Goal: Task Accomplishment & Management: Use online tool/utility

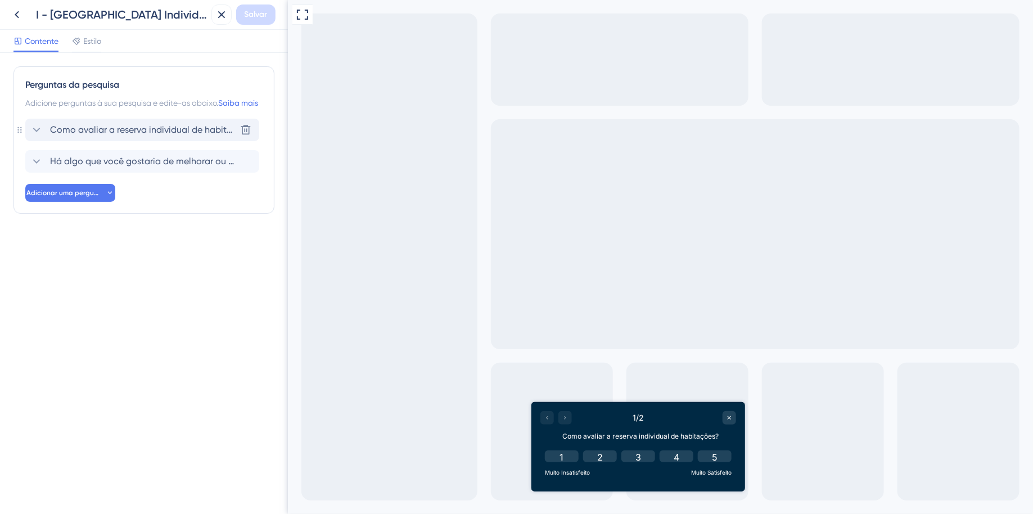
click at [37, 137] on icon at bounding box center [37, 130] width 14 height 14
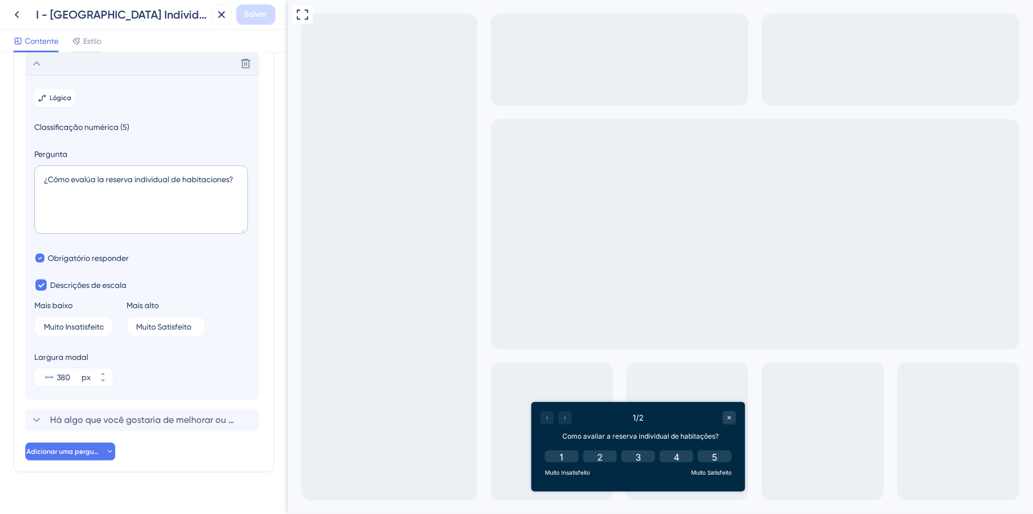
scroll to position [79, 0]
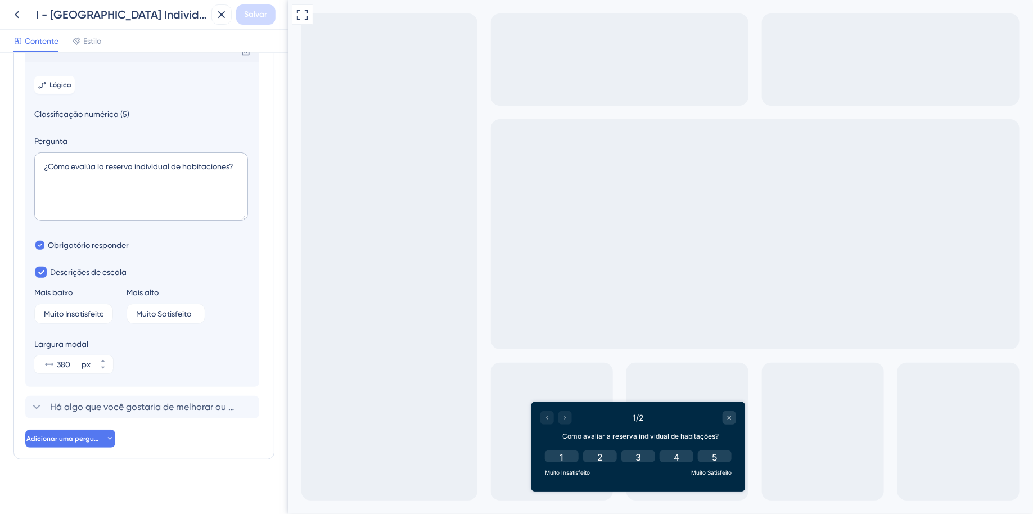
click at [38, 53] on icon at bounding box center [36, 50] width 7 height 5
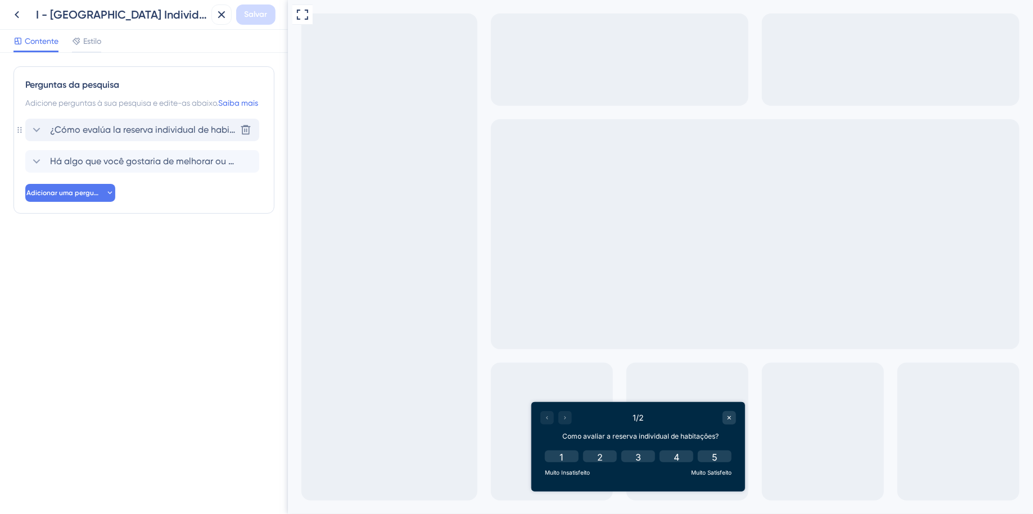
scroll to position [0, 0]
click at [198, 135] on font "Como avaliar a reserva individual de habitações?" at bounding box center [153, 129] width 206 height 11
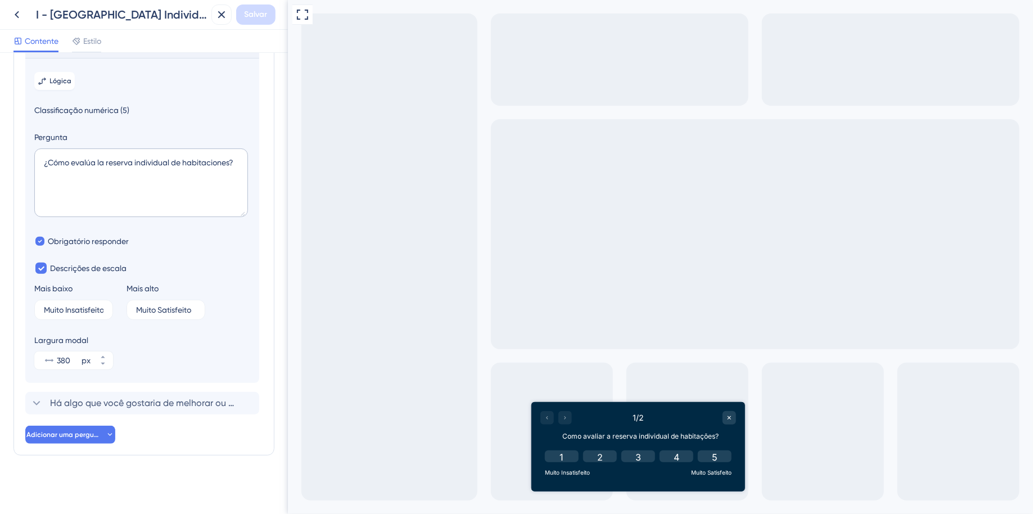
scroll to position [96, 0]
click at [124, 403] on font "Há algo que você gostaria de melhorar ou ajustar na reserva individual?" at bounding box center [200, 403] width 300 height 11
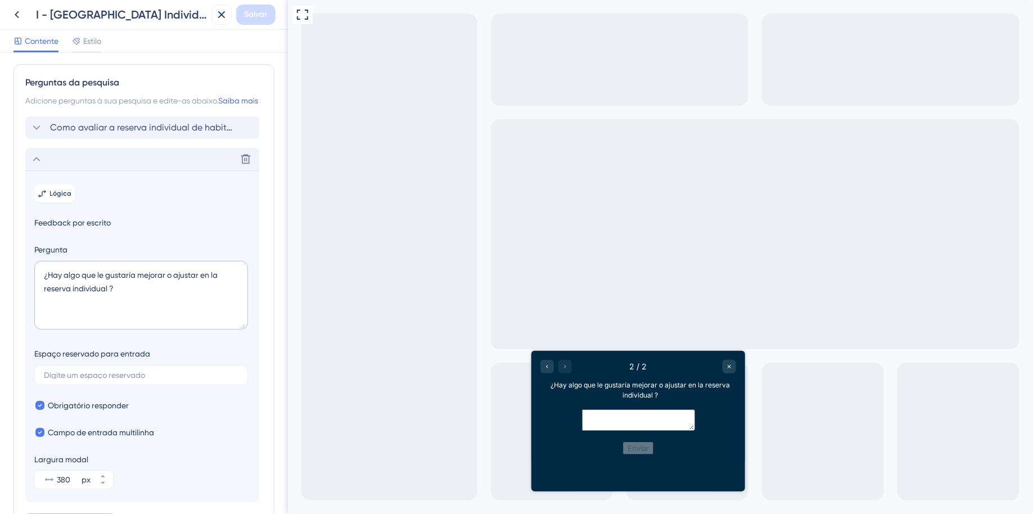
scroll to position [2, 0]
click at [138, 309] on textarea "¿Hay algo que le gustaría mejorar o ajustar en la reserva individual ?" at bounding box center [141, 296] width 214 height 69
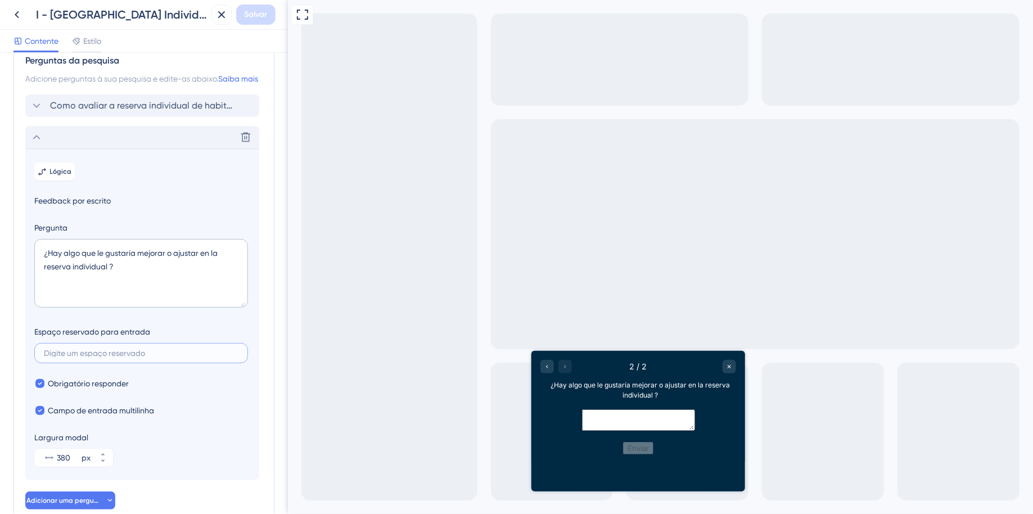
click at [151, 357] on input "text" at bounding box center [141, 353] width 195 height 8
paste input "Si tenés sugerencias de mejora o ideas para incluir algo nuevo, ¡contanos!"
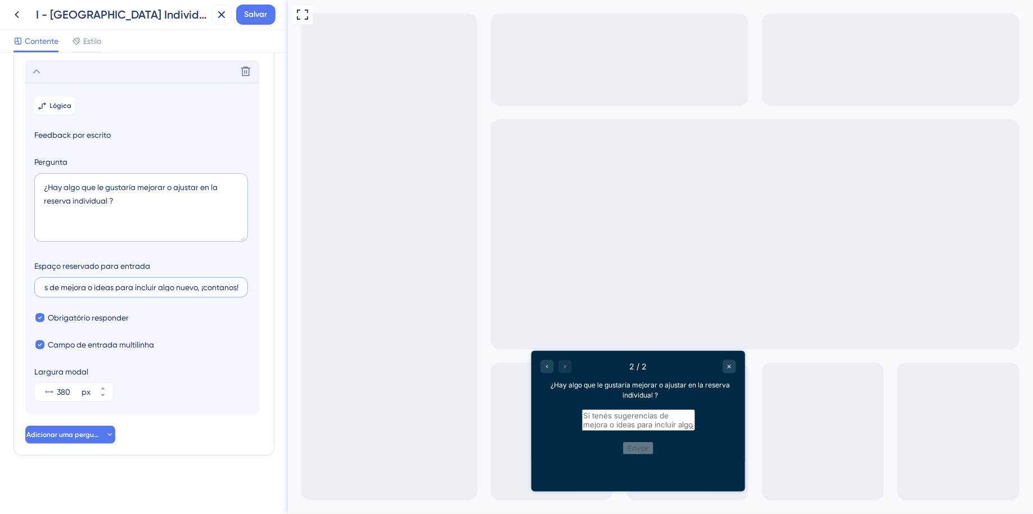
scroll to position [0, 0]
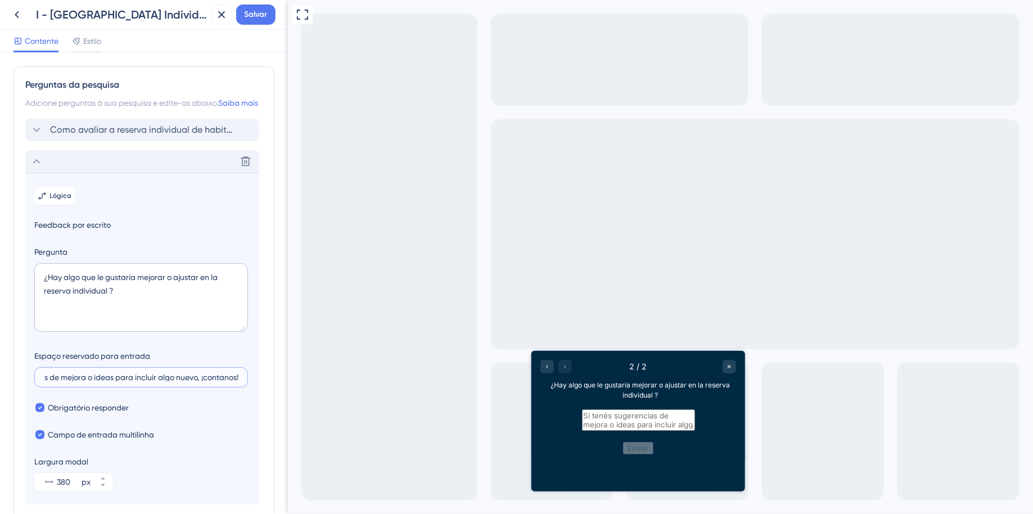
type input "Si tenés sugerencias de mejora o ideas para incluir algo nuevo, ¡contanos!"
click at [43, 173] on div "Excluir" at bounding box center [142, 161] width 234 height 23
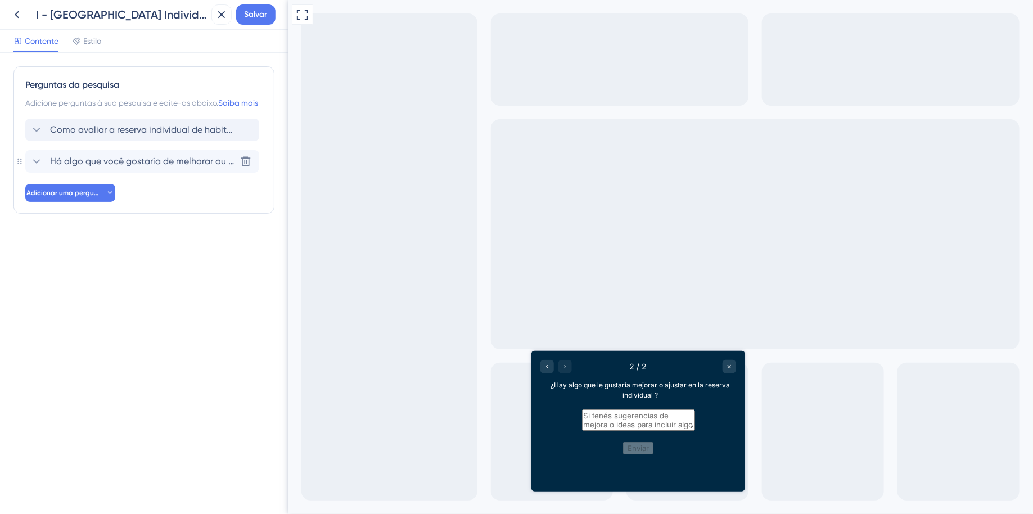
click at [39, 168] on icon at bounding box center [37, 162] width 14 height 14
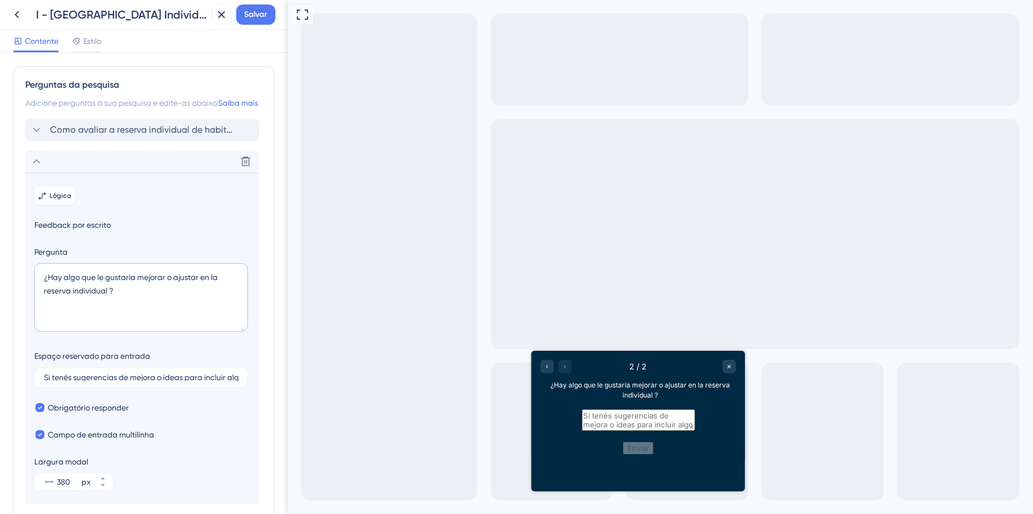
click at [38, 168] on icon at bounding box center [37, 162] width 14 height 14
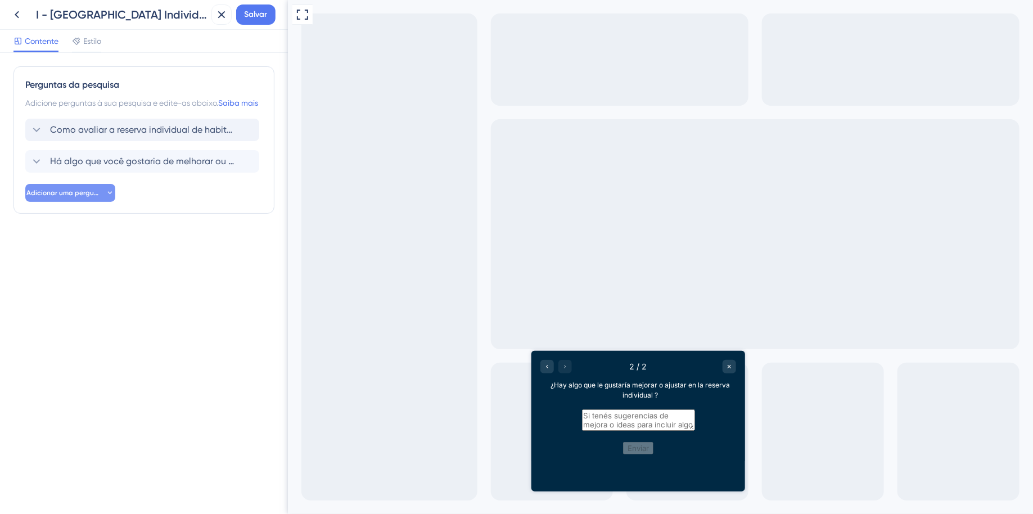
click at [91, 197] on font "Adicionar uma pergunta" at bounding box center [65, 193] width 79 height 8
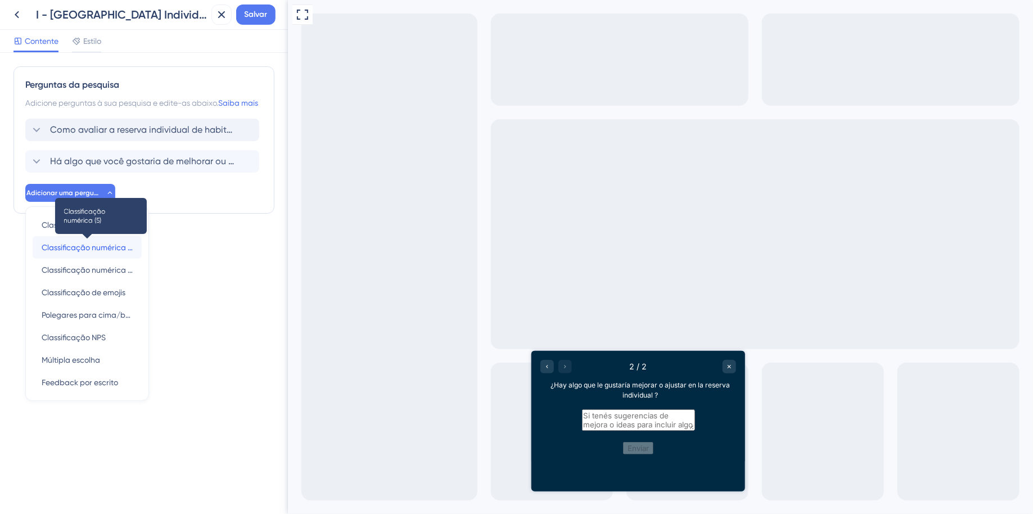
click at [106, 252] on font "Classificação numérica (5)" at bounding box center [89, 247] width 95 height 9
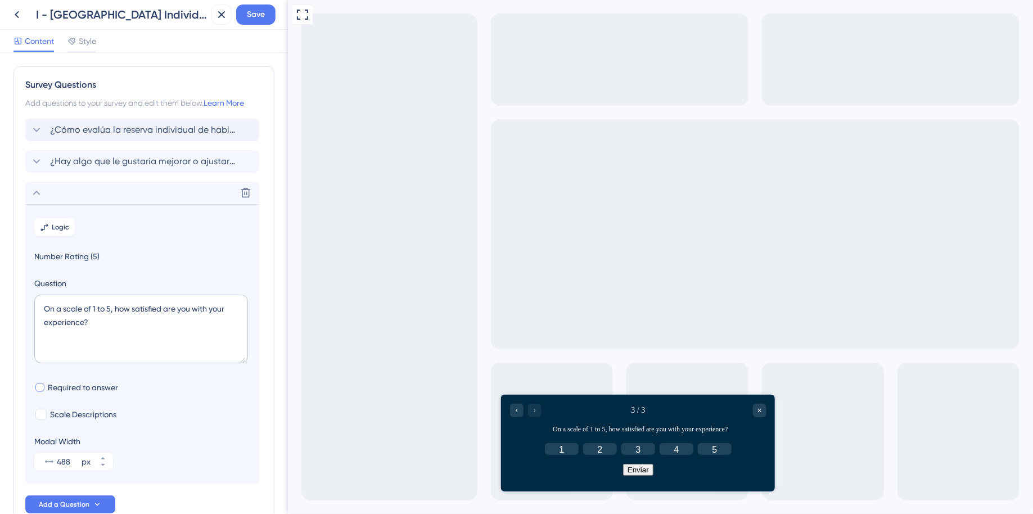
click at [37, 388] on div at bounding box center [39, 387] width 9 height 9
checkbox input "true"
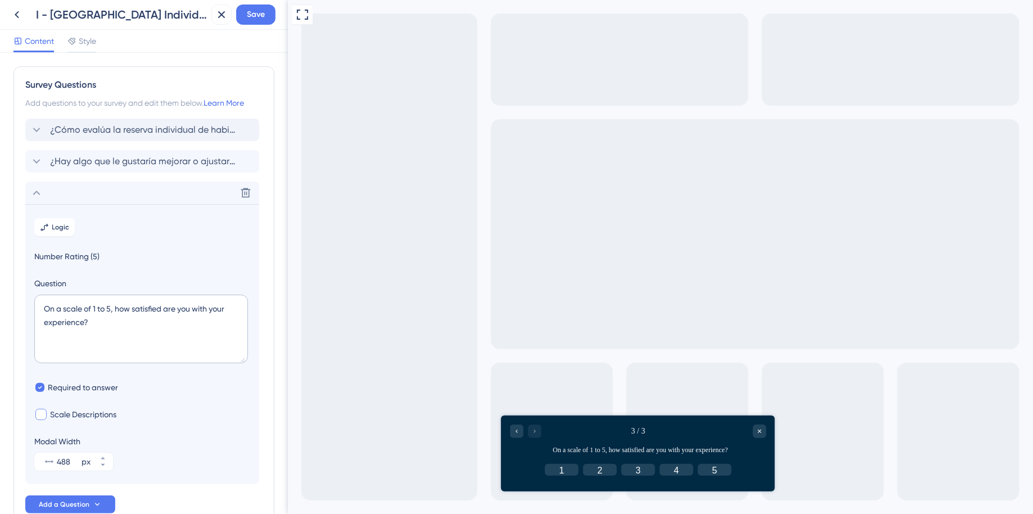
click at [43, 420] on div at bounding box center [40, 414] width 11 height 11
checkbox input "true"
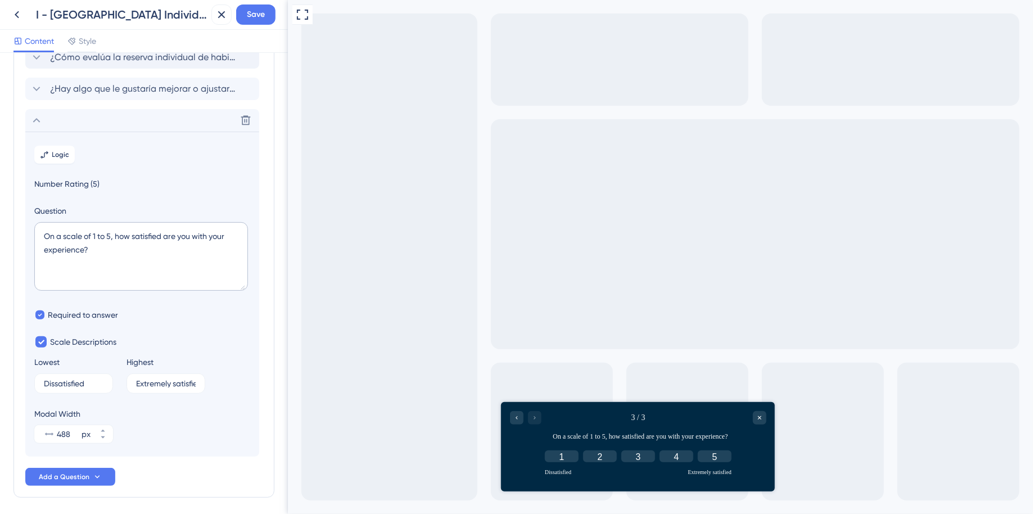
scroll to position [86, 0]
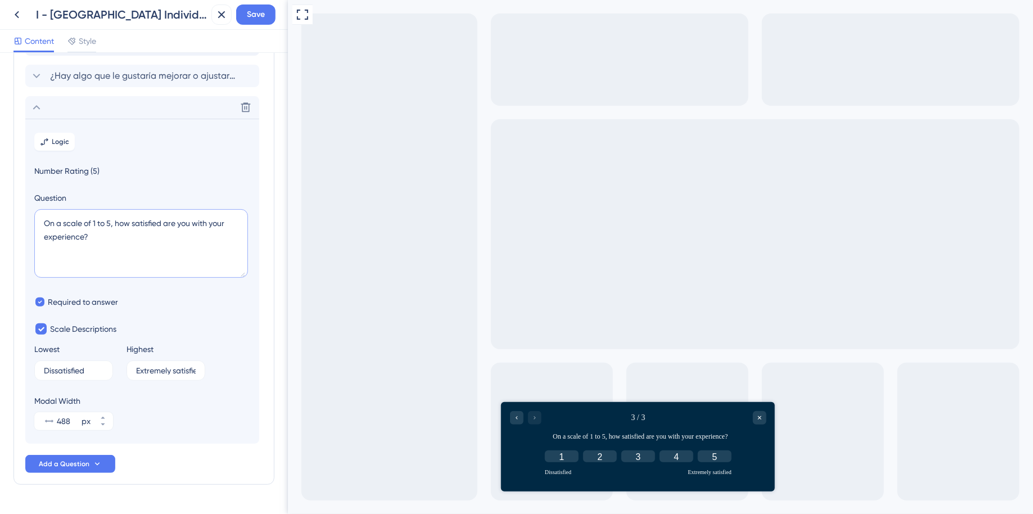
click at [109, 245] on textarea "On a scale of 1 to 5, how satisfied are you with your experience?" at bounding box center [141, 243] width 214 height 69
drag, startPoint x: 119, startPoint y: 241, endPoint x: 34, endPoint y: 212, distance: 89.3
click at [34, 212] on div "On a scale of 1 to 5, how satisfied are you with your experience?" at bounding box center [141, 245] width 214 height 73
paste textarea "Si tenés sugerencias de mejora o ideas para incluir algo nuevo, ¡contanos!"
type textarea "Si tenés sugerencias de mejora o ideas para incluir algo nuevo, ¡contanos!"
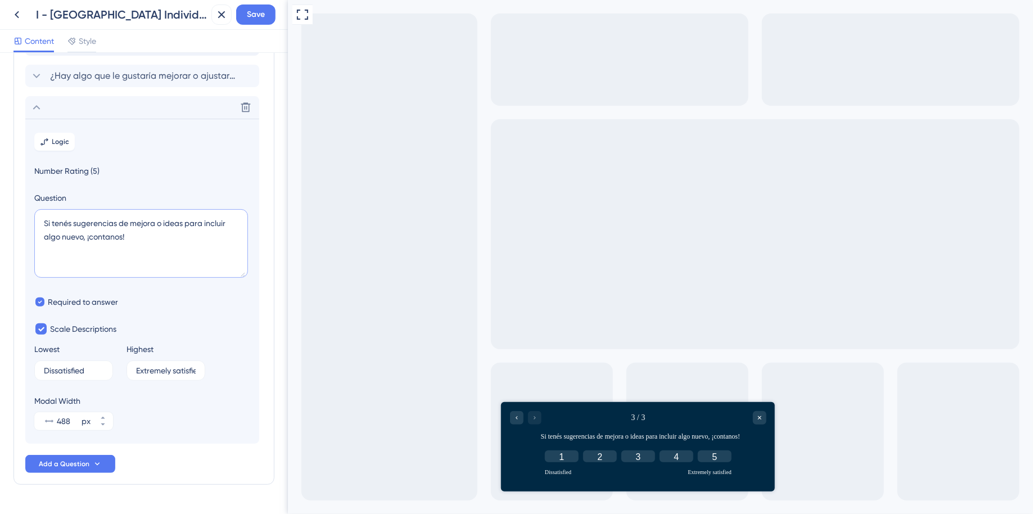
drag, startPoint x: 59, startPoint y: 228, endPoint x: 26, endPoint y: 218, distance: 34.0
click at [26, 218] on section "Logic Number Rating (5) Question Si tenés sugerencias de mejora o ideas para in…" at bounding box center [142, 281] width 234 height 325
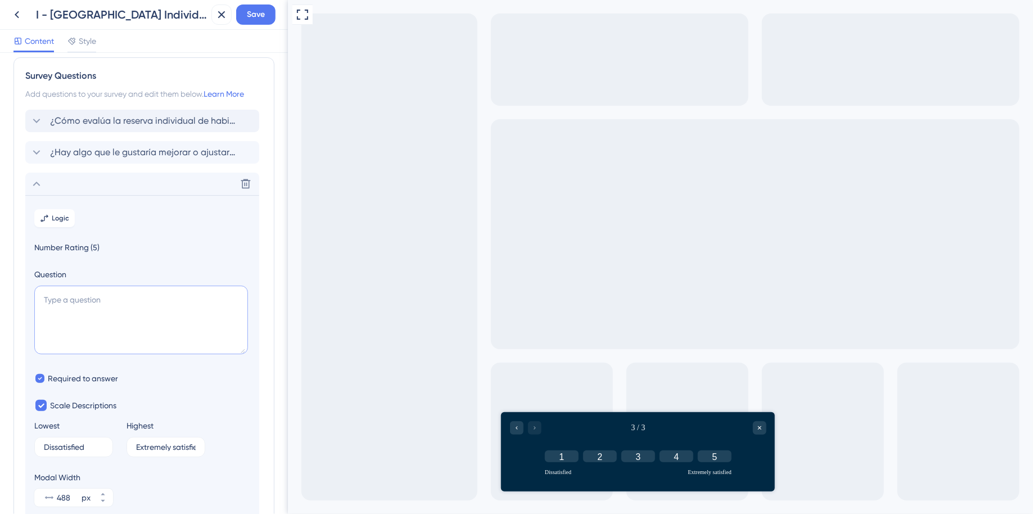
scroll to position [0, 0]
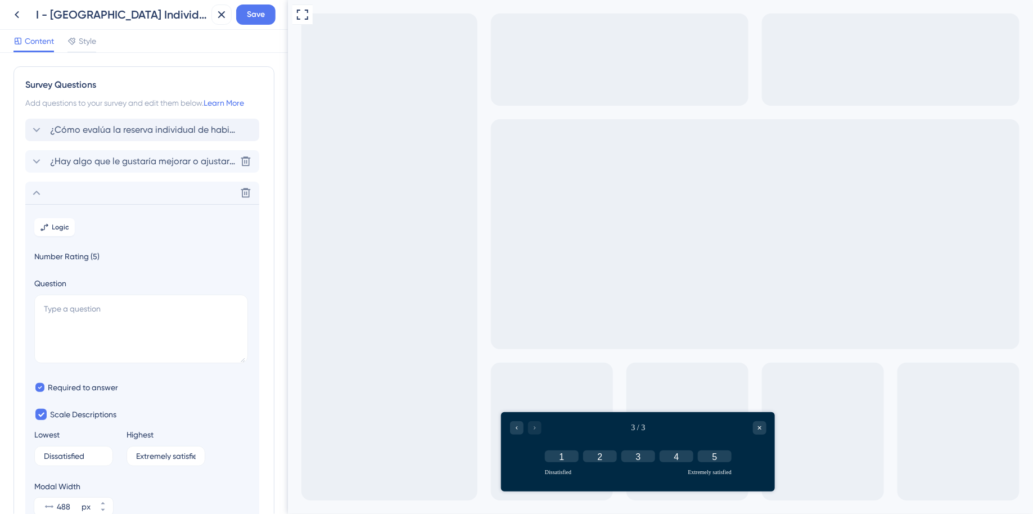
click at [132, 163] on span "¿Hay algo que le gustaría mejorar o ajustar en la reserva individual ?" at bounding box center [143, 162] width 186 height 14
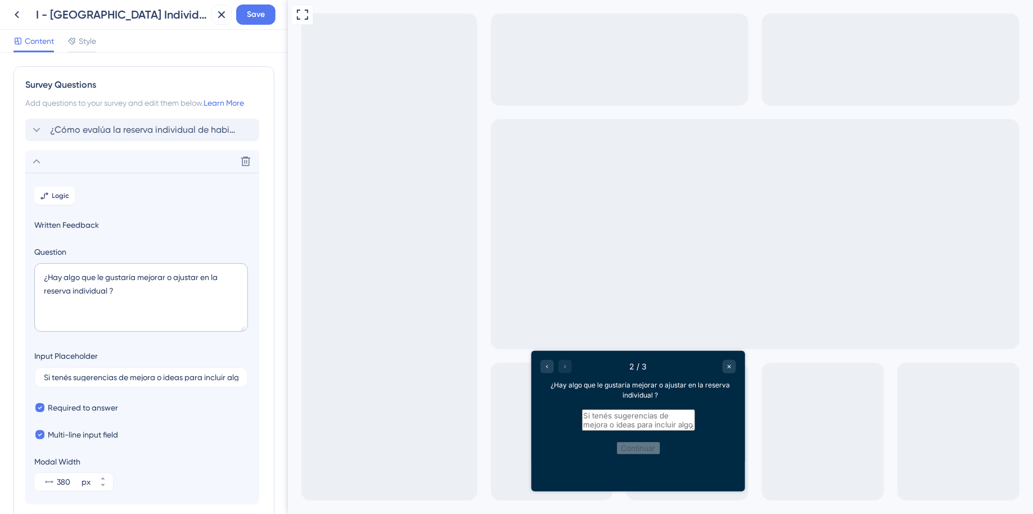
click at [39, 163] on icon at bounding box center [37, 162] width 14 height 14
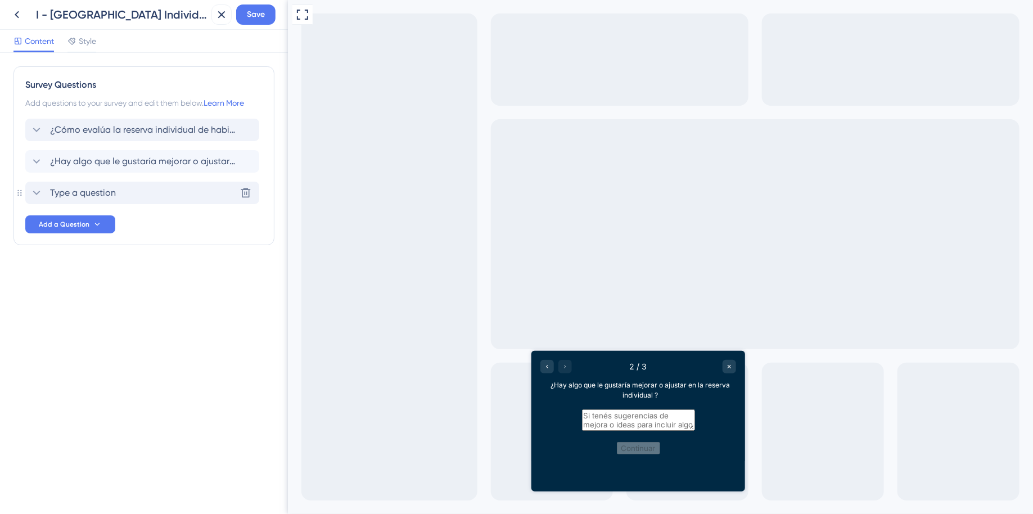
click at [155, 194] on div "Type a question Delete" at bounding box center [142, 193] width 234 height 23
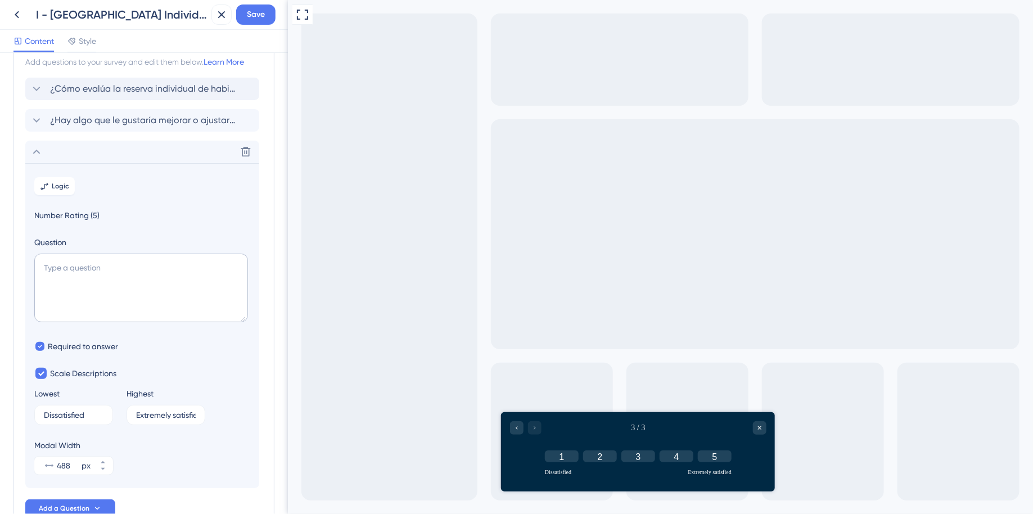
scroll to position [29, 0]
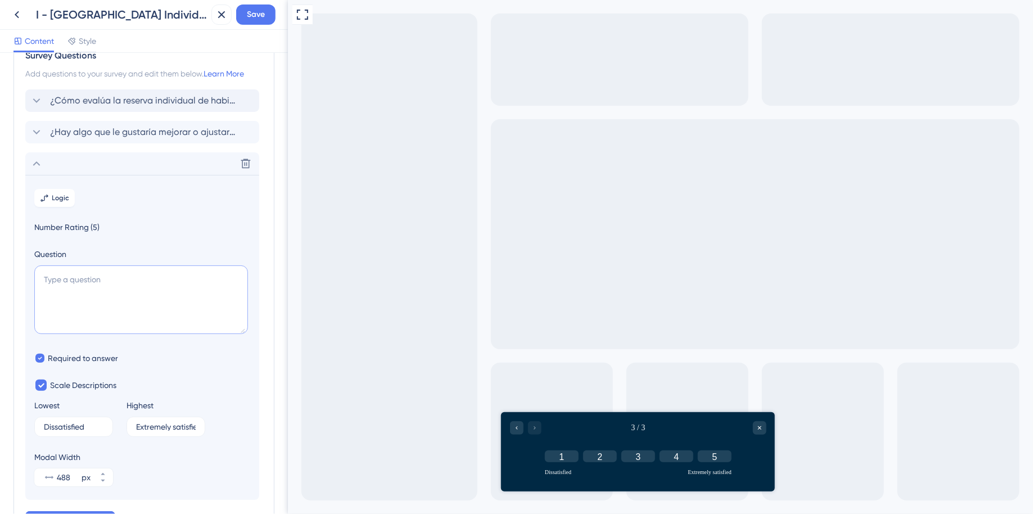
click at [136, 280] on textarea at bounding box center [141, 300] width 214 height 69
click at [169, 292] on textarea at bounding box center [141, 300] width 214 height 69
paste textarea "¿Qué tan fácil o difícil te resultó usar la Nueva Edición de Reservas?"
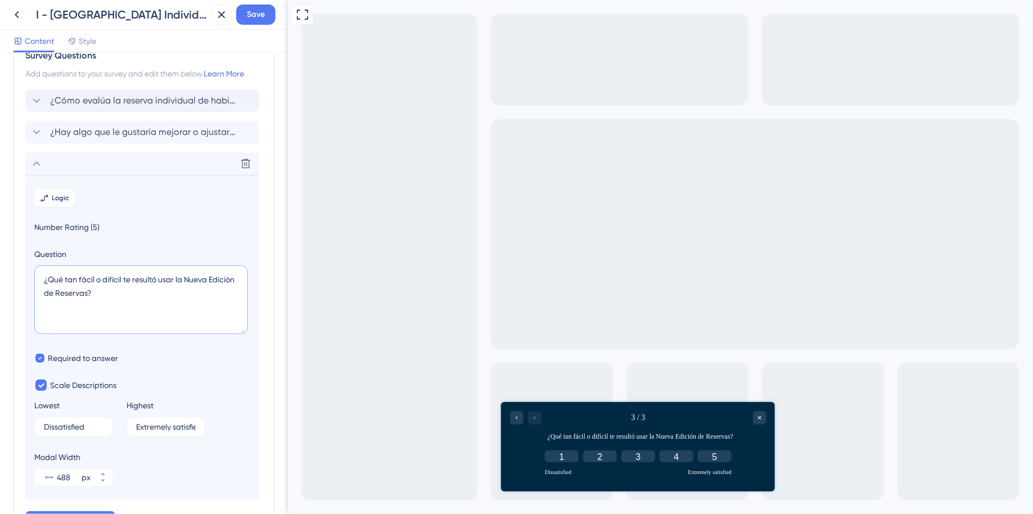
drag, startPoint x: 186, startPoint y: 280, endPoint x: 194, endPoint y: 297, distance: 19.4
click at [194, 297] on textarea "¿Qué tan fácil o difícil te resultó usar la Nueva Edición de Reservas?" at bounding box center [141, 300] width 214 height 69
click at [147, 299] on textarea "¿Qué tan fácil o difícil te resultó usar la nueva reserva individual?" at bounding box center [141, 300] width 214 height 69
click at [147, 282] on textarea "¿Qué tan fácil o difícil te resultó usar la nueva reserva individual?" at bounding box center [141, 300] width 214 height 69
click at [177, 293] on textarea "¿Qué tan fácil o difícil te resultó usar la nueva reserva individual?" at bounding box center [141, 300] width 214 height 69
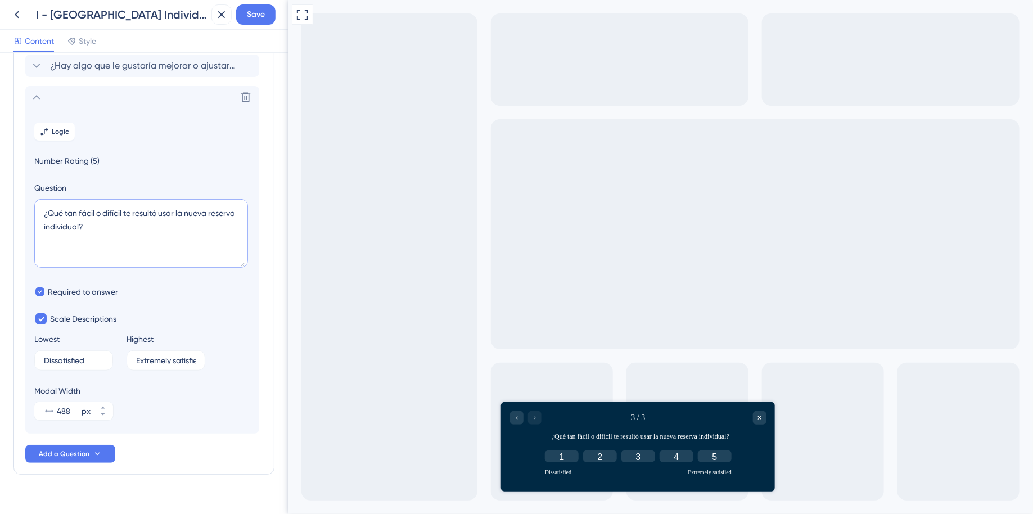
scroll to position [107, 0]
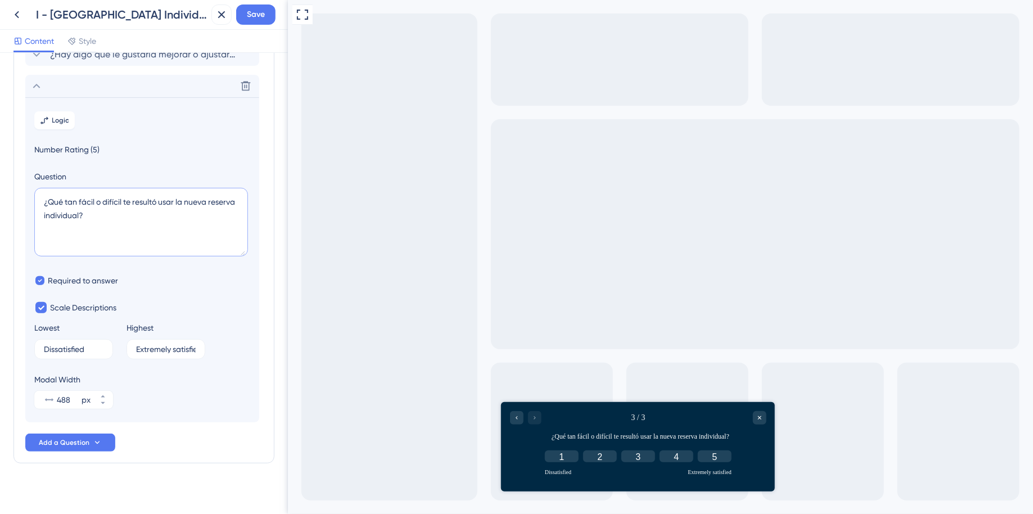
type textarea "¿Qué tan fácil o difícil te resultó usar la nueva reserva individual?"
click at [80, 352] on input "Dissatisfied" at bounding box center [69, 349] width 51 height 8
drag, startPoint x: 86, startPoint y: 350, endPoint x: 20, endPoint y: 344, distance: 66.1
click at [20, 344] on div "Survey Questions Add questions to your survey and edit them below. Learn More ¿…" at bounding box center [144, 211] width 261 height 504
paste input "Muy difícil"
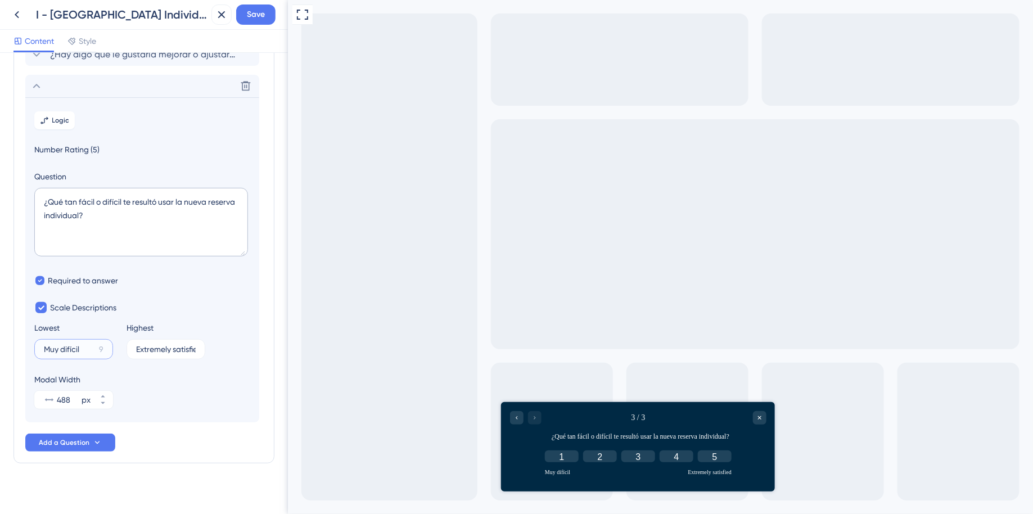
type input "Muy difícil"
click at [170, 350] on input "Extremely satisfied" at bounding box center [162, 349] width 52 height 8
drag, startPoint x: 136, startPoint y: 348, endPoint x: 246, endPoint y: 356, distance: 111.1
click at [246, 356] on div "Lowest Muy difícil 9 Highest Extremely satisfied 1" at bounding box center [142, 340] width 216 height 38
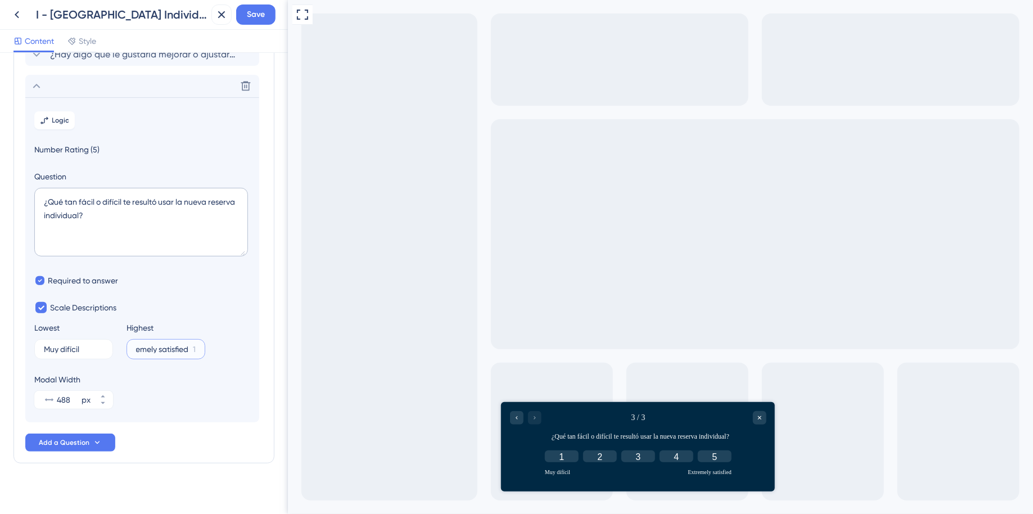
paste input "Muy fácil"
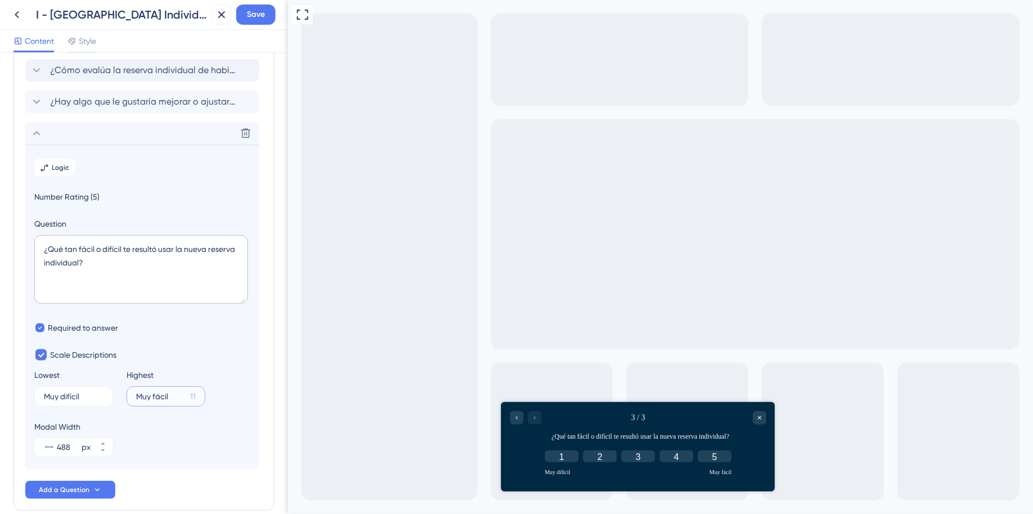
scroll to position [0, 0]
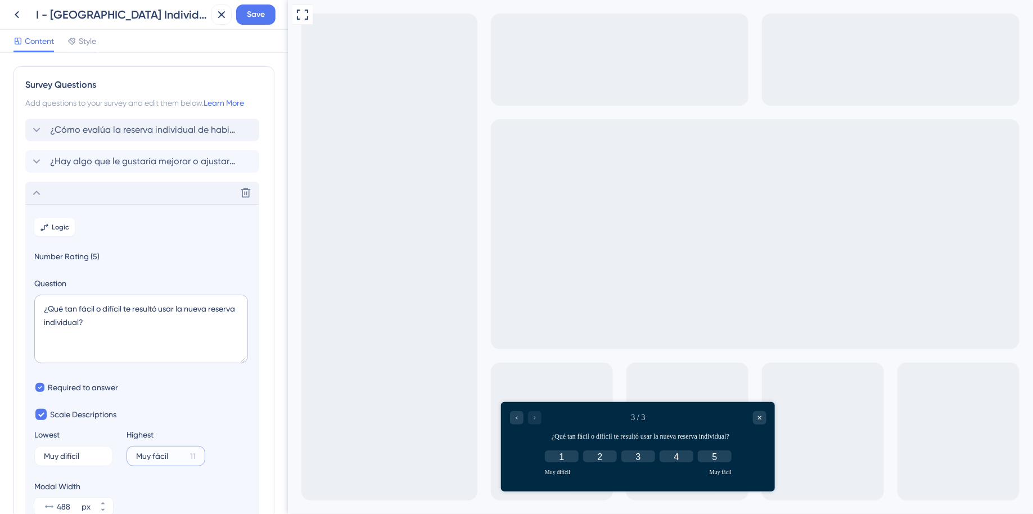
type input "Muy fácil"
click at [38, 195] on icon at bounding box center [37, 193] width 14 height 14
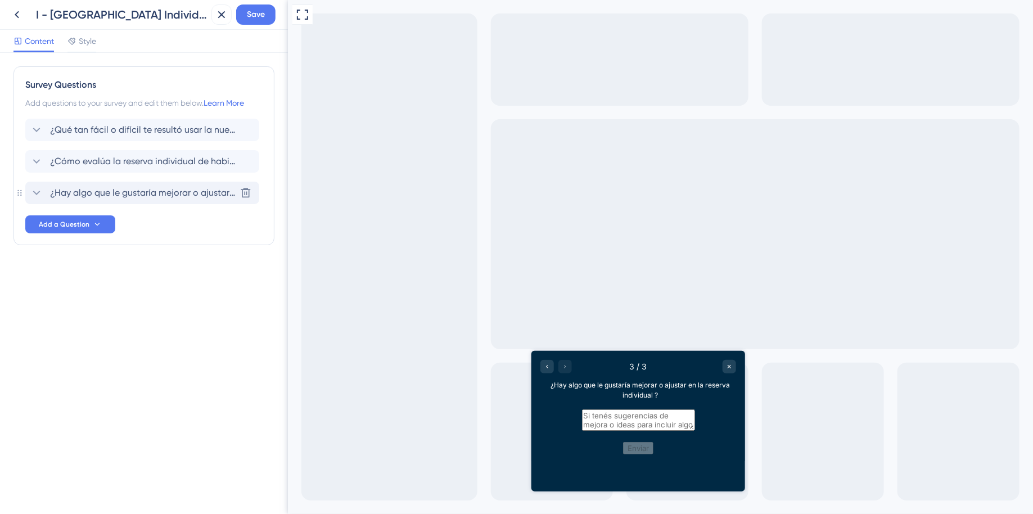
click at [38, 191] on icon at bounding box center [37, 193] width 14 height 14
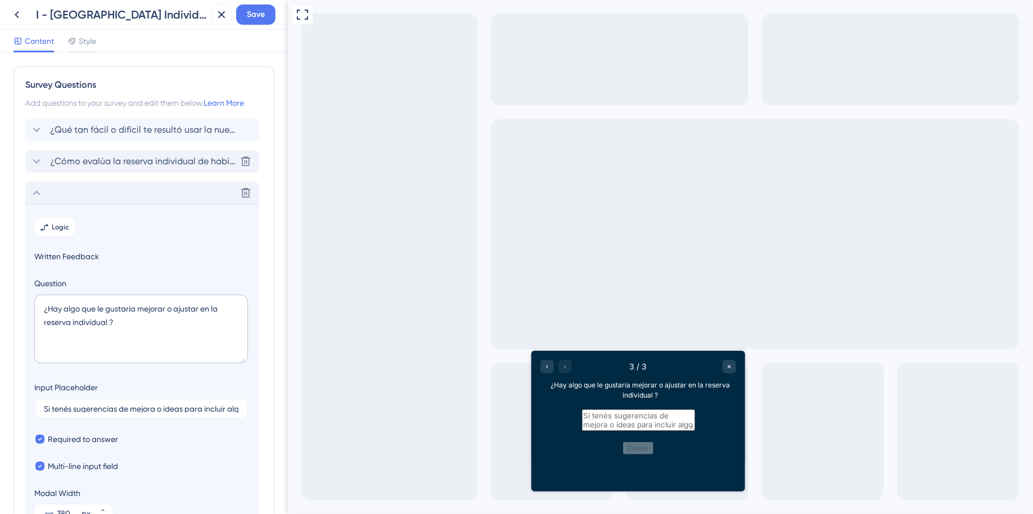
click at [37, 163] on icon at bounding box center [36, 161] width 7 height 5
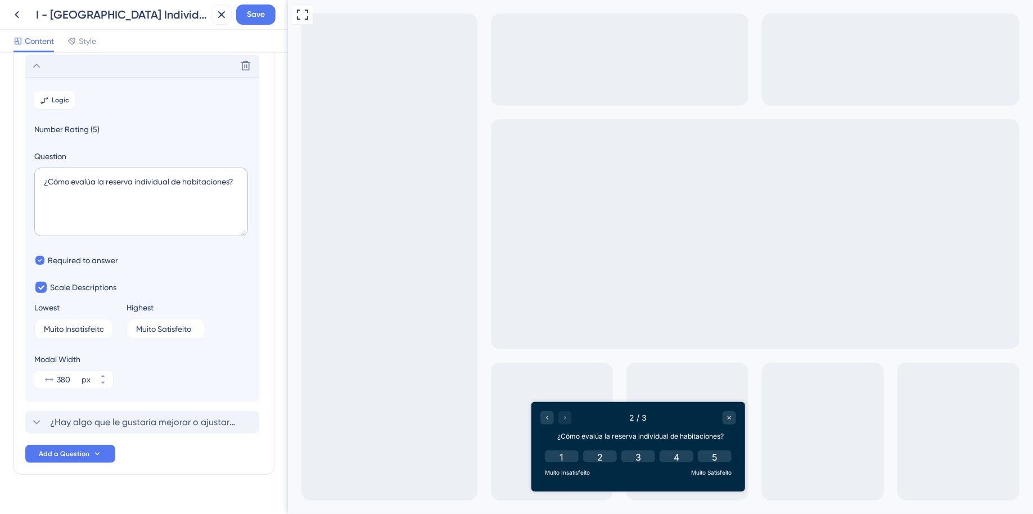
scroll to position [97, 0]
click at [77, 325] on input "Muito Insatisfeito" at bounding box center [69, 327] width 51 height 8
click at [65, 326] on input "Muito Insatisfeito" at bounding box center [69, 327] width 51 height 8
drag, startPoint x: 46, startPoint y: 325, endPoint x: 145, endPoint y: 335, distance: 99.5
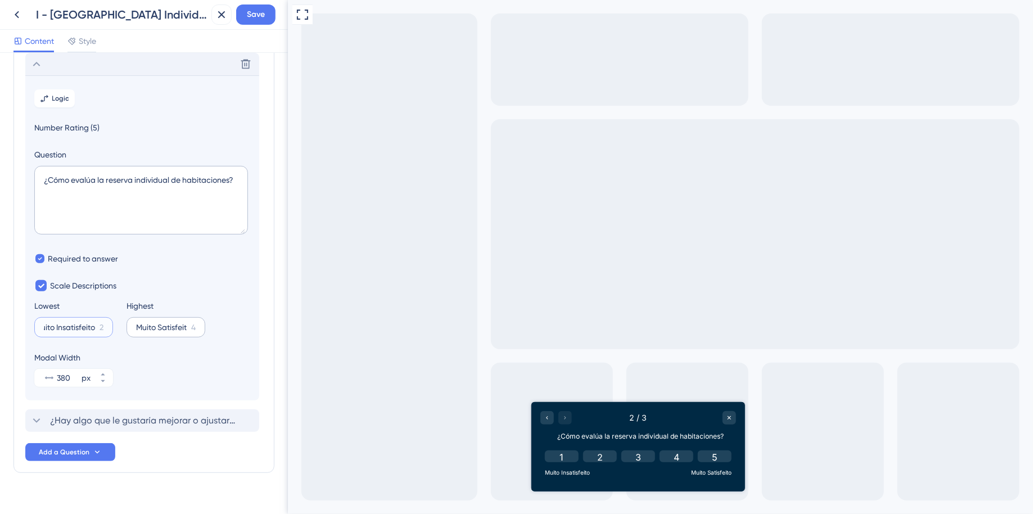
click at [145, 335] on div "Lowest Muito Insatisfeito 2 Highest Muito Satisfeito 4" at bounding box center [142, 318] width 216 height 38
paste input "Muy satisfecho"
type input "Muy satisfecho"
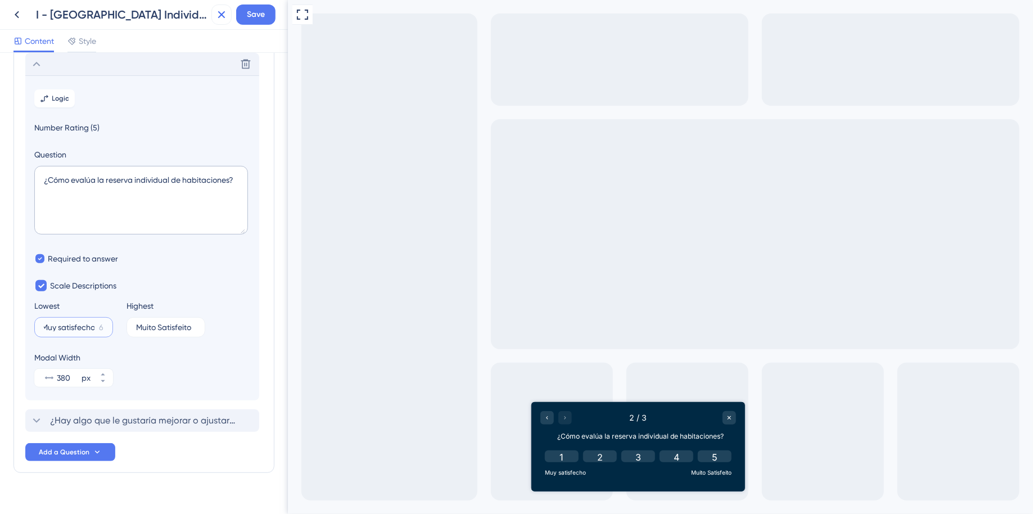
scroll to position [0, 0]
click at [171, 326] on input "Muito Satisfeito" at bounding box center [161, 327] width 51 height 8
drag, startPoint x: 138, startPoint y: 328, endPoint x: 262, endPoint y: 332, distance: 124.4
click at [261, 332] on div "Survey Questions Add questions to your survey and edit them below. Learn More ¿…" at bounding box center [144, 221] width 261 height 504
paste input "y insatisfech"
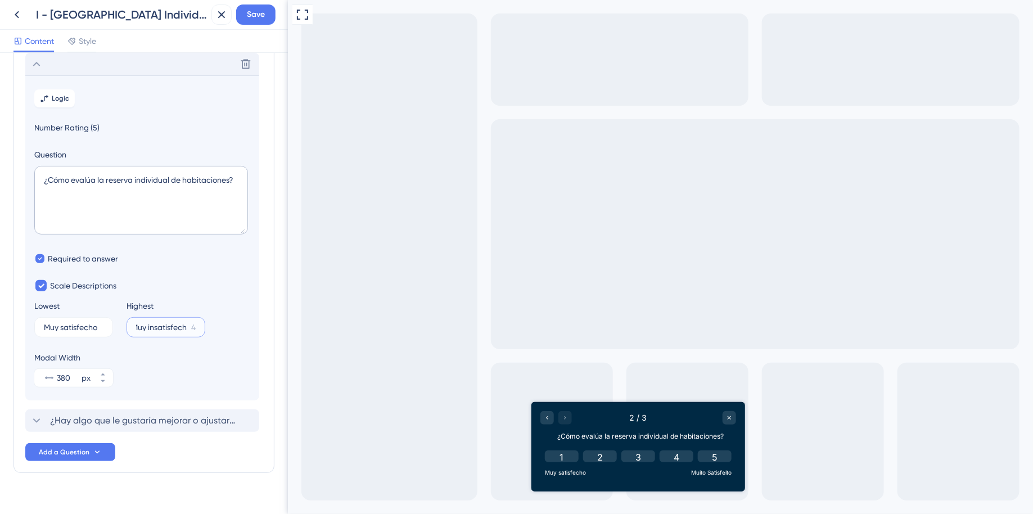
scroll to position [0, 8]
type input "Muy insatisfecho"
click at [163, 199] on textarea "¿Cómo evalúa la reserva individual de habitaciones?" at bounding box center [141, 200] width 214 height 69
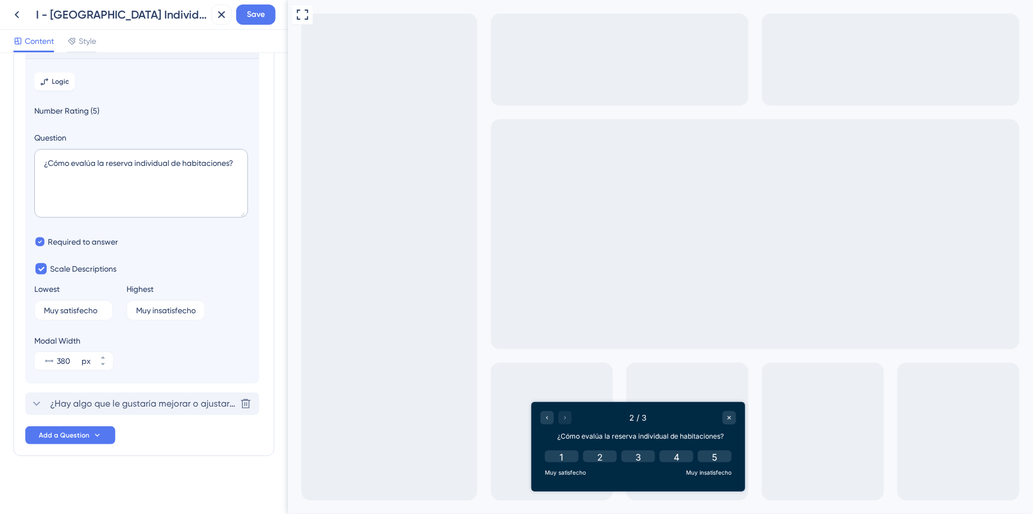
click at [142, 402] on span "¿Hay algo que le gustaría mejorar o ajustar en la reserva individual ?" at bounding box center [143, 404] width 186 height 14
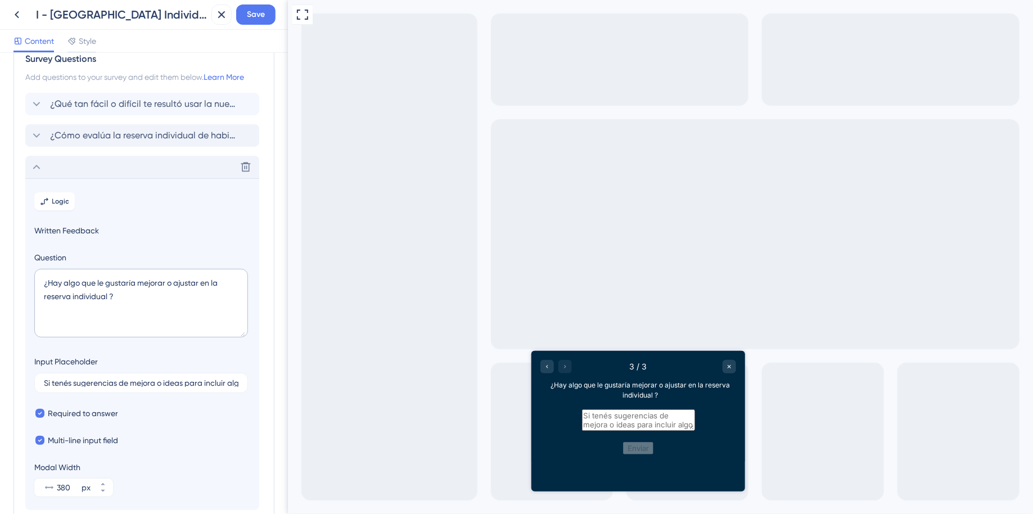
scroll to position [0, 0]
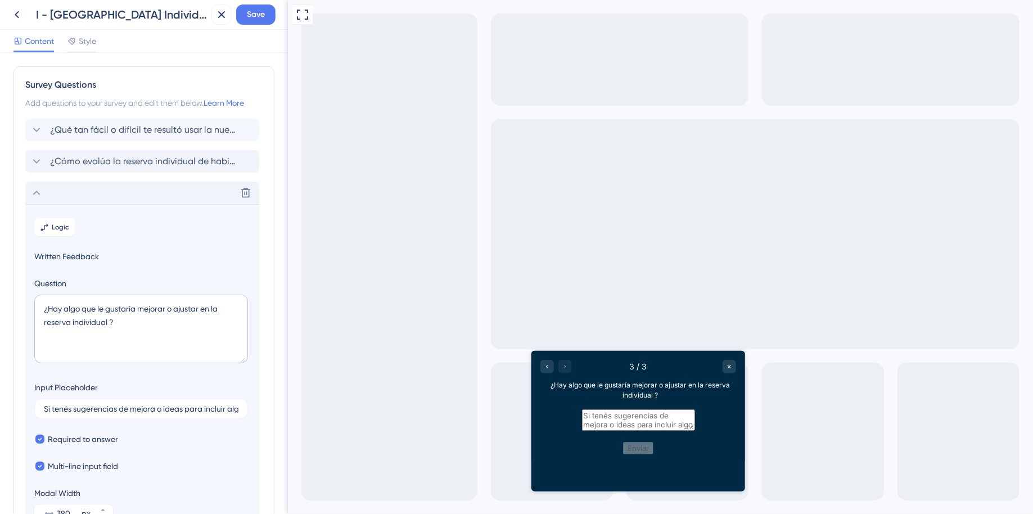
click at [37, 196] on icon at bounding box center [37, 193] width 14 height 14
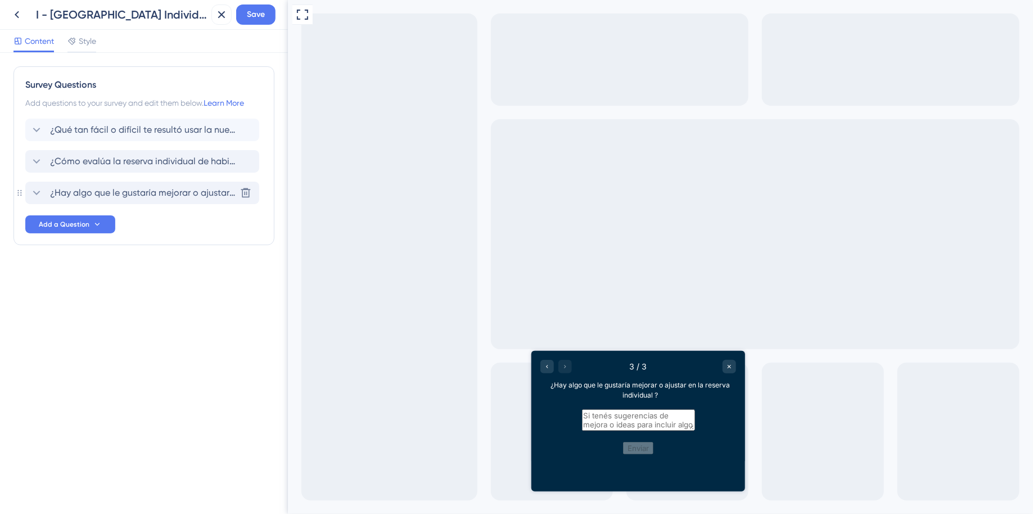
click at [71, 188] on span "¿Hay algo que le gustaría mejorar o ajustar en la reserva individual ?" at bounding box center [143, 193] width 186 height 14
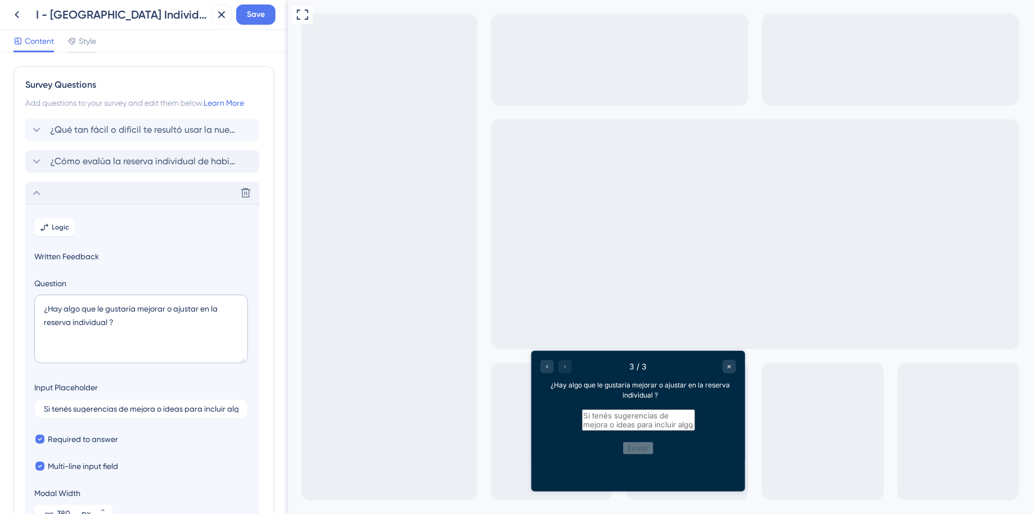
click at [43, 190] on div "Delete" at bounding box center [142, 193] width 234 height 23
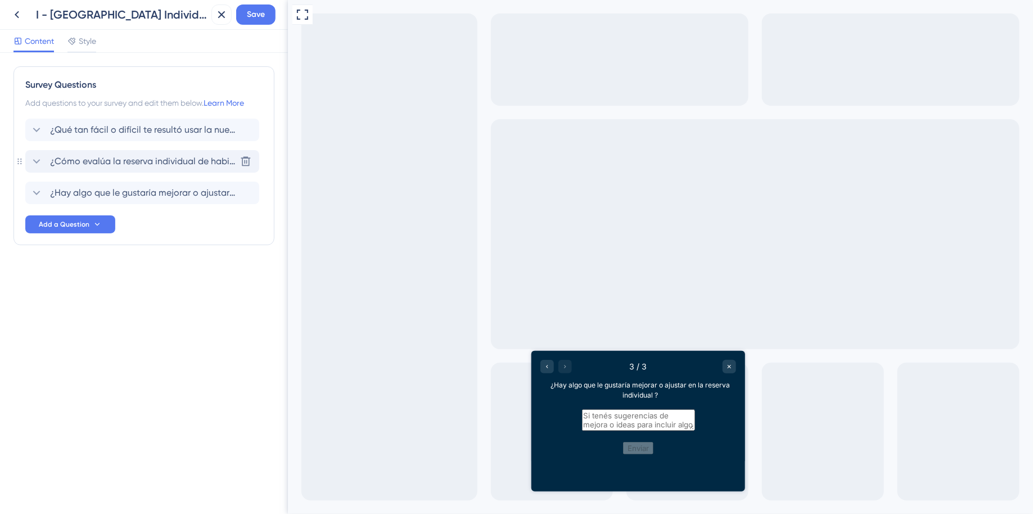
click at [79, 167] on span "¿Cómo evalúa la reserva individual de habitaciones?" at bounding box center [143, 162] width 186 height 14
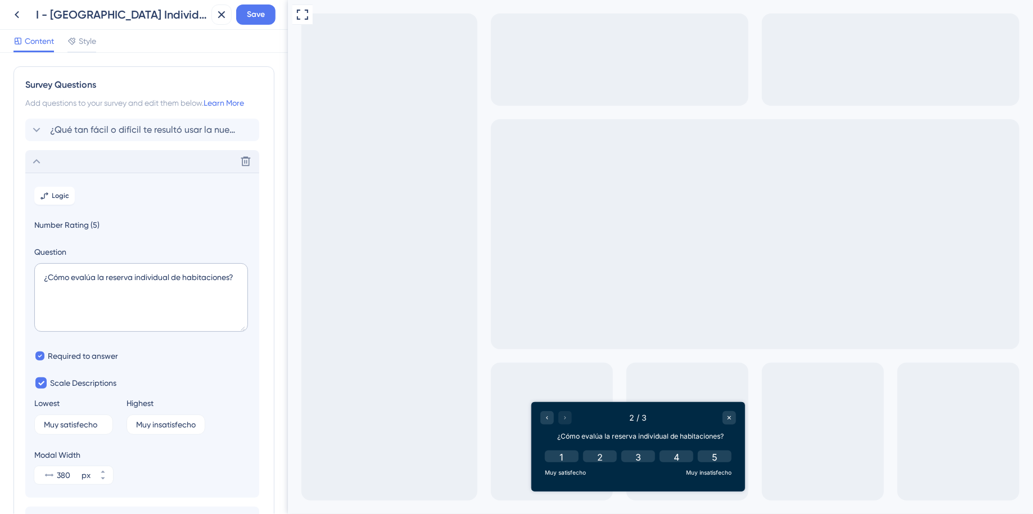
click at [36, 161] on icon at bounding box center [37, 162] width 14 height 14
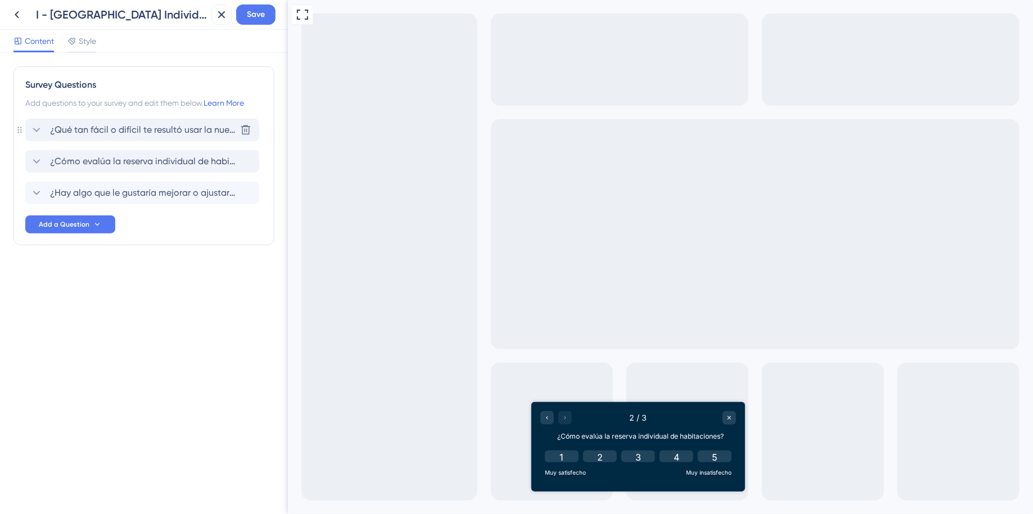
click at [69, 132] on span "¿Qué tan fácil o difícil te resultó usar la nueva reserva individual?" at bounding box center [143, 130] width 186 height 14
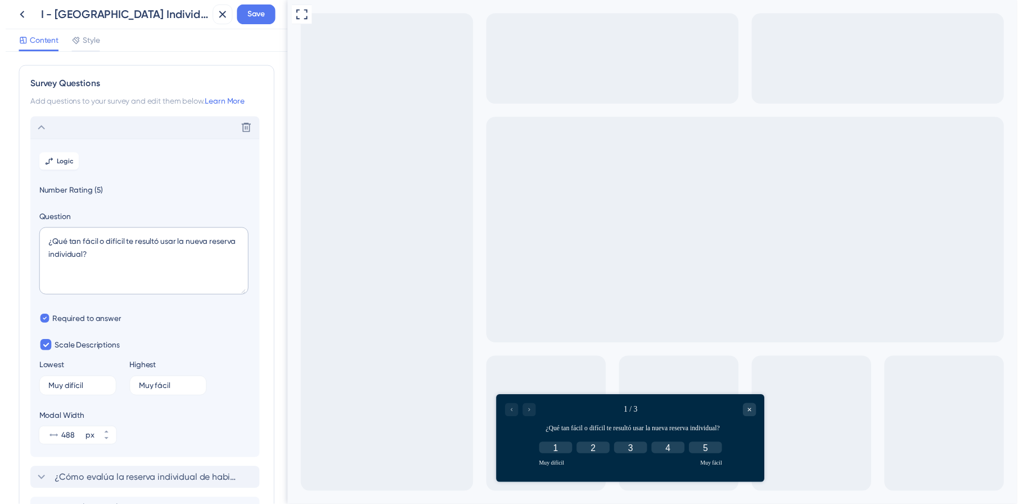
scroll to position [114, 0]
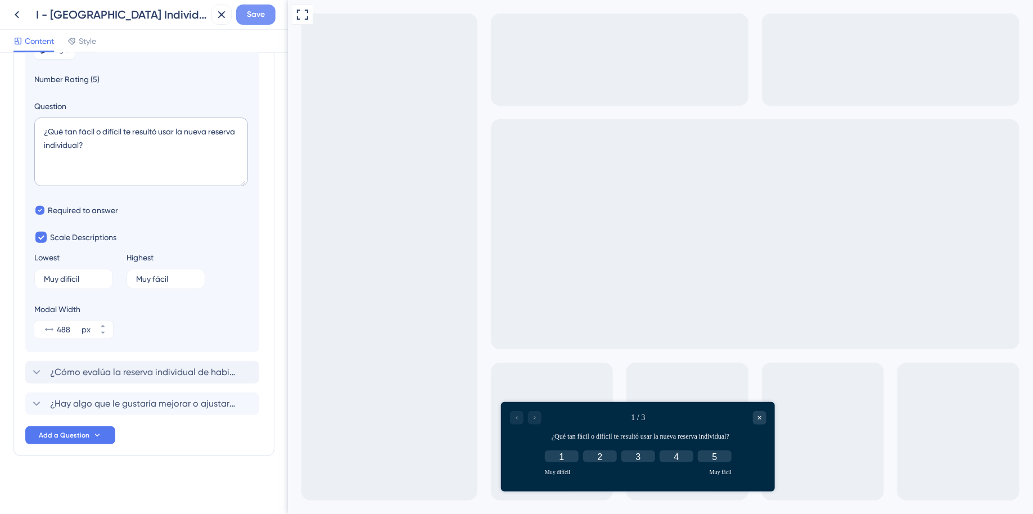
click at [254, 17] on span "Save" at bounding box center [256, 15] width 18 height 14
click at [227, 19] on div "Survey updated." at bounding box center [123, 21] width 218 height 24
click at [218, 23] on icon at bounding box center [213, 20] width 11 height 11
click at [222, 17] on icon at bounding box center [222, 15] width 14 height 14
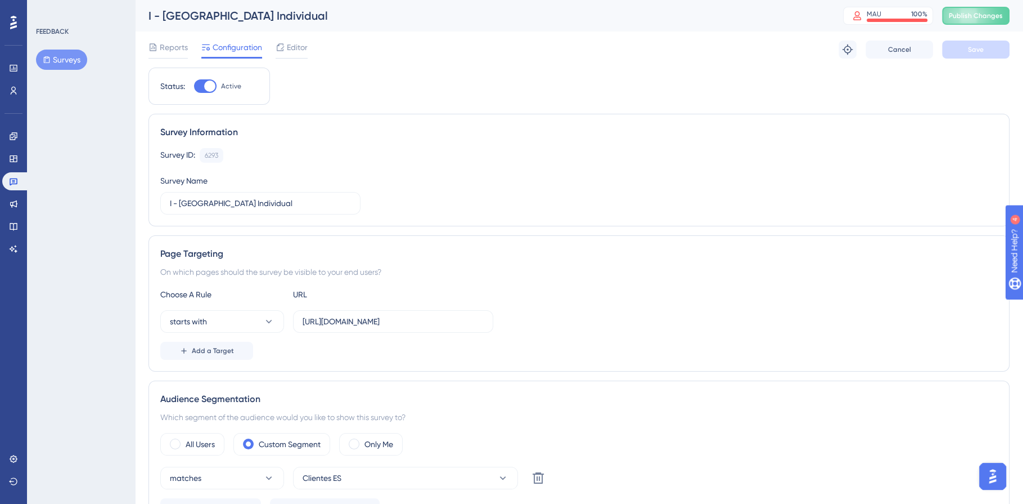
click at [999, 14] on span "Publish Changes" at bounding box center [976, 15] width 54 height 9
click at [348, 21] on icon at bounding box center [348, 20] width 11 height 11
click at [20, 177] on link at bounding box center [15, 181] width 27 height 18
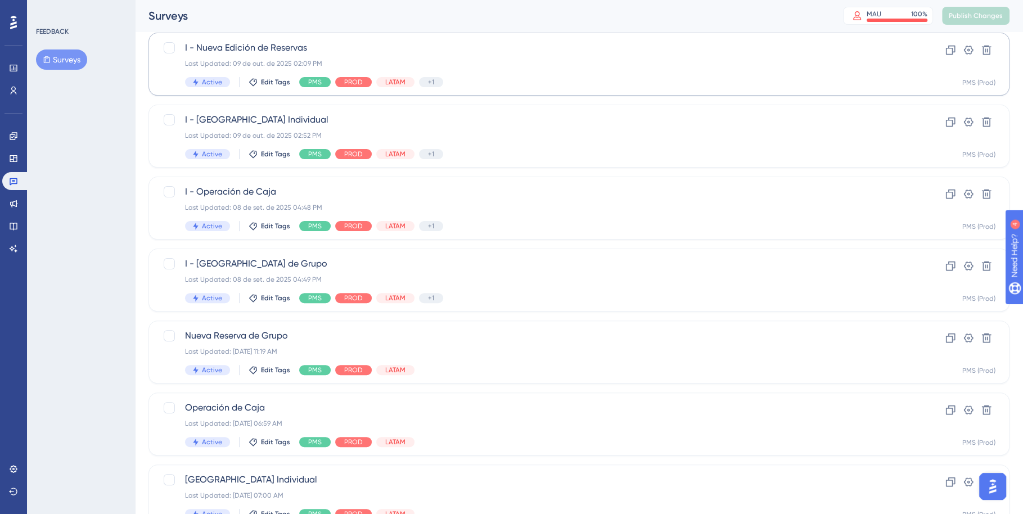
scroll to position [246, 0]
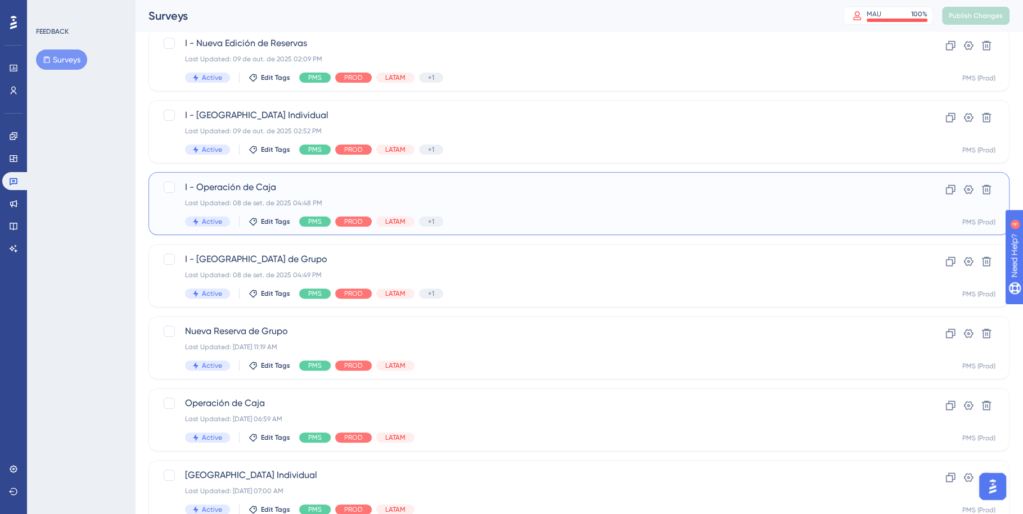
click at [549, 208] on div "I - Operación de Caja Last Updated: 08 de set. de 2025 04:48 PM Active Edit Tag…" at bounding box center [534, 204] width 698 height 46
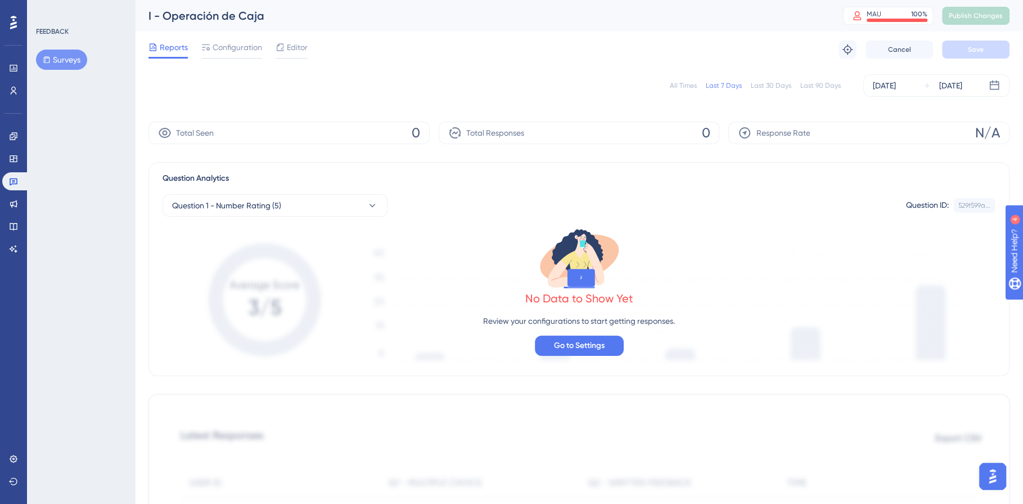
click at [228, 39] on div "Reports Configuration Editor Troubleshoot Cancel Save" at bounding box center [579, 50] width 861 height 36
click at [291, 45] on span "Editor" at bounding box center [297, 48] width 21 height 14
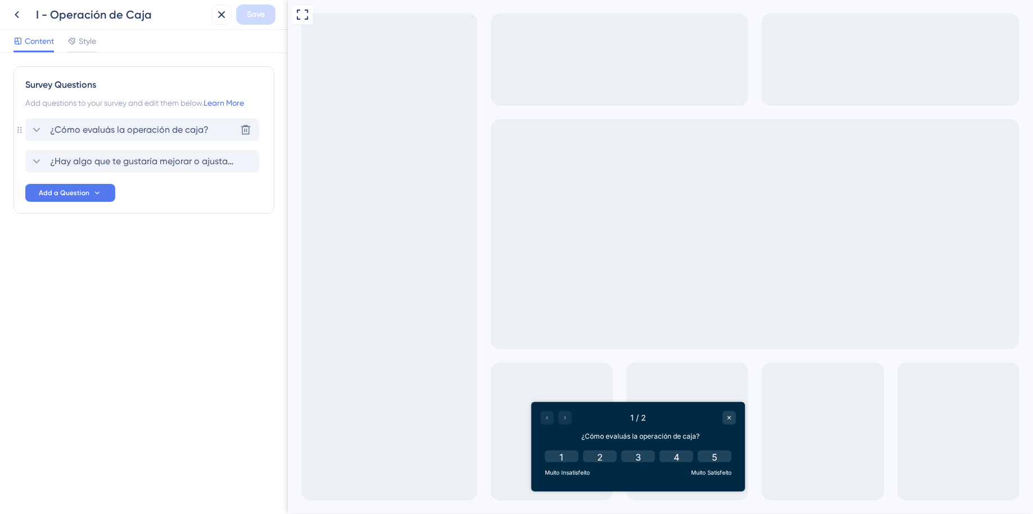
click at [154, 128] on span "¿Cómo evaluás la operación de caja?" at bounding box center [129, 130] width 159 height 14
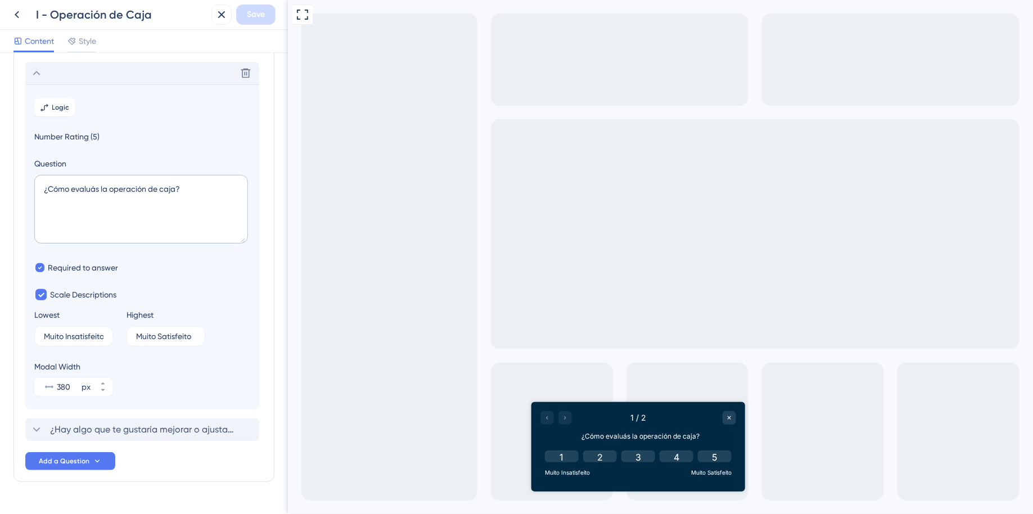
scroll to position [66, 0]
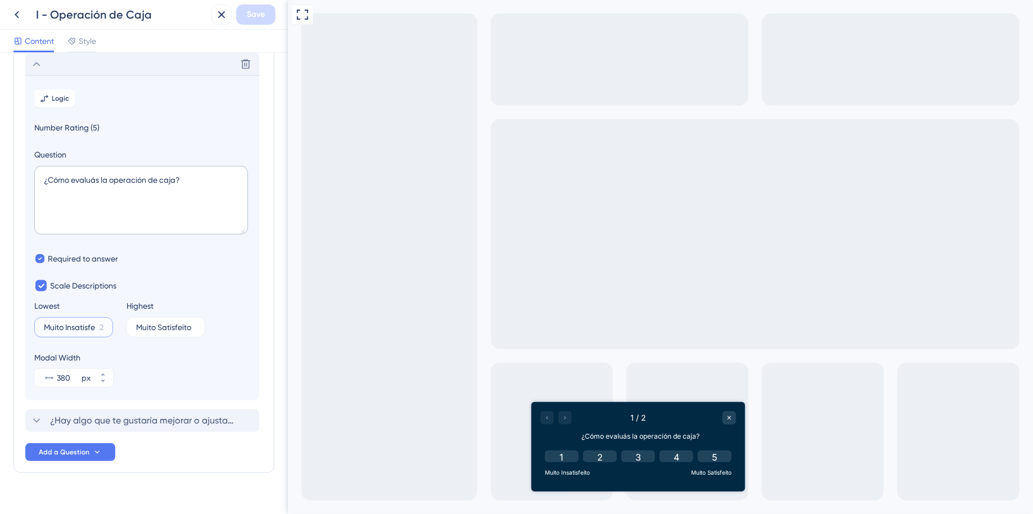
click at [75, 325] on input "Muito Insatisfeito" at bounding box center [69, 327] width 51 height 8
drag, startPoint x: 46, startPoint y: 327, endPoint x: 145, endPoint y: 328, distance: 99.6
click at [145, 328] on div "Lowest Muito Insatisfeito 2 Highest Muito Satisfeito 4" at bounding box center [142, 318] width 216 height 38
paste input "y insatisfech"
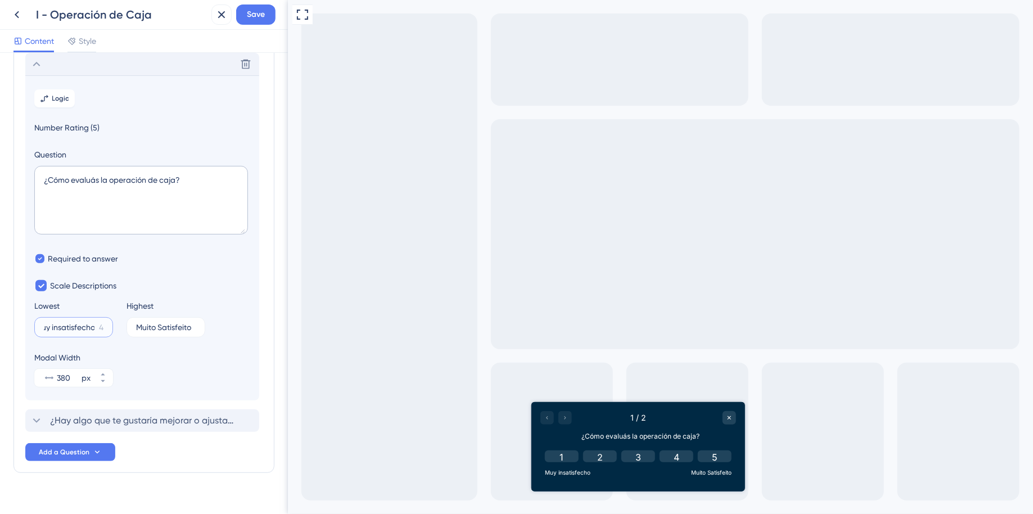
type input "Muy insatisfecho"
click at [158, 324] on input "Muito Satisfeito" at bounding box center [161, 327] width 51 height 8
drag, startPoint x: 136, startPoint y: 326, endPoint x: 248, endPoint y: 336, distance: 111.9
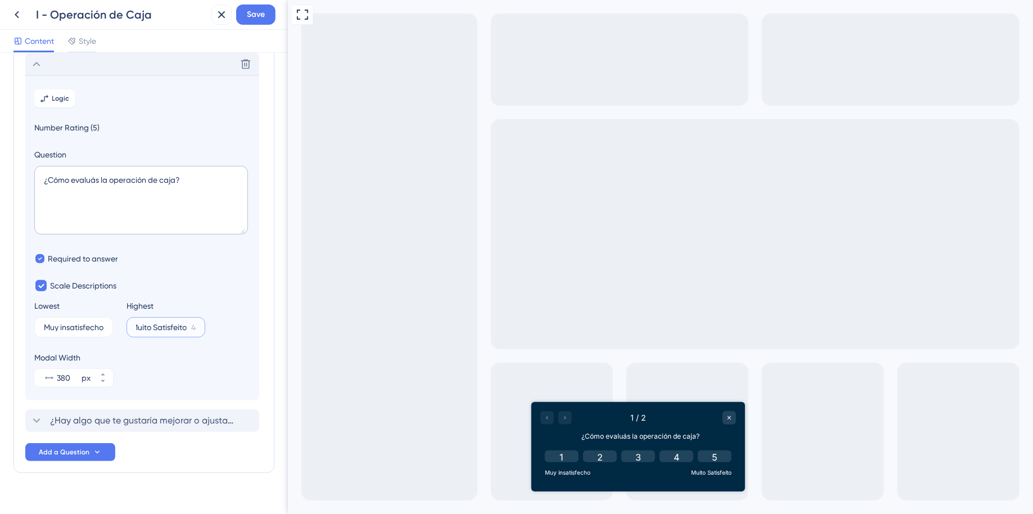
click at [246, 332] on div "Lowest Muy insatisfecho 4 Highest Muito Satisfeito 4" at bounding box center [142, 318] width 216 height 38
paste input "Muy satisfecho"
type input "Muy satisfecho"
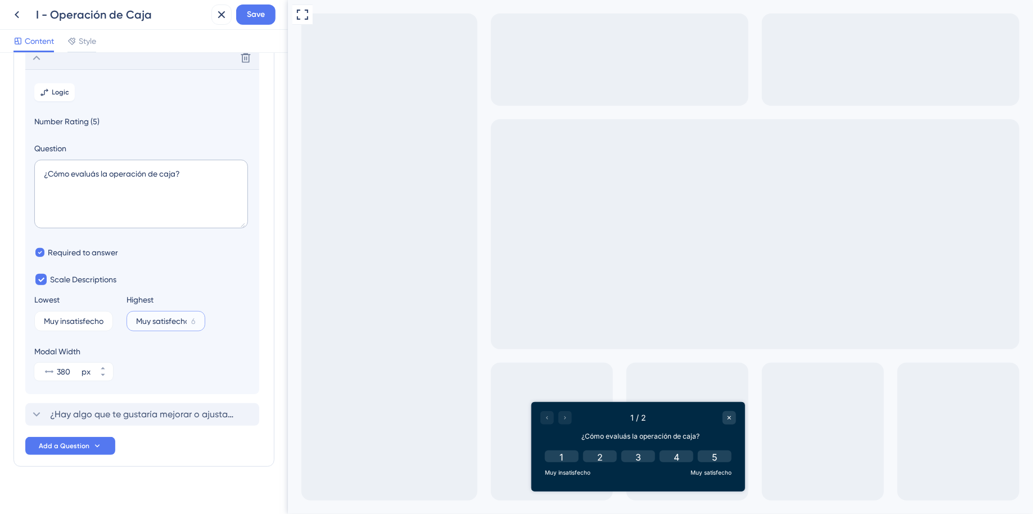
scroll to position [83, 0]
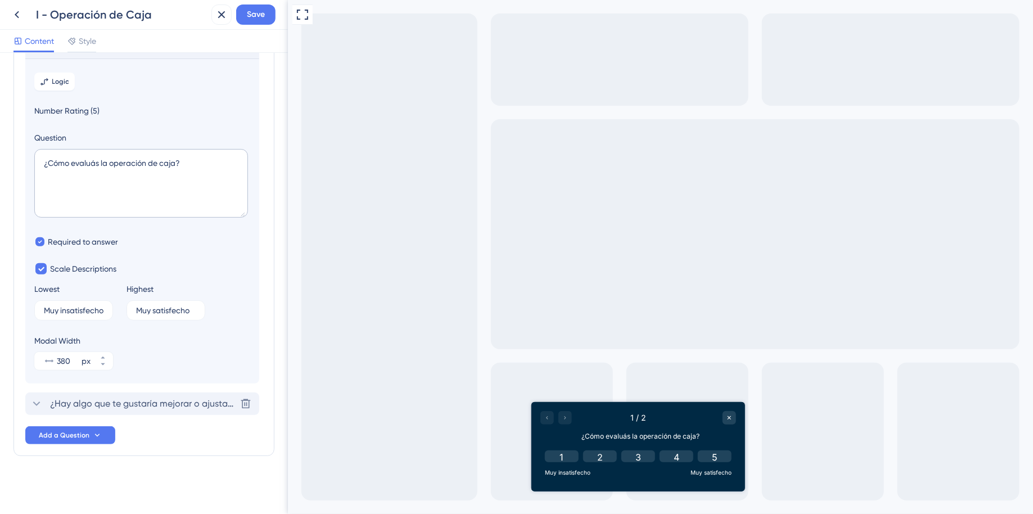
click at [140, 407] on span "¿Hay algo que te gustaría mejorar o ajustar en la operación de caja?" at bounding box center [143, 404] width 186 height 14
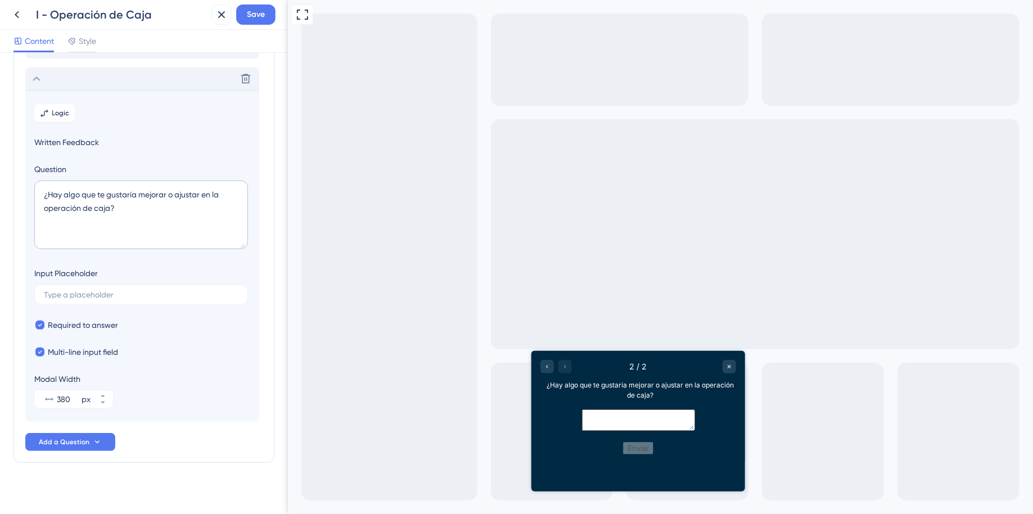
scroll to position [89, 0]
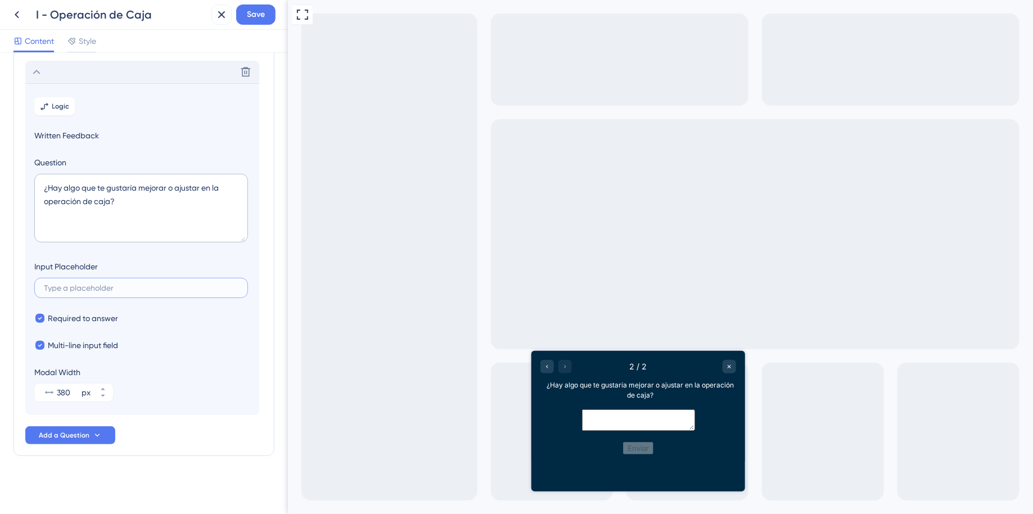
click at [111, 287] on input "text" at bounding box center [141, 288] width 195 height 8
paste input "Si tenés sugerencias de mejora o ideas para incluir algo nuevo, ¡contanos!"
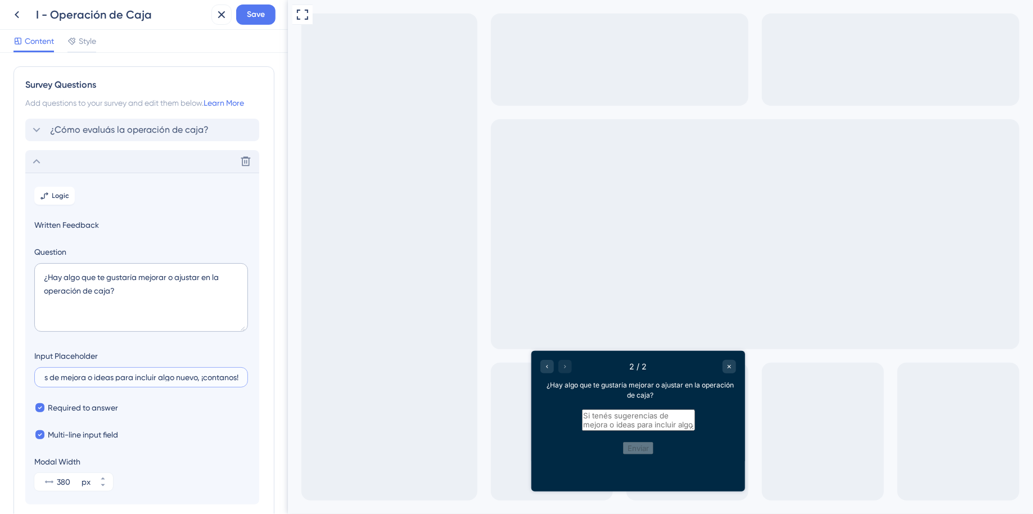
type input "Si tenés sugerencias de mejora o ideas para incluir algo nuevo, ¡contanos!"
click at [41, 159] on icon at bounding box center [37, 162] width 14 height 14
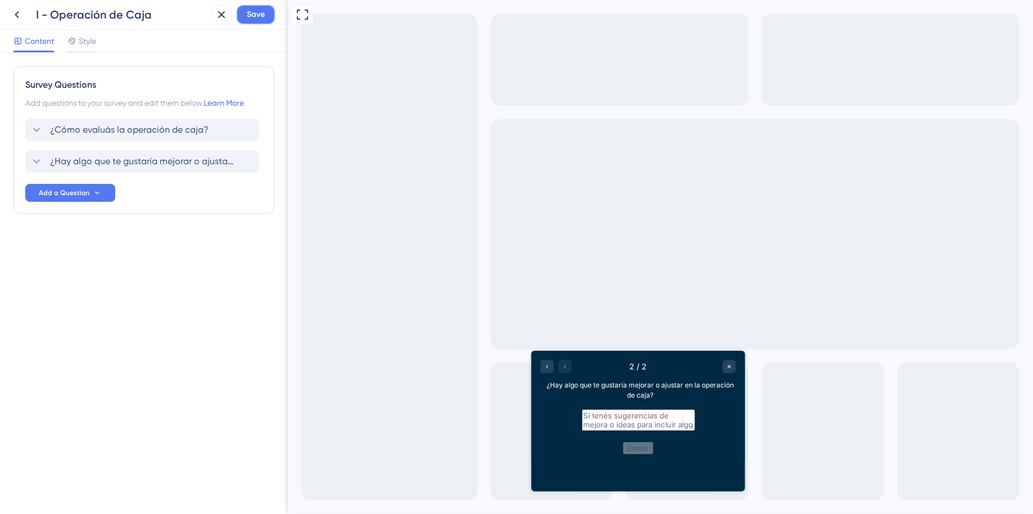
click at [255, 12] on span "Save" at bounding box center [256, 15] width 18 height 14
click at [221, 15] on button at bounding box center [213, 21] width 17 height 18
click at [220, 16] on icon at bounding box center [221, 14] width 7 height 7
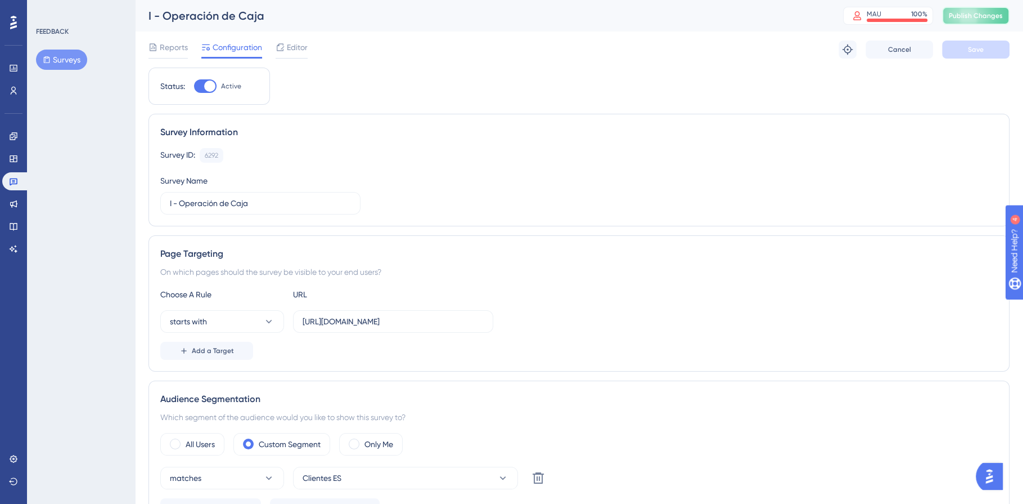
click at [991, 17] on span "Publish Changes" at bounding box center [976, 15] width 54 height 9
click at [351, 18] on icon at bounding box center [348, 21] width 6 height 6
click at [17, 183] on icon at bounding box center [14, 181] width 8 height 7
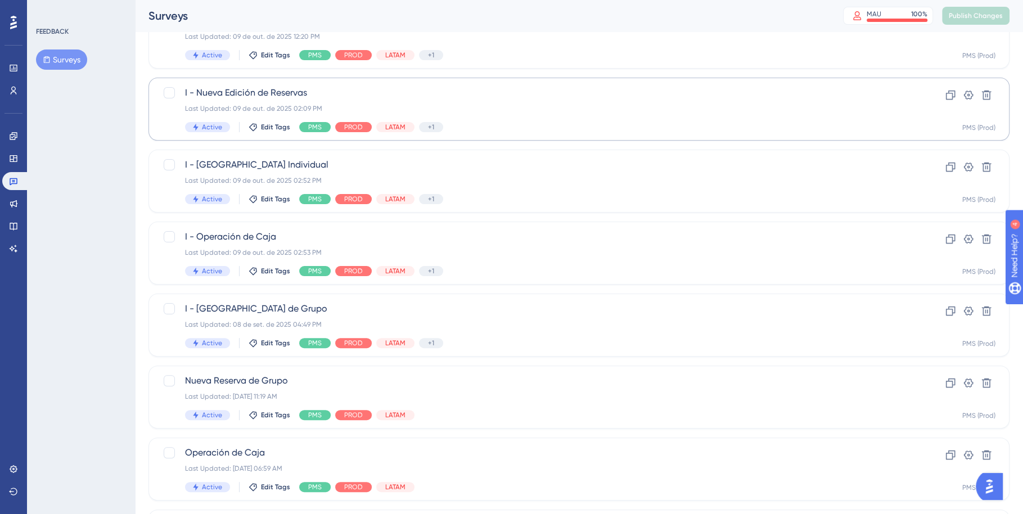
scroll to position [257, 0]
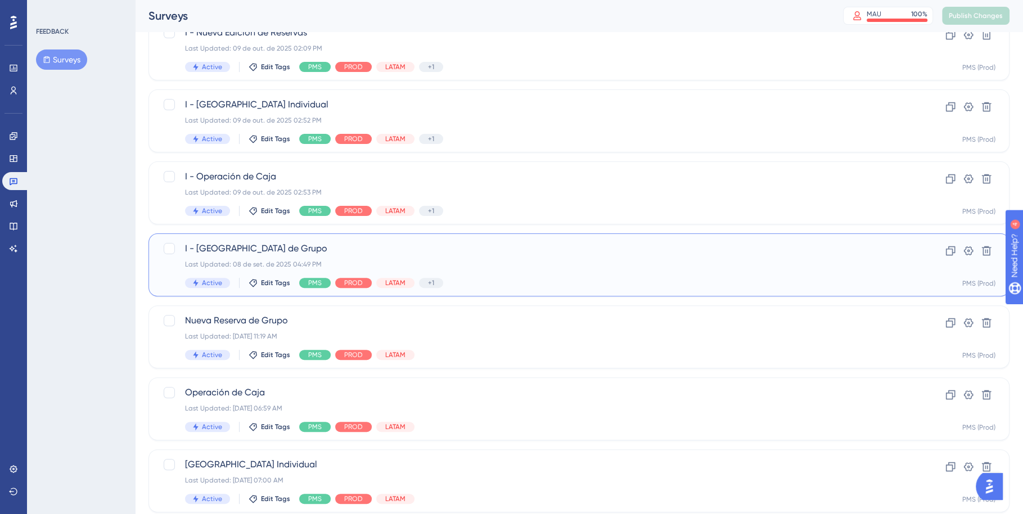
click at [531, 267] on div "Last Updated: 08 de set. de 2025 04:49 PM" at bounding box center [534, 264] width 698 height 9
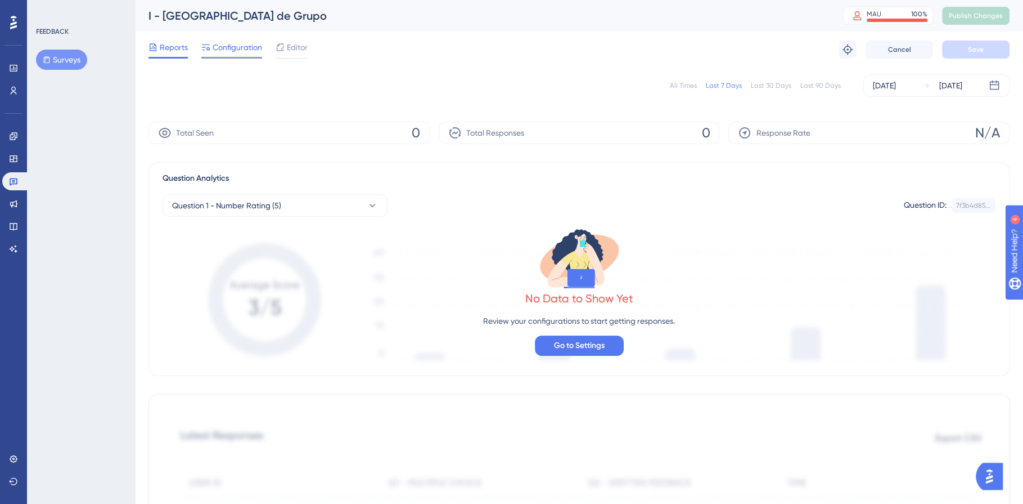
drag, startPoint x: 250, startPoint y: 41, endPoint x: 257, endPoint y: 41, distance: 7.3
click at [250, 41] on span "Configuration" at bounding box center [238, 48] width 50 height 14
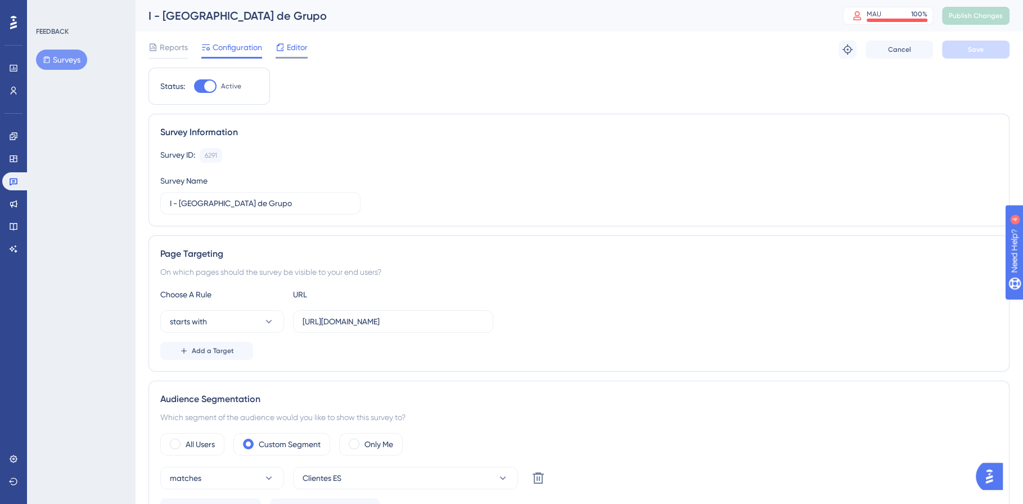
click at [294, 43] on span "Editor" at bounding box center [297, 48] width 21 height 14
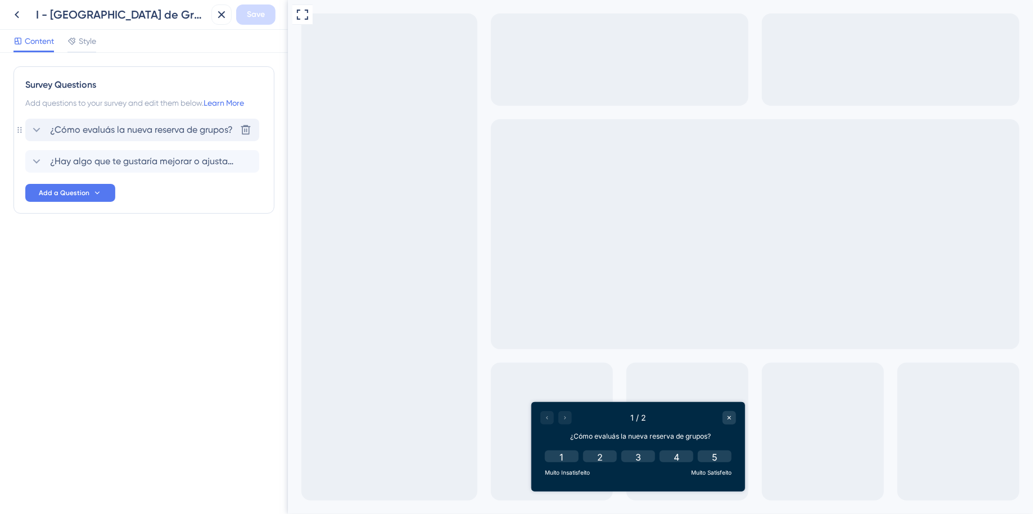
click at [129, 128] on span "¿Cómo evaluás la nueva reserva de grupos?" at bounding box center [141, 130] width 183 height 14
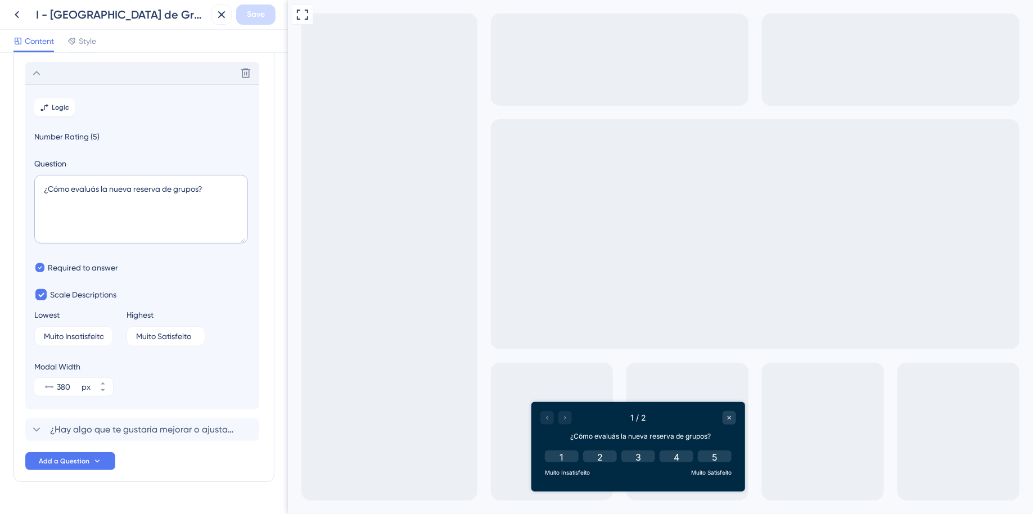
scroll to position [66, 0]
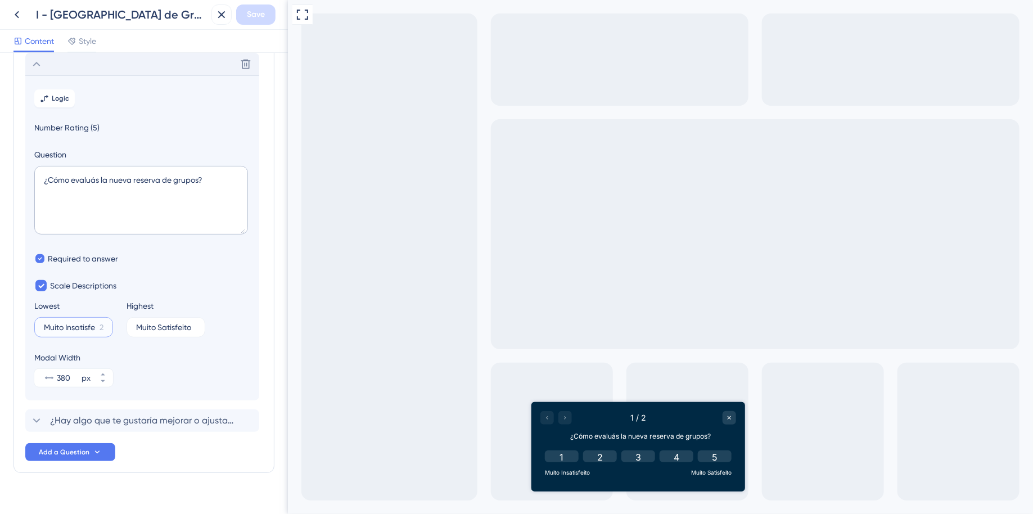
drag, startPoint x: 92, startPoint y: 330, endPoint x: 31, endPoint y: 322, distance: 61.3
click at [31, 322] on section "Logic Number Rating (5) Question ¿Cómo evaluás la nueva reserva de grupos? Requ…" at bounding box center [142, 237] width 234 height 325
click at [148, 320] on label "Muito Satisfeito 4" at bounding box center [166, 327] width 79 height 20
click at [148, 323] on input "Muito Satisfeito" at bounding box center [161, 327] width 51 height 8
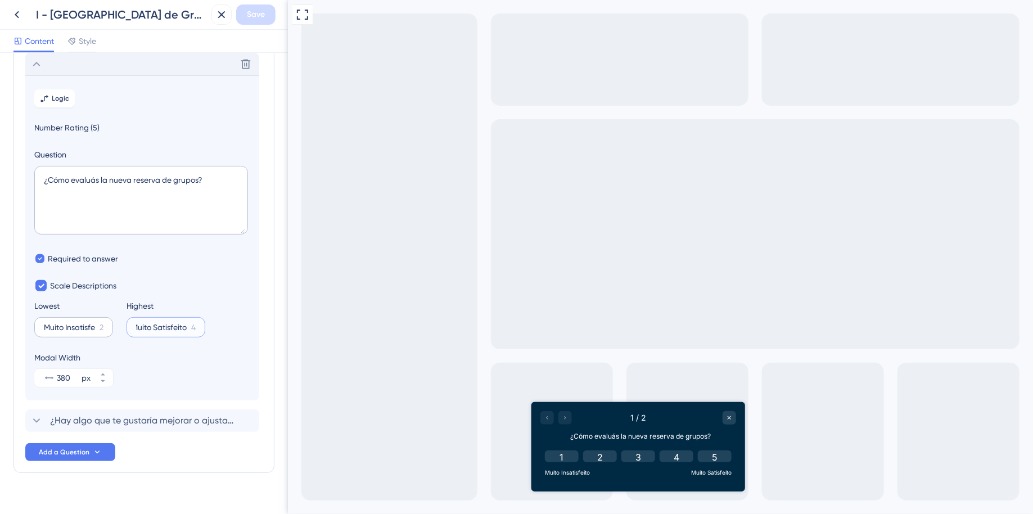
drag, startPoint x: 185, startPoint y: 327, endPoint x: 90, endPoint y: 320, distance: 94.8
click at [92, 321] on div "Lowest Muito Insatisfeito 2 Highest Muito Satisfeito 4" at bounding box center [142, 318] width 216 height 38
drag, startPoint x: 187, startPoint y: 325, endPoint x: 148, endPoint y: 329, distance: 39.0
click at [148, 329] on label "Muito Satisfeito 4" at bounding box center [166, 327] width 79 height 20
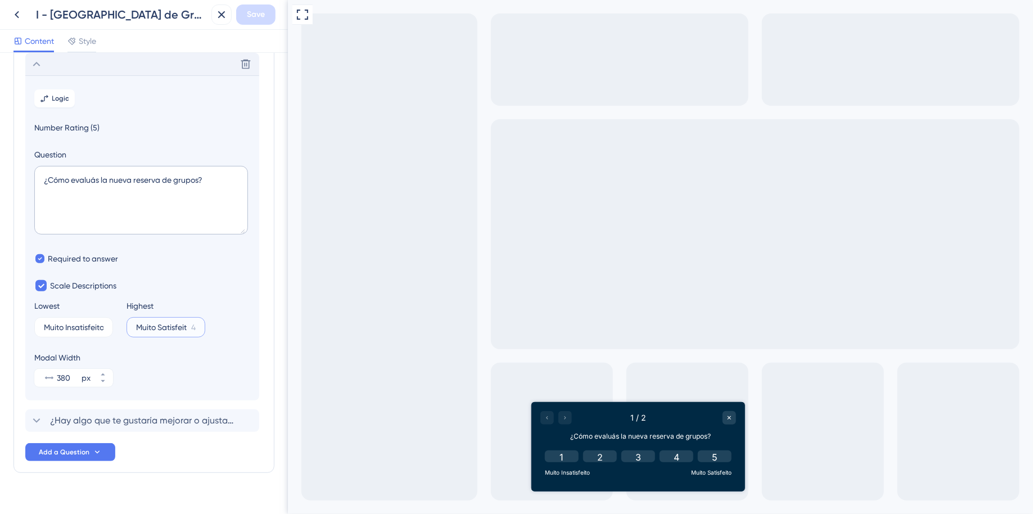
click at [148, 329] on input "Muito Satisfeito" at bounding box center [161, 327] width 51 height 8
drag, startPoint x: 148, startPoint y: 328, endPoint x: 186, endPoint y: 329, distance: 38.3
click at [186, 329] on input "Muito Satisfeito" at bounding box center [161, 327] width 51 height 8
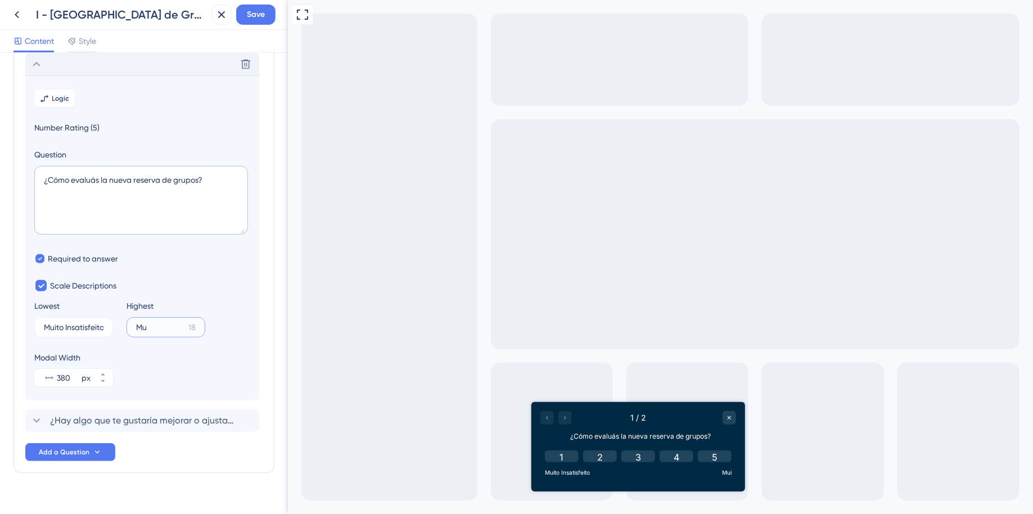
type input "M"
paste input "Muy satisfecho"
type input "Muy satisfecho"
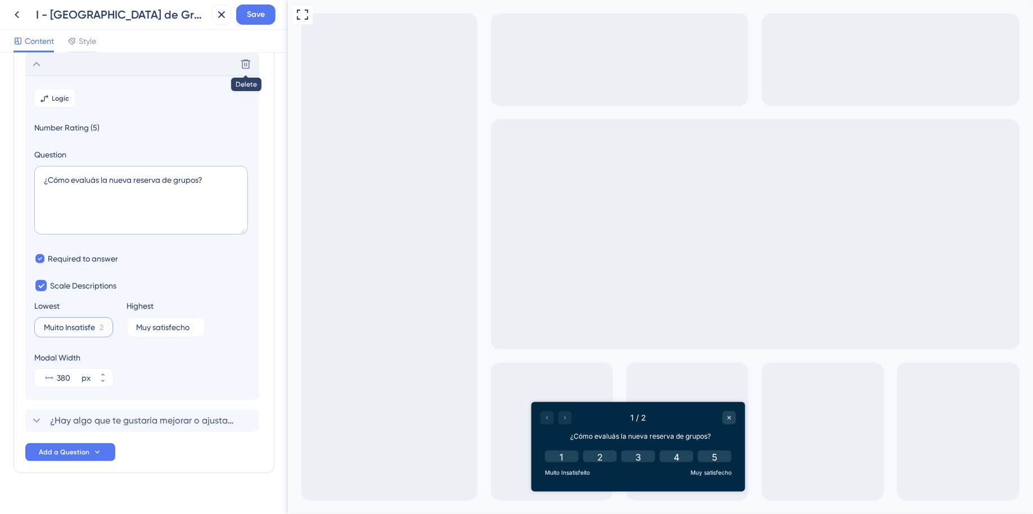
click at [79, 328] on input "Muito Insatisfeito" at bounding box center [69, 327] width 51 height 8
drag, startPoint x: 43, startPoint y: 325, endPoint x: 145, endPoint y: 330, distance: 101.4
click at [145, 330] on div "Lowest Muito Insatisfeito 2 Highest Muy satisfecho 6" at bounding box center [142, 318] width 216 height 38
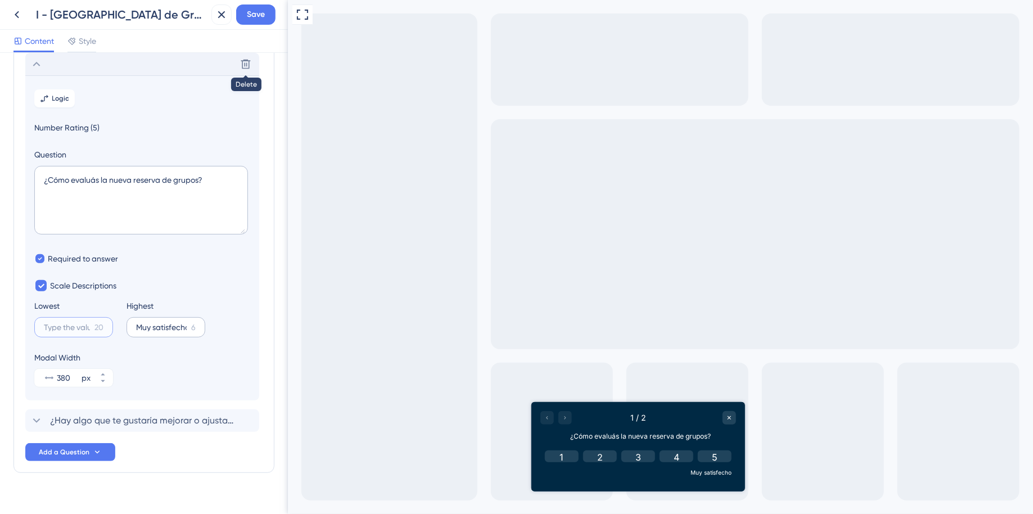
paste input "Muy insatisfecho"
type input "Muy insatisfecho"
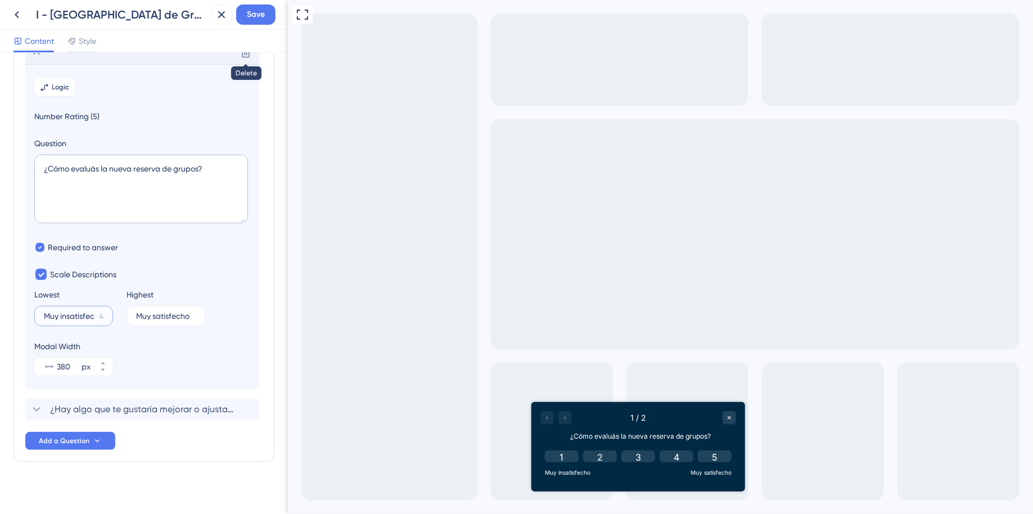
scroll to position [83, 0]
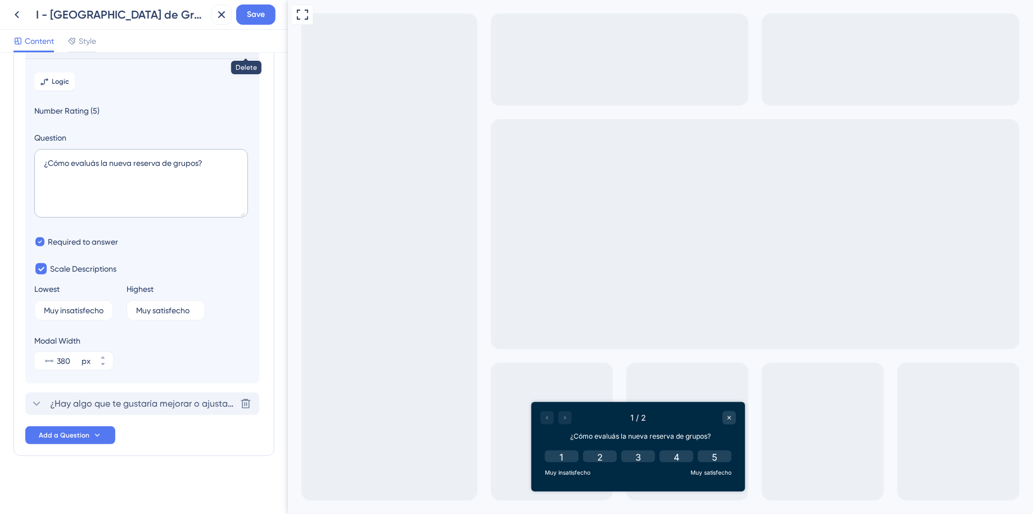
click at [162, 396] on div "¿Hay algo que te gustaría mejorar o ajustar en la nueva reserva de grupos? [GEO…" at bounding box center [142, 404] width 234 height 23
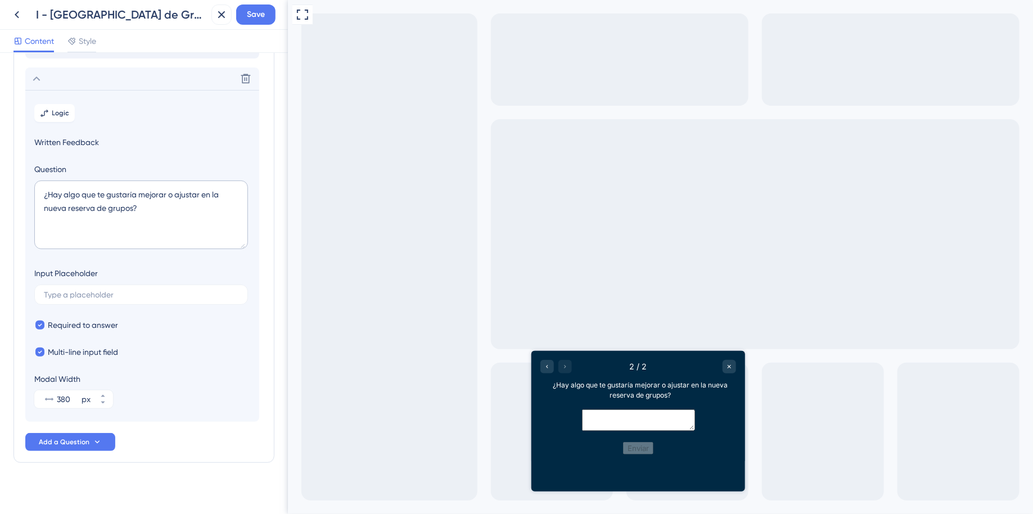
scroll to position [89, 0]
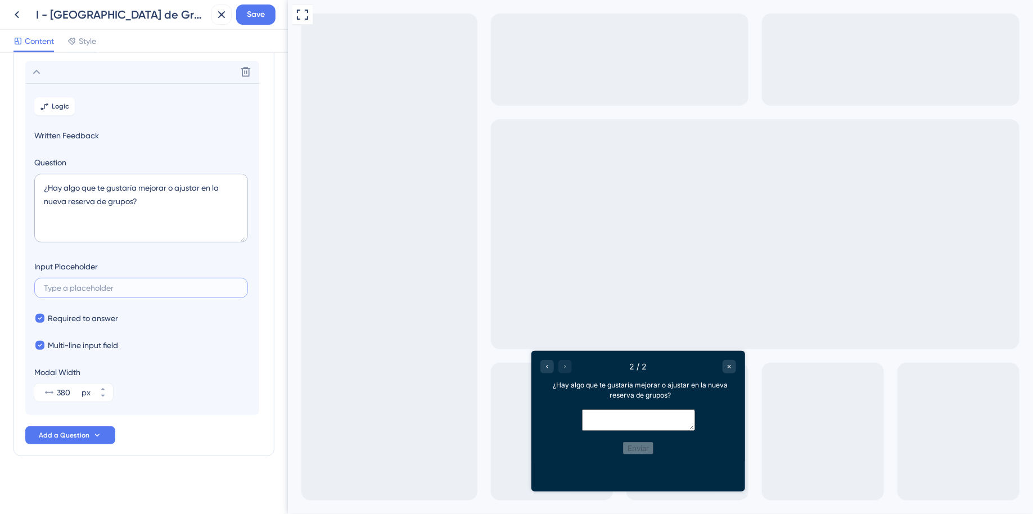
click at [104, 289] on input "text" at bounding box center [141, 288] width 195 height 8
paste input "Si tenés sugerencias de mejora o ideas para incluir algo nuevo, ¡contanos!"
click at [160, 286] on input "Si tenés sugerencias de mejora o ideas para incluir algo nuevo, ¡contanos!" at bounding box center [141, 288] width 195 height 8
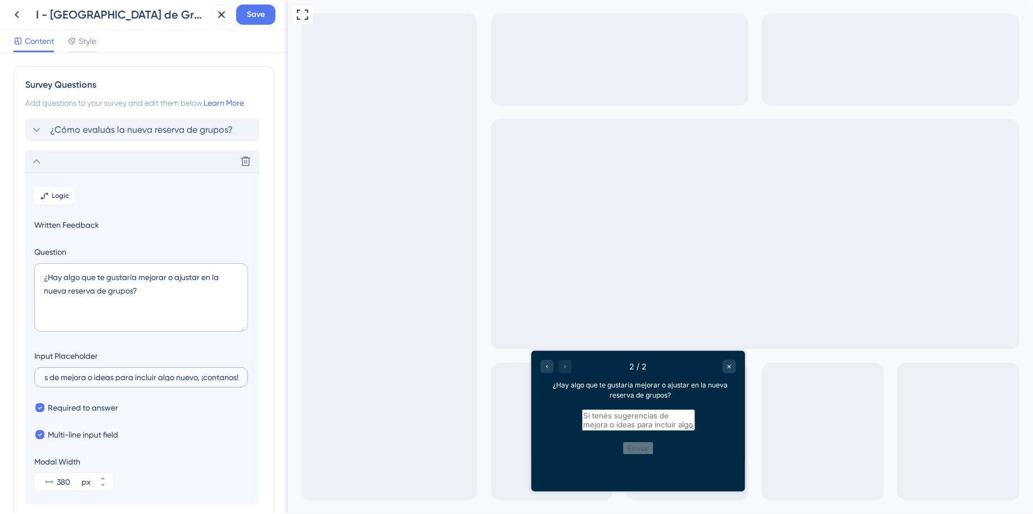
type input "Si tenés sugerencias de mejora o ideas para incluir algo nuevo, ¡contanos!"
click at [41, 160] on icon at bounding box center [37, 162] width 14 height 14
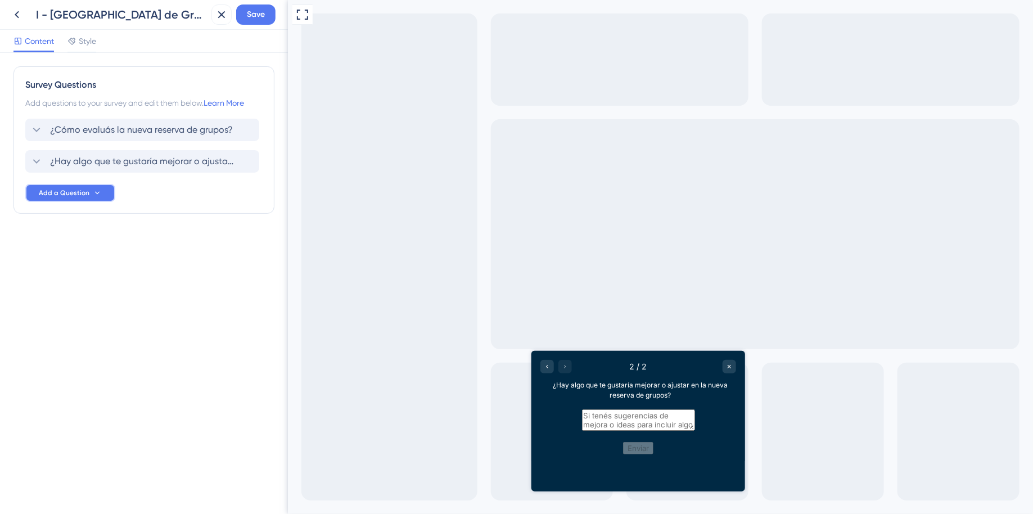
click at [88, 197] on button "Add a Question" at bounding box center [70, 193] width 90 height 18
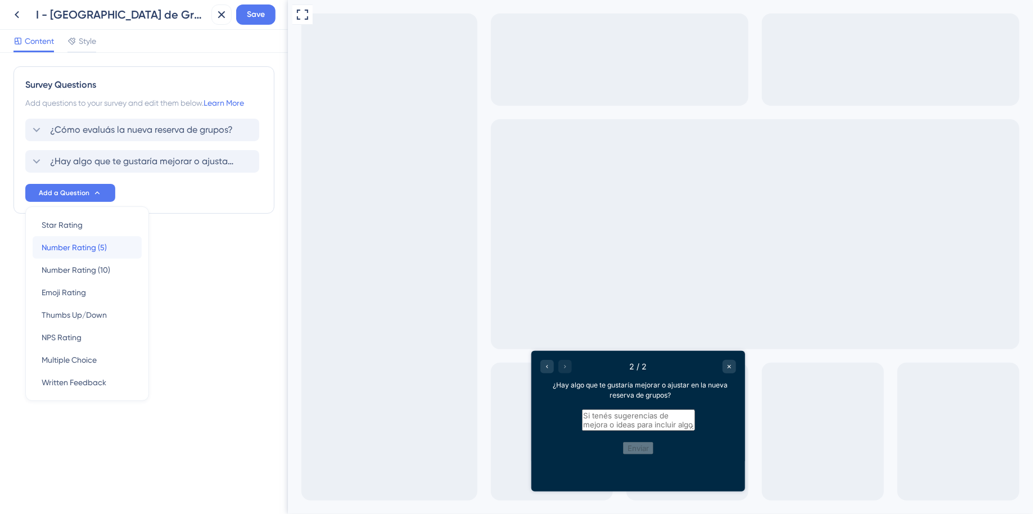
click at [98, 244] on span "Number Rating (5)" at bounding box center [74, 248] width 65 height 14
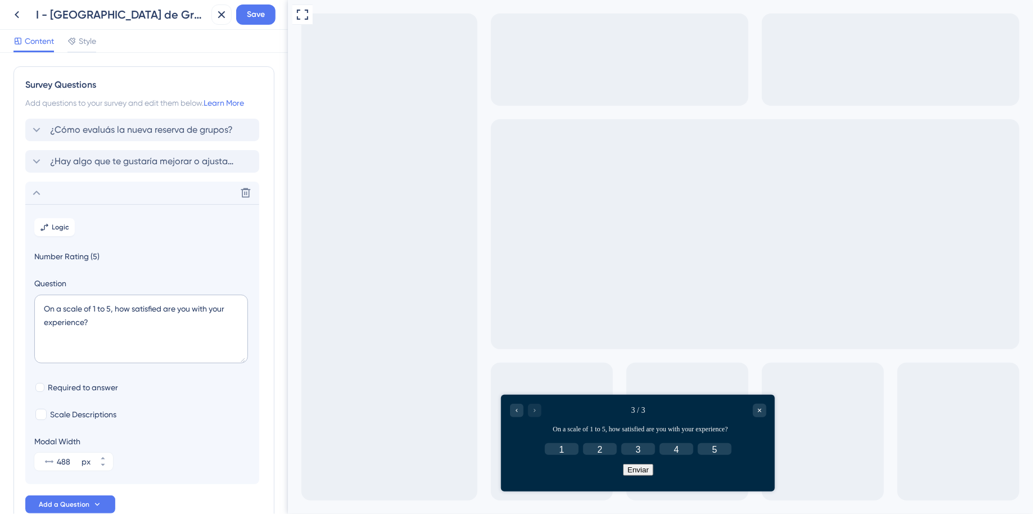
scroll to position [69, 0]
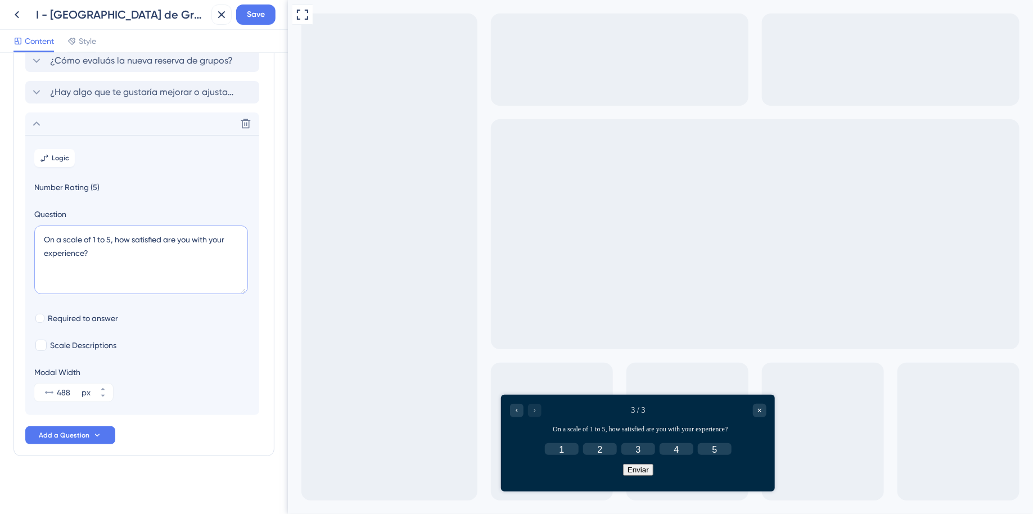
click at [102, 254] on textarea "On a scale of 1 to 5, how satisfied are you with your experience?" at bounding box center [141, 260] width 214 height 69
drag, startPoint x: 108, startPoint y: 254, endPoint x: 2, endPoint y: 233, distance: 108.5
click at [3, 233] on div "Survey Questions Add questions to your survey and edit them below. Learn More ¿…" at bounding box center [144, 283] width 288 height 461
paste textarea "¿Qué tan fácil o difícil te resultó usar la Nueva Edición de Reservas"
drag, startPoint x: 185, startPoint y: 241, endPoint x: 196, endPoint y: 250, distance: 14.3
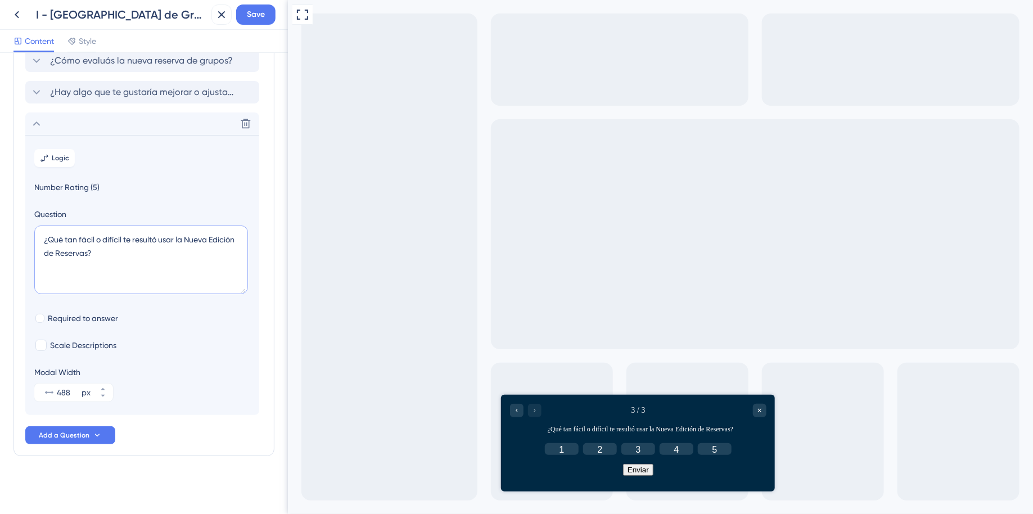
click at [196, 250] on textarea "¿Qué tan fácil o difícil te resultó usar la Nueva Edición de Reservas?" at bounding box center [141, 260] width 214 height 69
drag, startPoint x: 119, startPoint y: 256, endPoint x: 20, endPoint y: 235, distance: 101.2
click at [20, 235] on div "Survey Questions Add questions to your survey and edit them below. Learn More ¿…" at bounding box center [144, 226] width 261 height 459
click at [159, 267] on textarea "¿Qué tan fácil o difícil te resultó usar la nuerva reservar de grupo?" at bounding box center [141, 260] width 214 height 69
click at [135, 260] on textarea "¿Qué tan fácil o difícil te resultó usar la nuerva reservar de grupo?" at bounding box center [141, 260] width 214 height 69
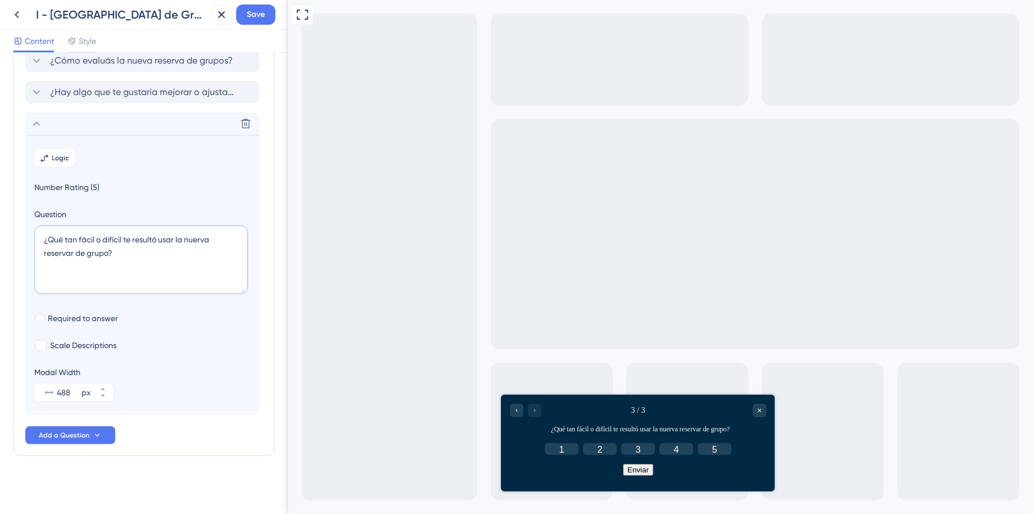
click at [142, 254] on textarea "¿Qué tan fácil o difícil te resultó usar la nuerva reservar de grupo?" at bounding box center [141, 260] width 214 height 69
drag, startPoint x: 135, startPoint y: 252, endPoint x: 35, endPoint y: 234, distance: 101.7
click at [35, 234] on textarea "¿Qué tan fácil o difícil te resultó usar la nuerva reservar de grupo?" at bounding box center [141, 260] width 214 height 69
click at [157, 260] on textarea "¿Qué tan fácil o difícil te resultó usar la nuerva reservar de grupo?" at bounding box center [141, 260] width 214 height 69
click at [165, 260] on textarea "¿Qué tan fácil o difícil te resultó usar la nuerva reservar de grupo?" at bounding box center [141, 260] width 214 height 69
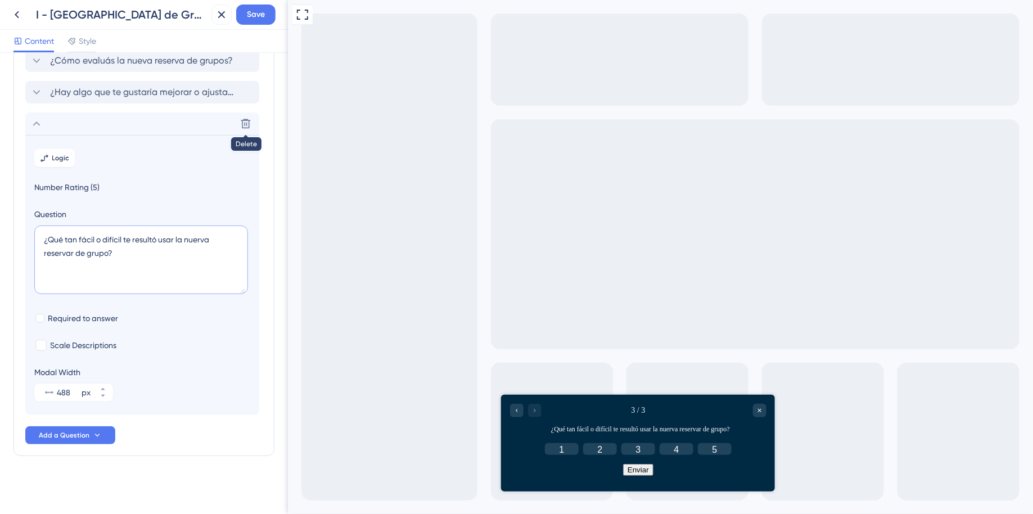
click at [170, 245] on textarea "¿Qué tan fácil o difícil te resultó usar la nuerva reservar de grupo?" at bounding box center [141, 260] width 214 height 69
drag, startPoint x: 171, startPoint y: 252, endPoint x: 12, endPoint y: 226, distance: 161.4
click at [16, 226] on div "Survey Questions Add questions to your survey and edit them below. Learn More ¿…" at bounding box center [144, 226] width 261 height 459
click at [147, 267] on textarea "¿Qué tan fácil o difícil te resultó usar la nuerva reservar de grupo?" at bounding box center [141, 260] width 214 height 69
click at [159, 251] on textarea "¿Qué tan fácil o difícil te resultó usar la nuerva reservar de grupo?" at bounding box center [141, 260] width 214 height 69
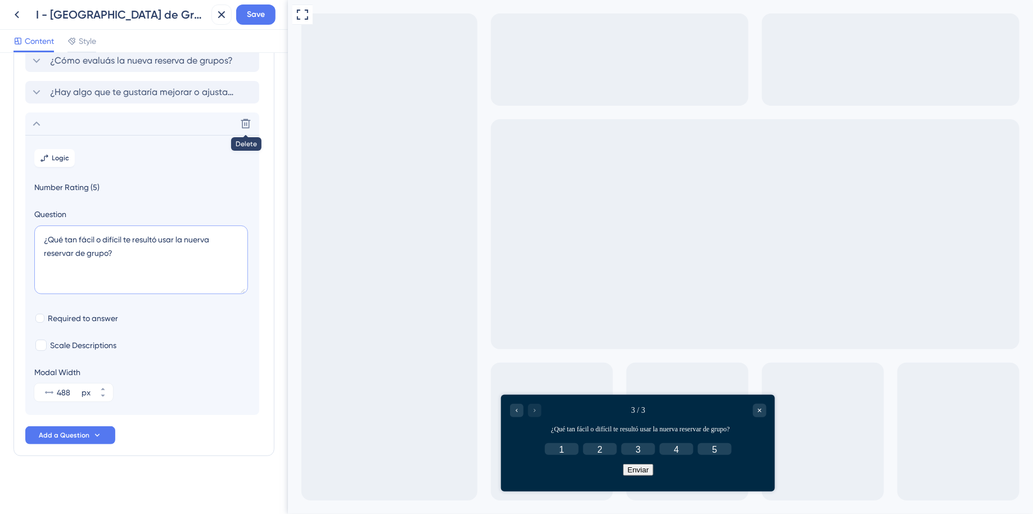
click at [202, 241] on textarea "¿Qué tan fácil o difícil te resultó usar la nuerva reservar de grupo?" at bounding box center [141, 260] width 214 height 69
click at [237, 241] on textarea "¿Qué tan fácil o difícil te resultó usar la nueva reservar de grupo?" at bounding box center [141, 260] width 214 height 69
click at [192, 273] on textarea "¿Qué tan fácil o difícil te resultó usar la nueva reserva de grupo?" at bounding box center [141, 260] width 214 height 69
type textarea "¿Qué tan fácil o difícil te resultó usar la nueva reserva de grupo?"
click at [40, 319] on div at bounding box center [39, 318] width 9 height 9
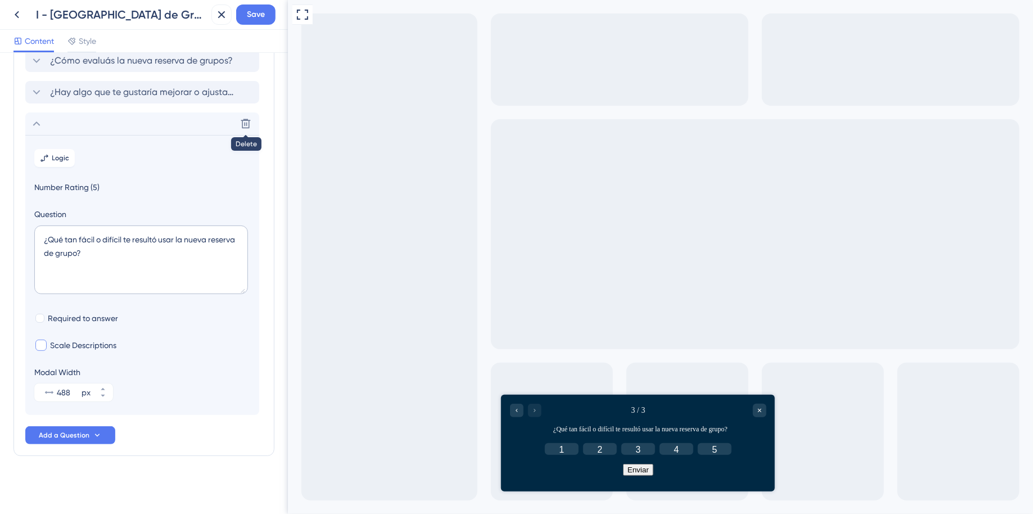
checkbox input "true"
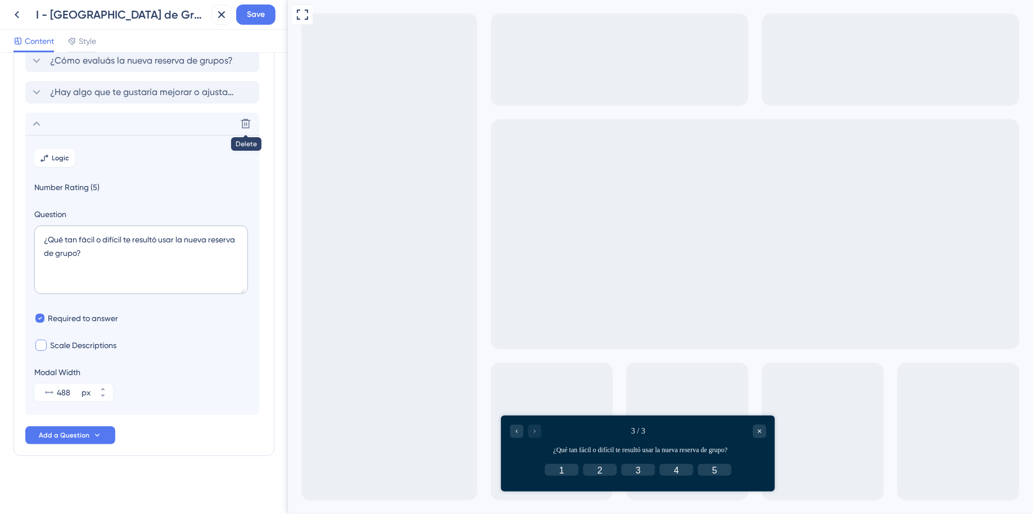
click at [45, 344] on div at bounding box center [40, 345] width 11 height 11
checkbox input "true"
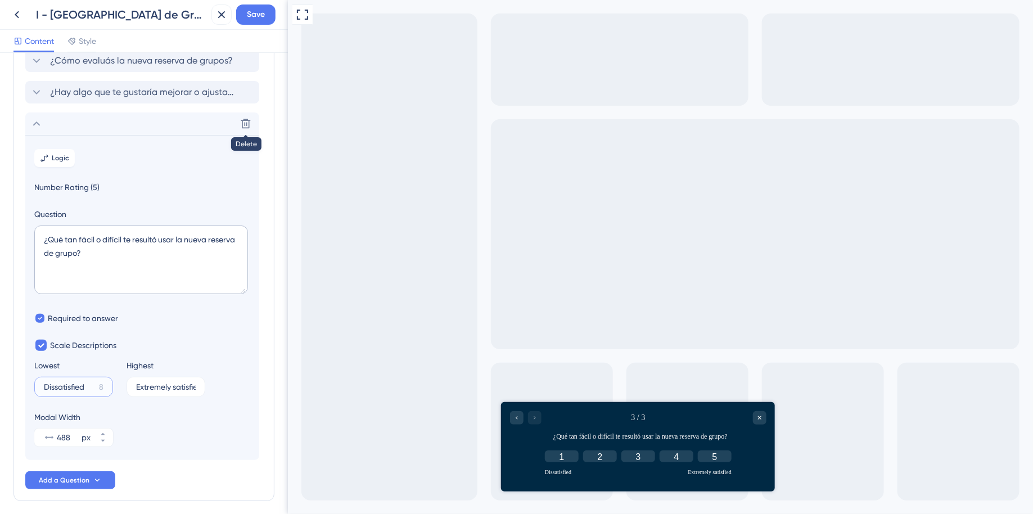
click at [93, 383] on input "Dissatisfied" at bounding box center [69, 387] width 51 height 8
drag, startPoint x: 93, startPoint y: 383, endPoint x: 27, endPoint y: 380, distance: 66.5
click at [27, 380] on section "Logic Number Rating (5) Question ¿Qué tan fácil o difícil te resultó usar la nu…" at bounding box center [142, 297] width 234 height 325
click at [64, 394] on label "20" at bounding box center [73, 387] width 79 height 20
click at [64, 391] on input "20" at bounding box center [67, 387] width 46 height 8
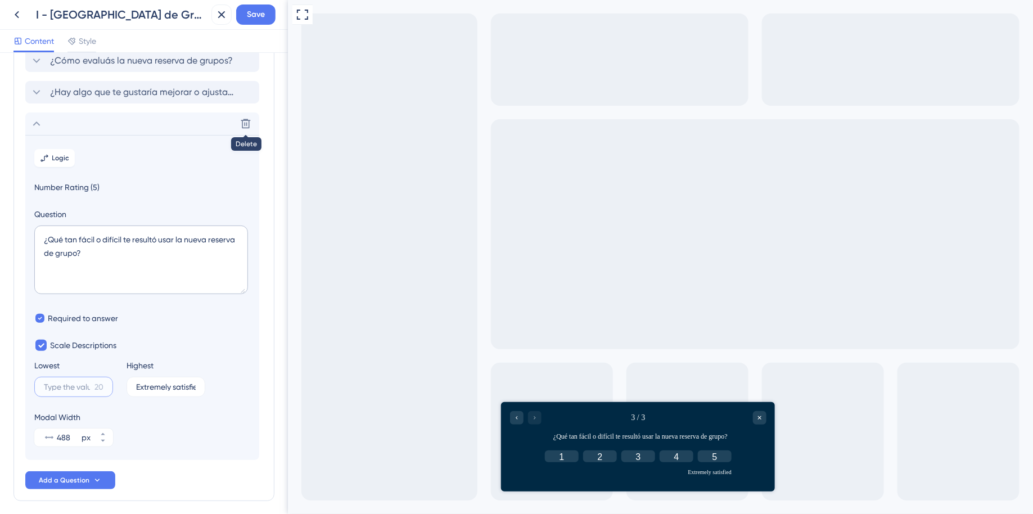
paste input "Muy difícil"
type input "Muy difícil"
click at [154, 385] on input "Extremely satisfied" at bounding box center [162, 387] width 52 height 8
click at [133, 391] on label "Extremely satisfied 1" at bounding box center [166, 387] width 79 height 20
click at [136, 391] on input "Extremely satisfied" at bounding box center [162, 387] width 52 height 8
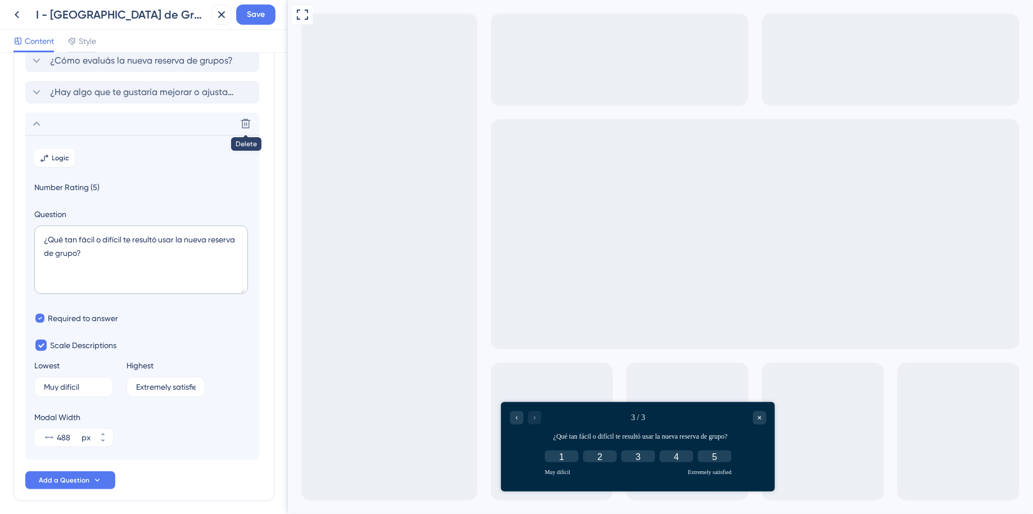
drag, startPoint x: 134, startPoint y: 390, endPoint x: 233, endPoint y: 396, distance: 98.6
click at [233, 396] on div "Lowest Muy difícil 9 Highest Extremely satisfied 1" at bounding box center [142, 378] width 216 height 38
drag, startPoint x: 172, startPoint y: 387, endPoint x: 96, endPoint y: 383, distance: 75.5
click at [96, 383] on div "Lowest Muy difícil 9 Highest Extremely satisfied 1" at bounding box center [142, 378] width 216 height 38
type input "d"
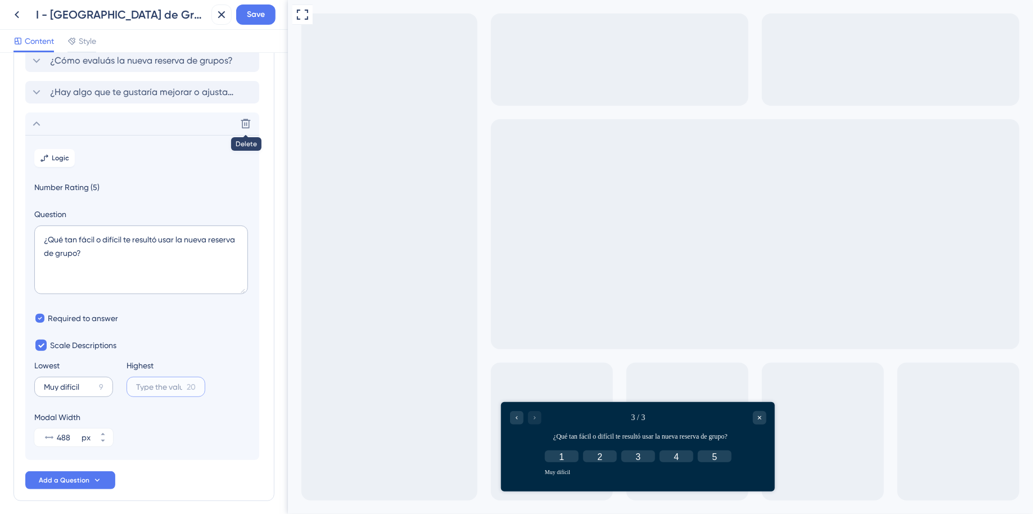
paste input "Muy fácil"
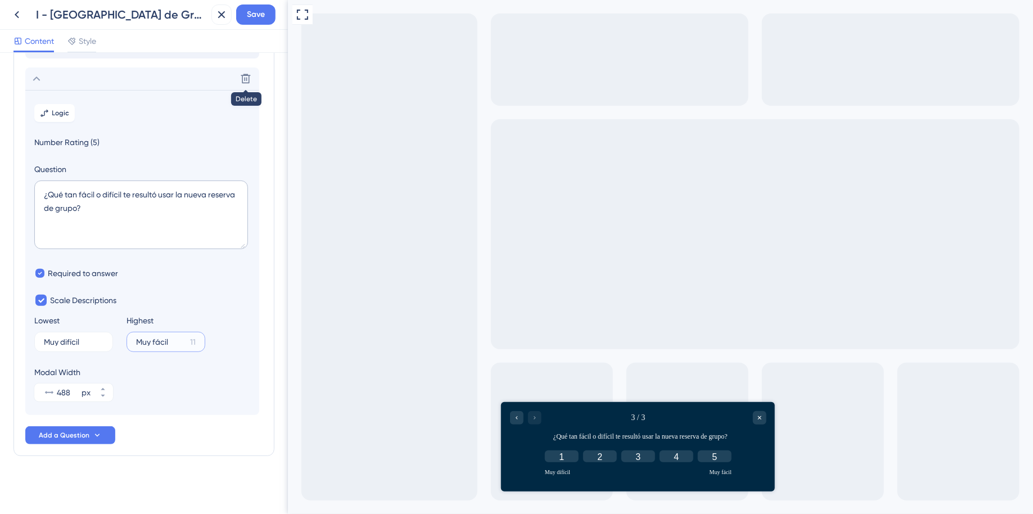
scroll to position [0, 0]
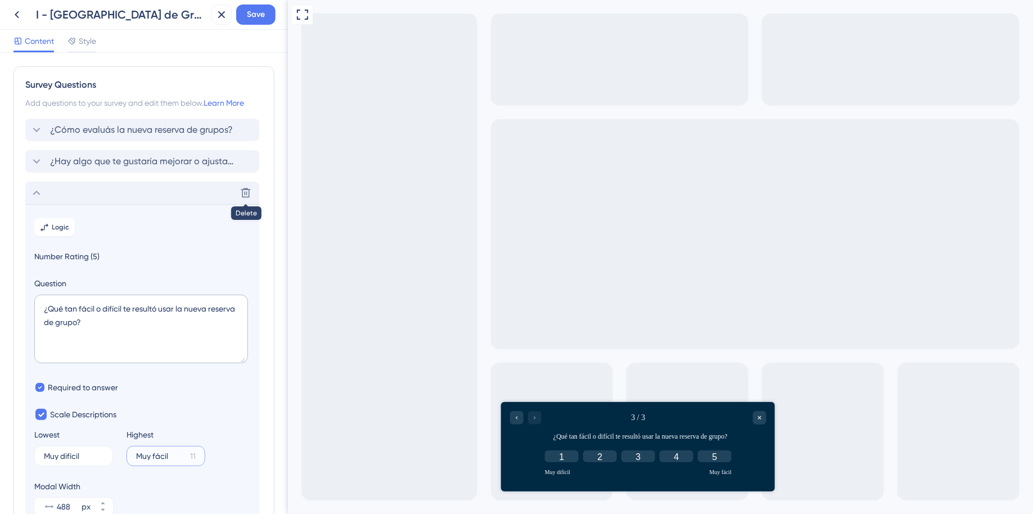
type input "Muy fácil"
click at [35, 189] on icon at bounding box center [37, 193] width 14 height 14
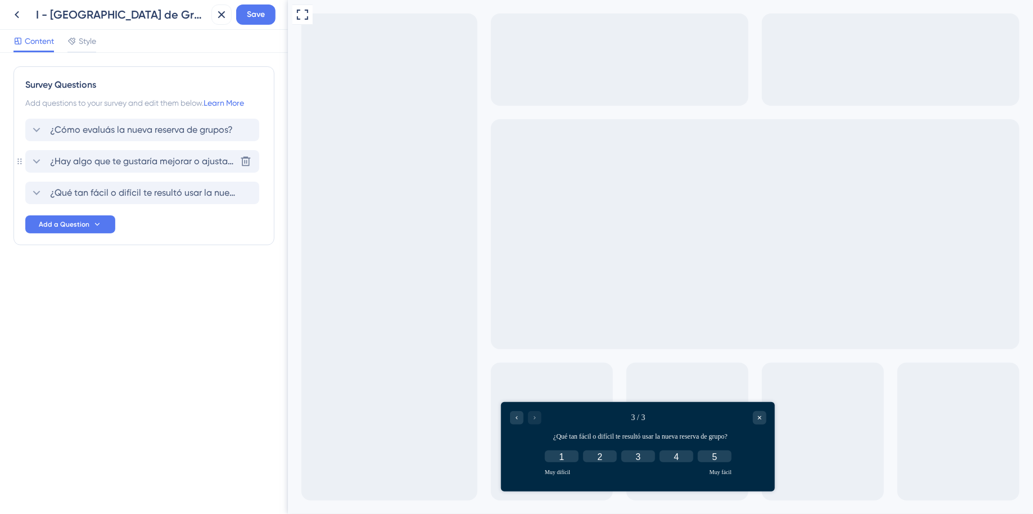
drag, startPoint x: 20, startPoint y: 194, endPoint x: 69, endPoint y: 153, distance: 63.9
click at [69, 153] on div "Survey Questions Add questions to your survey and edit them below. Learn More ¿…" at bounding box center [144, 155] width 261 height 179
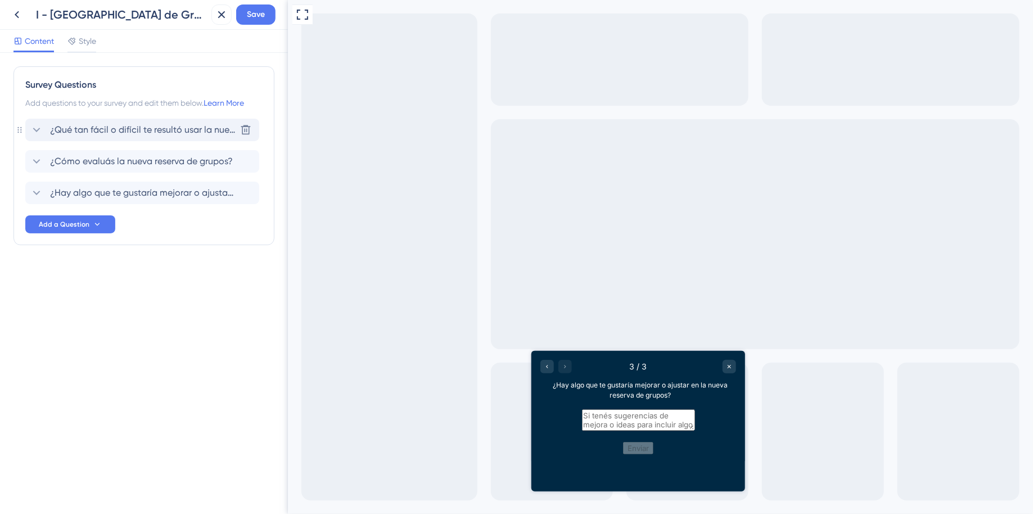
click at [169, 128] on span "¿Qué tan fácil o difícil te resultó usar la nueva reserva de grupo?" at bounding box center [143, 130] width 186 height 14
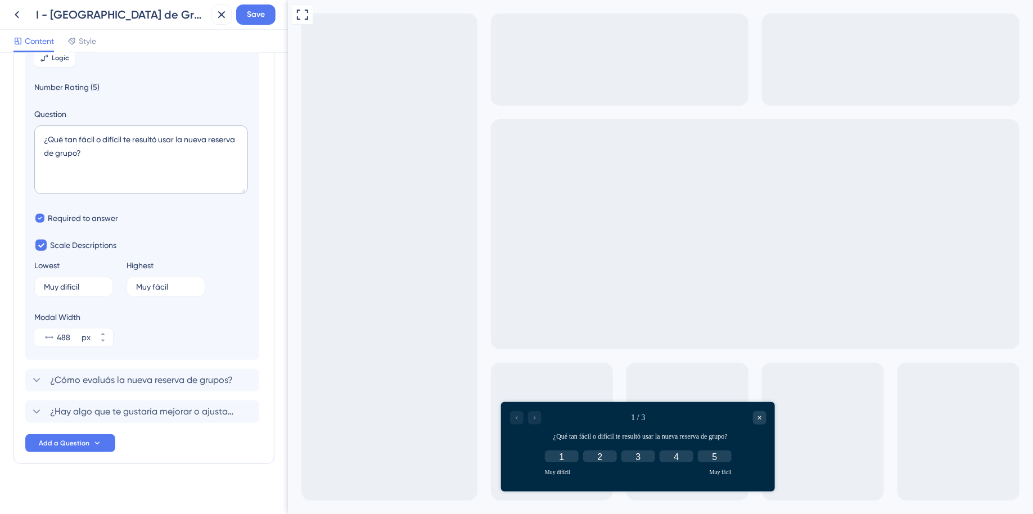
scroll to position [114, 0]
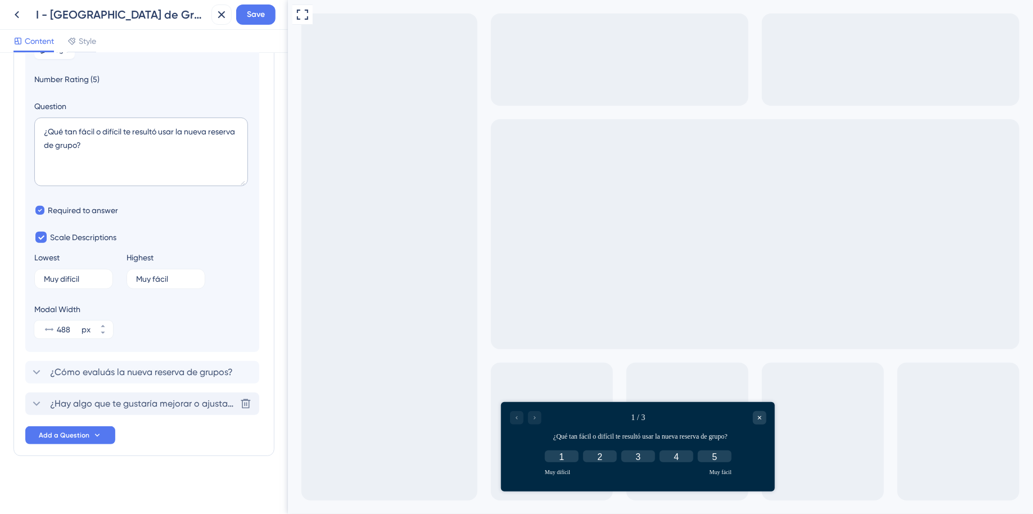
click at [143, 408] on span "¿Hay algo que te gustaría mejorar o ajustar en la nueva reserva de grupos?" at bounding box center [143, 404] width 186 height 14
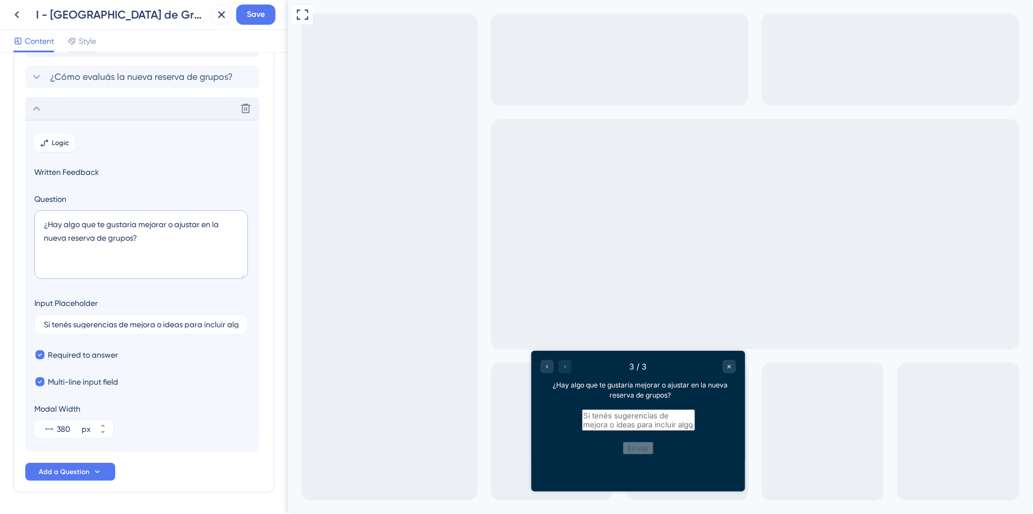
scroll to position [3, 0]
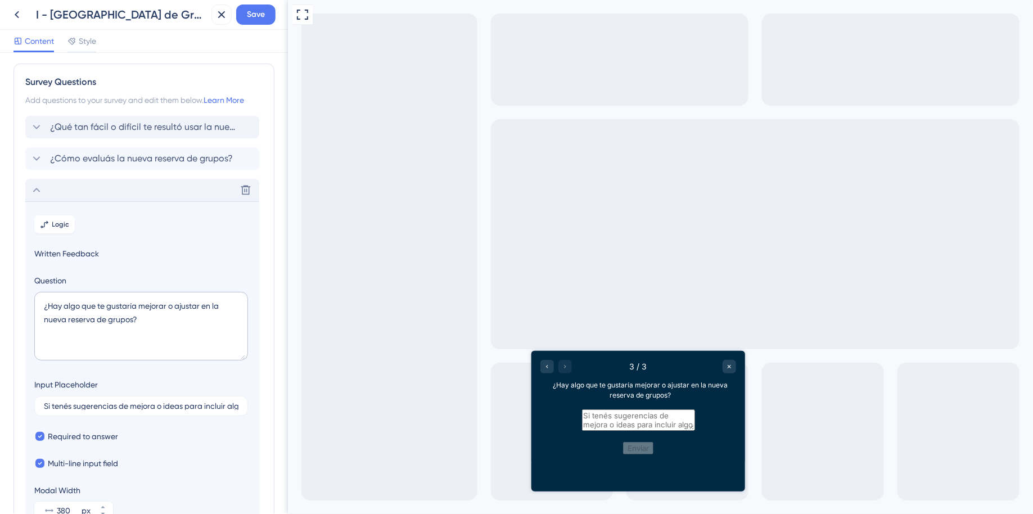
click at [33, 186] on icon at bounding box center [37, 190] width 14 height 14
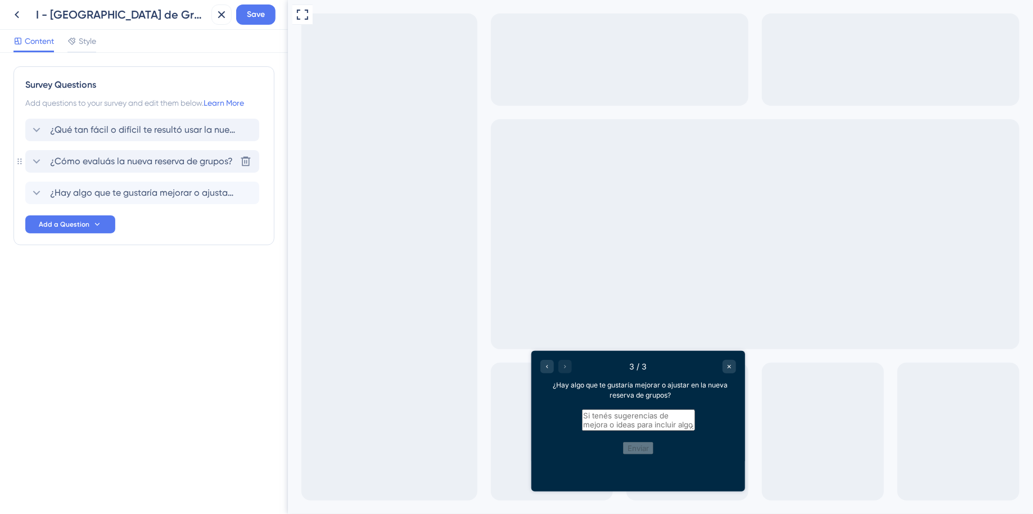
click at [89, 158] on span "¿Cómo evaluás la nueva reserva de grupos?" at bounding box center [141, 162] width 183 height 14
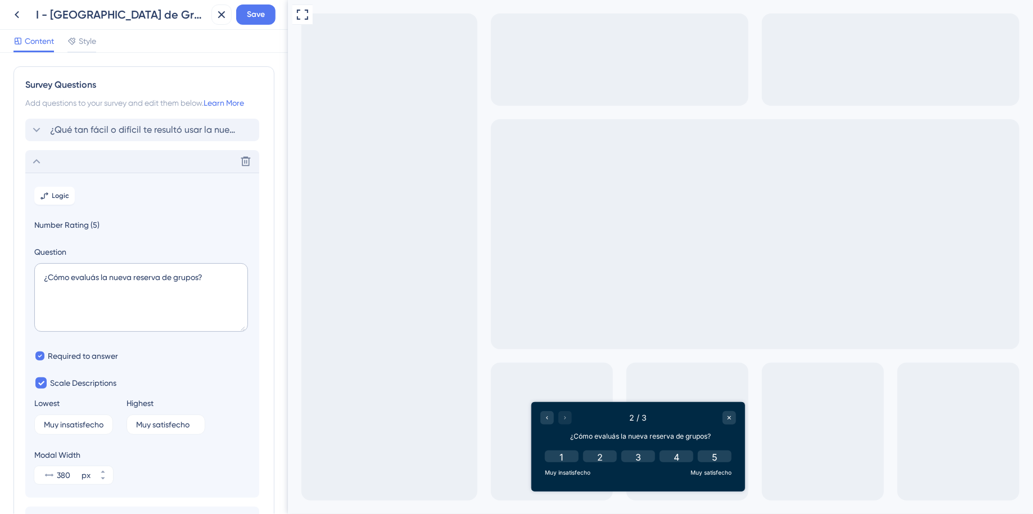
click at [31, 156] on icon at bounding box center [37, 162] width 14 height 14
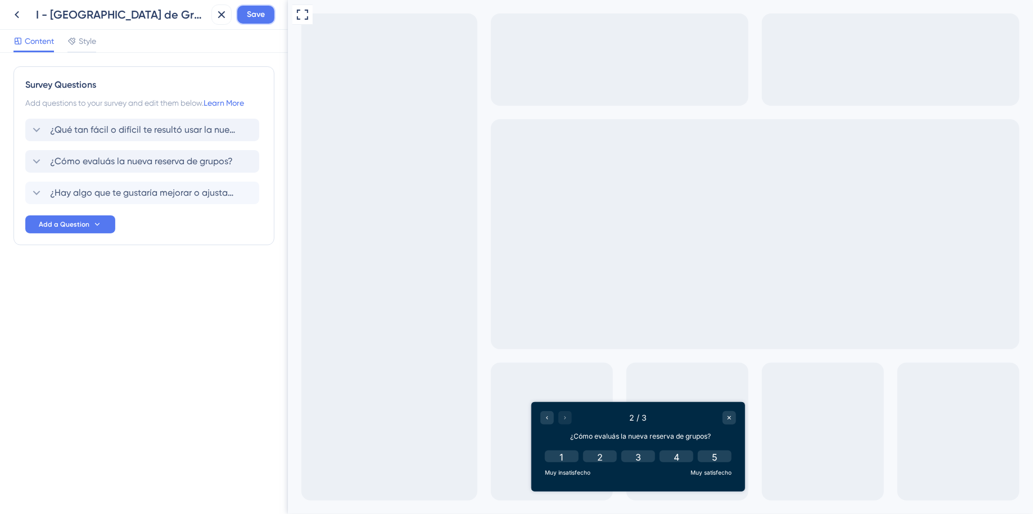
click at [249, 14] on span "Save" at bounding box center [256, 15] width 18 height 14
click at [220, 21] on button at bounding box center [213, 21] width 17 height 18
click at [227, 13] on icon at bounding box center [222, 15] width 14 height 14
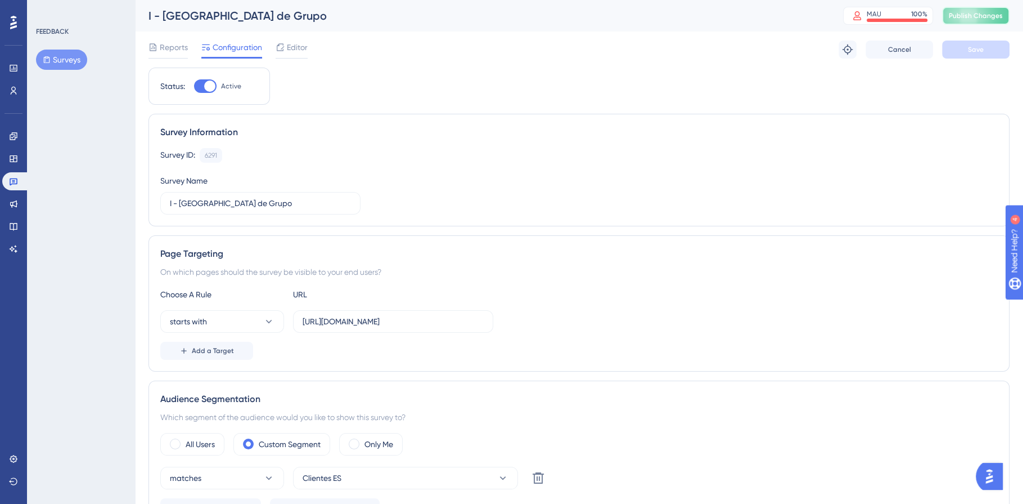
click at [991, 19] on span "Publish Changes" at bounding box center [976, 15] width 54 height 9
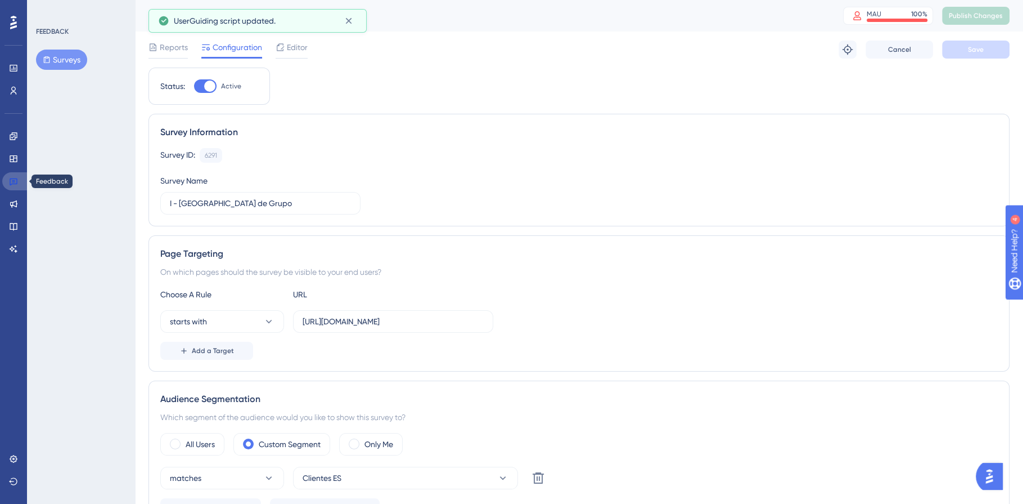
click at [18, 183] on link at bounding box center [15, 181] width 27 height 18
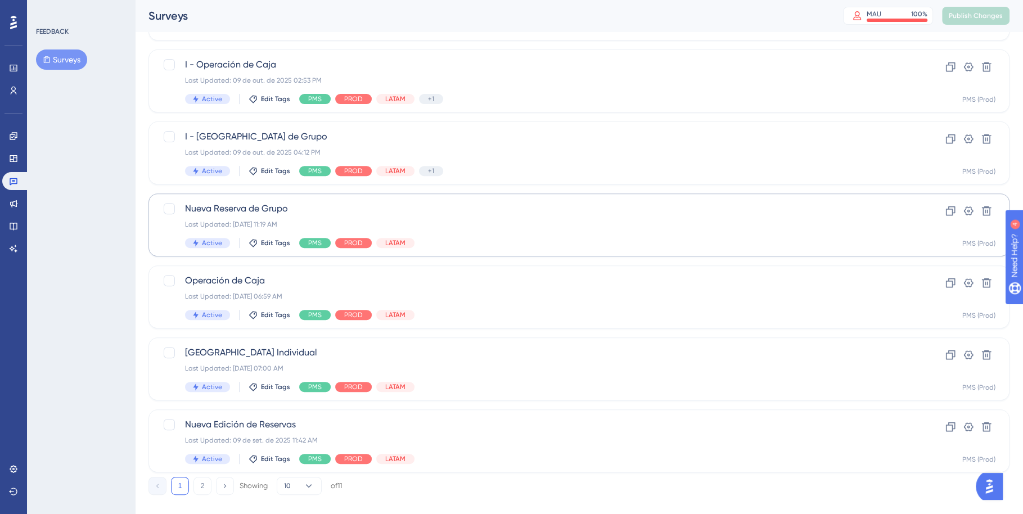
scroll to position [386, 0]
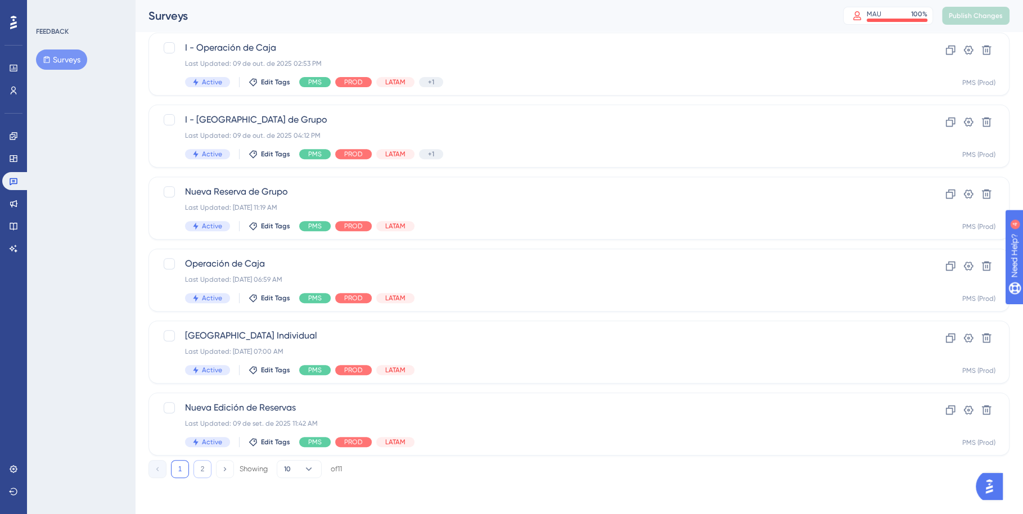
click at [197, 469] on button "2" at bounding box center [203, 469] width 18 height 18
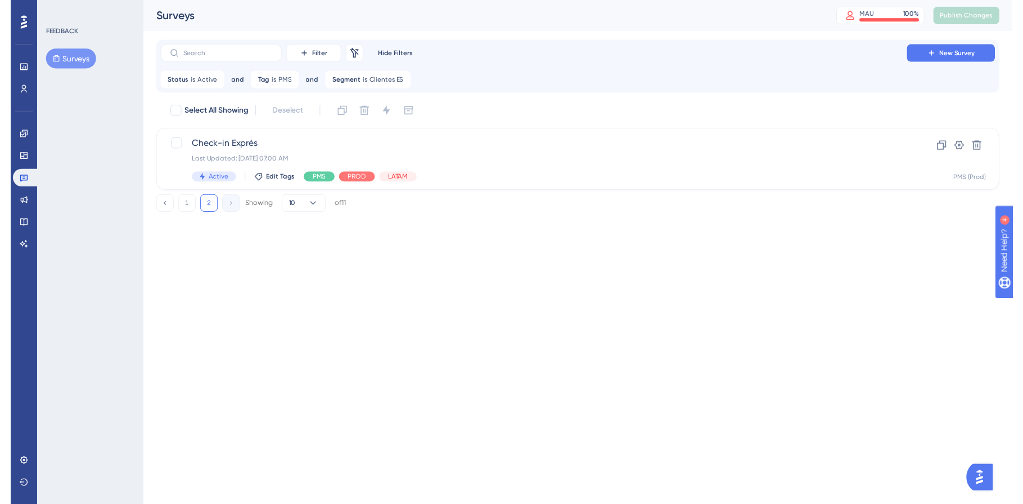
scroll to position [0, 0]
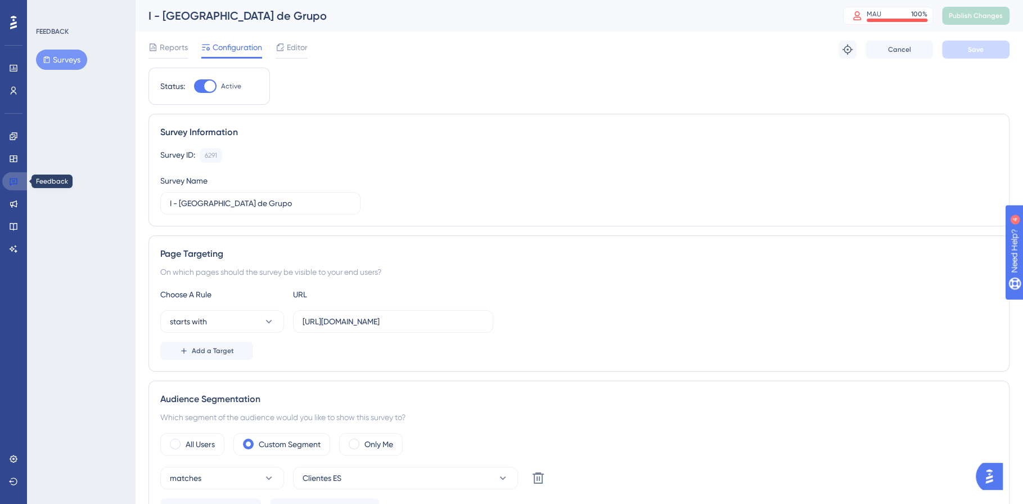
click at [13, 186] on link at bounding box center [15, 181] width 27 height 18
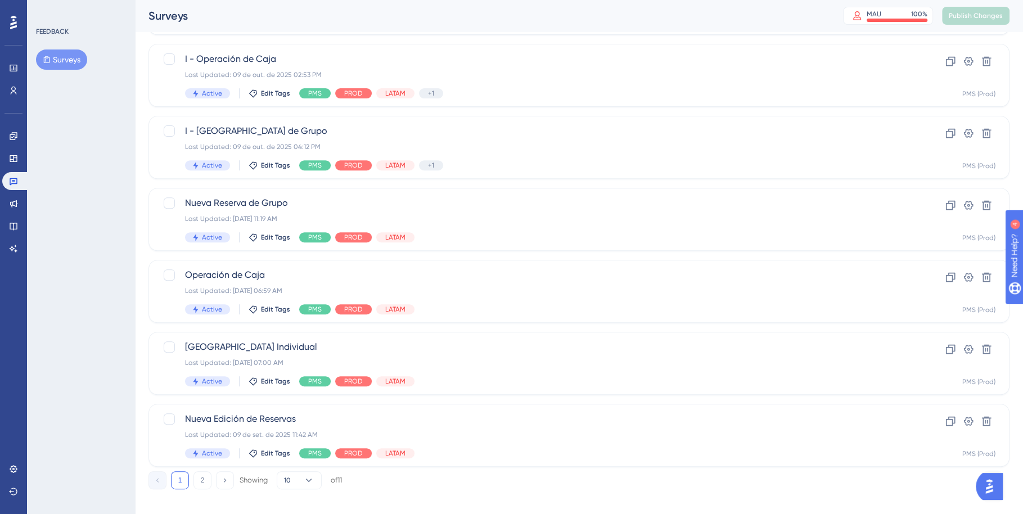
scroll to position [386, 0]
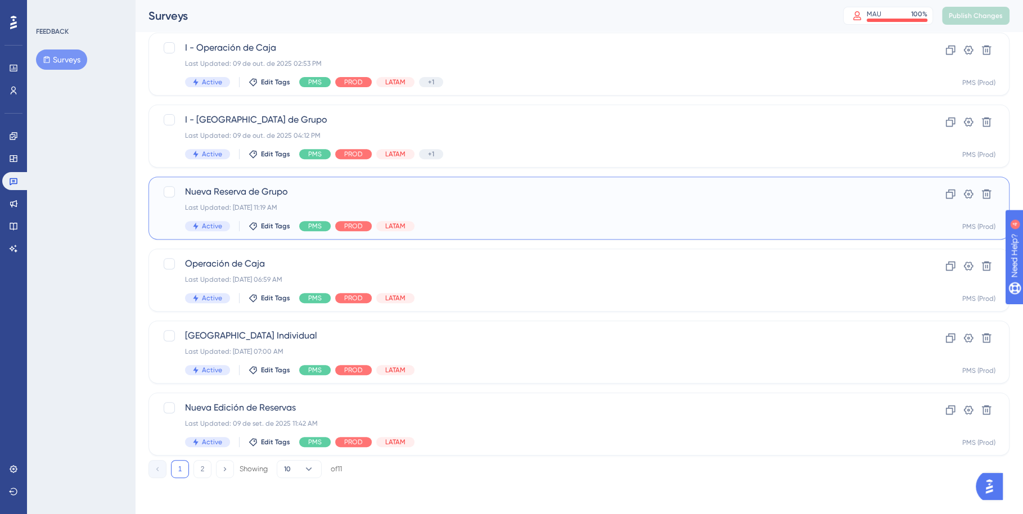
click at [565, 216] on div "Nueva Reserva de Grupo Last Updated: [DATE] 11:19 AM Active Edit Tags PMS PROD …" at bounding box center [534, 208] width 698 height 46
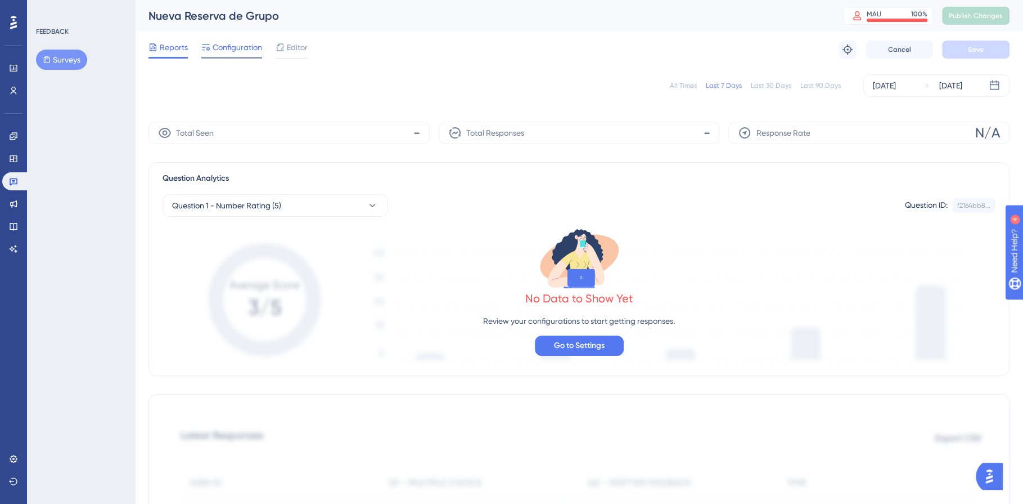
click at [242, 47] on span "Configuration" at bounding box center [238, 48] width 50 height 14
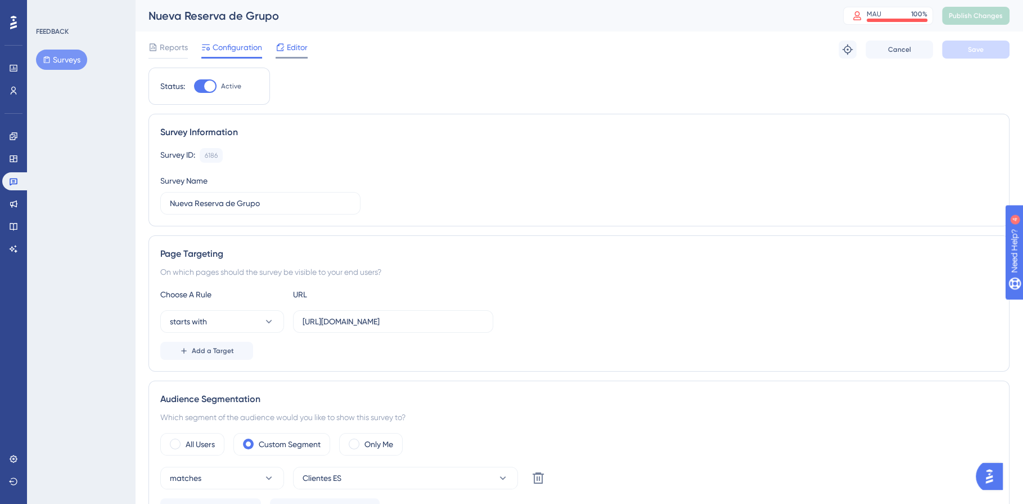
click at [290, 42] on span "Editor" at bounding box center [297, 48] width 21 height 14
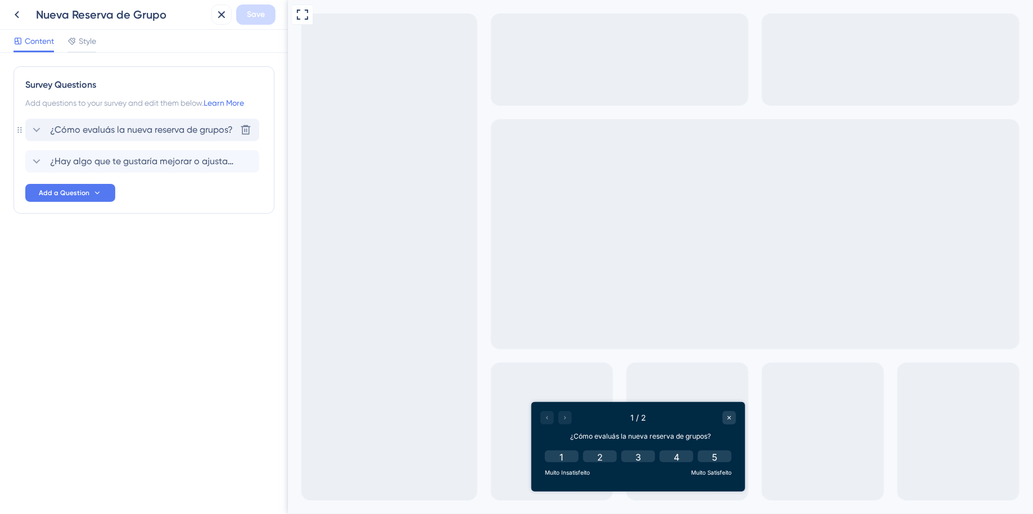
click at [34, 137] on div "¿Cómo evaluás la nueva reserva de grupos? [GEOGRAPHIC_DATA]" at bounding box center [142, 130] width 234 height 23
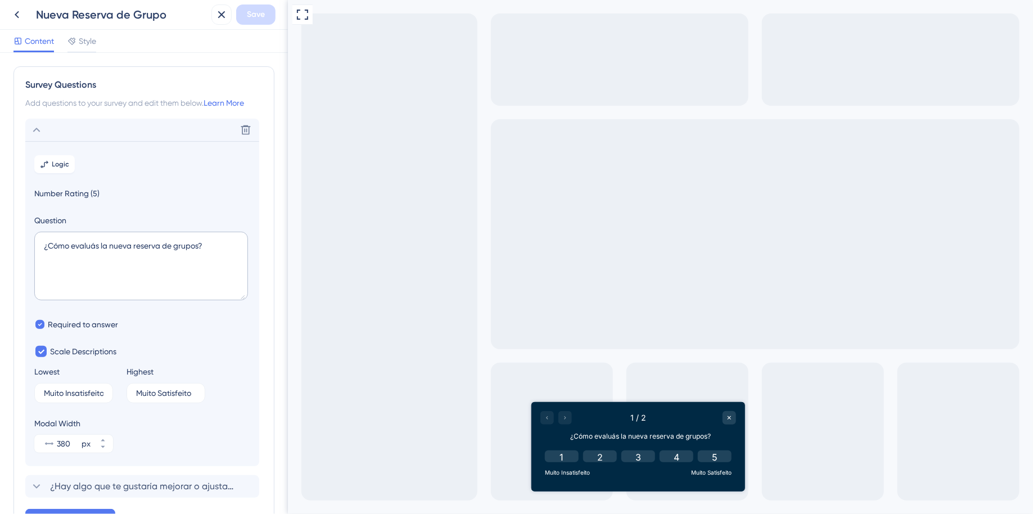
scroll to position [66, 0]
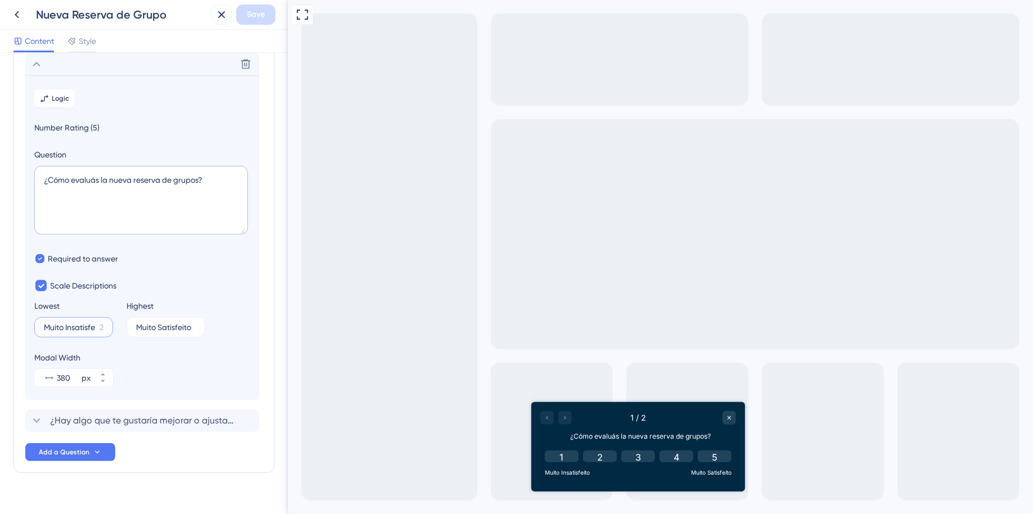
click at [90, 331] on input "Muito Insatisfeito" at bounding box center [69, 327] width 51 height 8
click at [146, 328] on input "Muito Satisfeito" at bounding box center [161, 327] width 51 height 8
drag, startPoint x: 134, startPoint y: 329, endPoint x: 236, endPoint y: 330, distance: 101.3
click at [236, 330] on div "Lowest Muito Insatisfeito 2 Highest Muito Satisfeito 4" at bounding box center [142, 318] width 216 height 38
drag, startPoint x: 190, startPoint y: 327, endPoint x: 119, endPoint y: 327, distance: 70.9
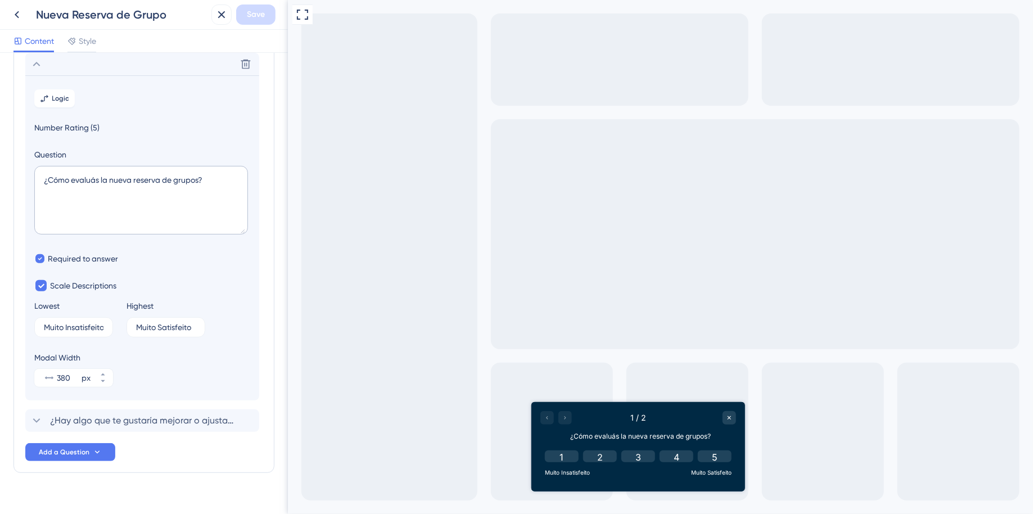
click at [119, 327] on div "Lowest Muito Insatisfeito 2 Highest Muito Satisfeito 4" at bounding box center [142, 318] width 216 height 38
drag, startPoint x: 136, startPoint y: 326, endPoint x: 197, endPoint y: 330, distance: 61.4
click at [197, 330] on label "Muito Satisfeito 4" at bounding box center [166, 327] width 79 height 20
click at [187, 330] on input "Muito Satisfeito" at bounding box center [161, 327] width 51 height 8
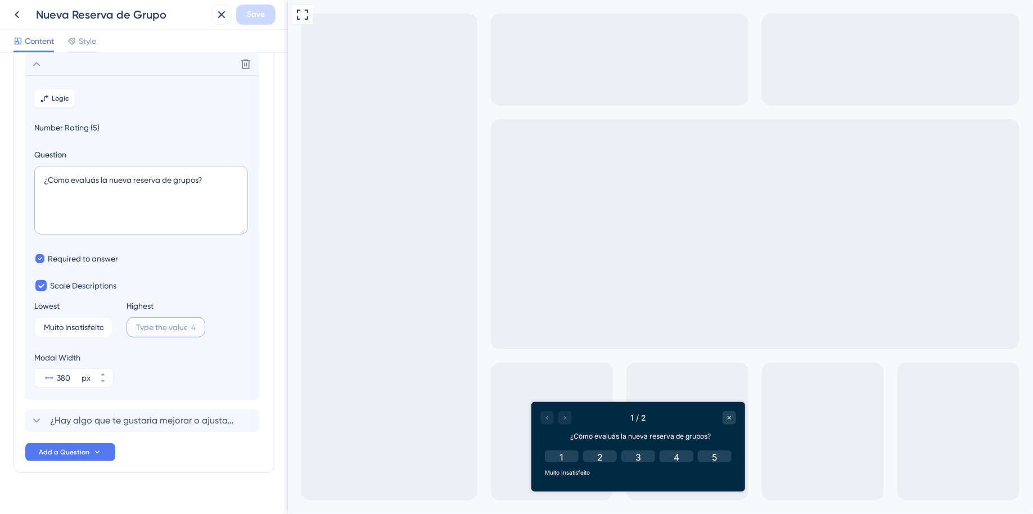
scroll to position [0, 0]
paste input "Muy satisfecho"
type input "Muy satisfecho"
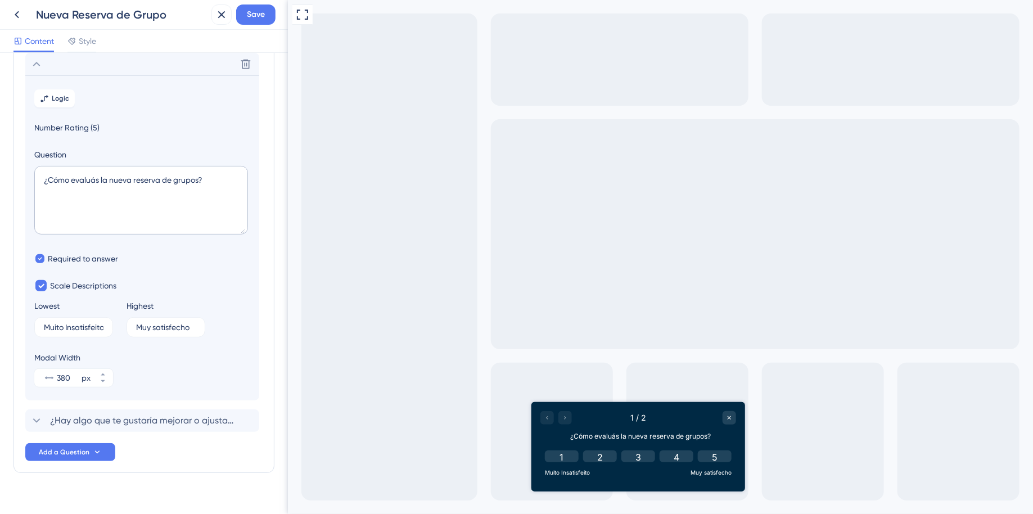
drag, startPoint x: 93, startPoint y: 332, endPoint x: 26, endPoint y: 330, distance: 67.0
click at [26, 330] on section "Logic Number Rating (5) Question ¿Cómo evaluás la nueva reserva de grupos? Requ…" at bounding box center [142, 237] width 234 height 325
drag, startPoint x: 43, startPoint y: 329, endPoint x: 123, endPoint y: 327, distance: 80.5
click at [123, 327] on div "Lowest Muito Insatisfeito 2 Highest Muy satisfecho 6" at bounding box center [142, 318] width 216 height 38
drag, startPoint x: 87, startPoint y: 328, endPoint x: 17, endPoint y: 320, distance: 70.2
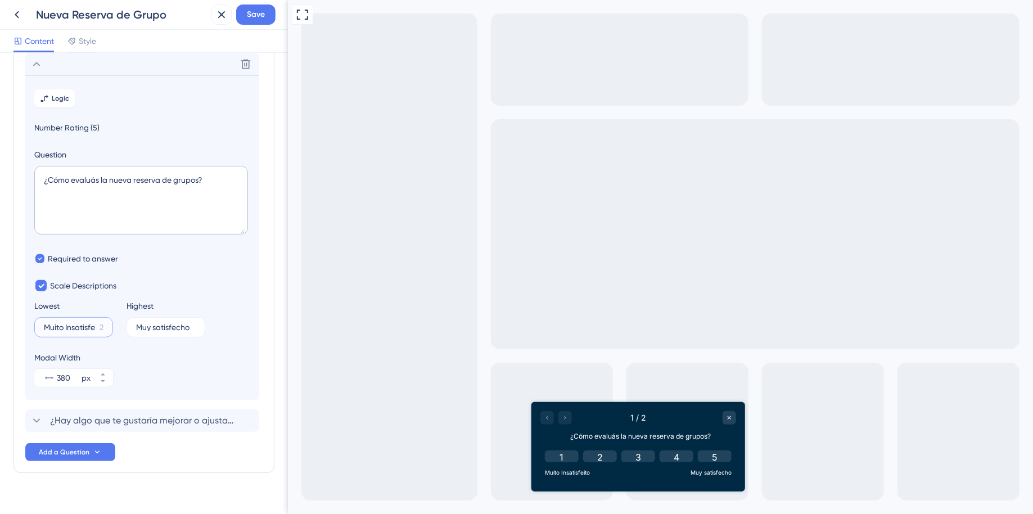
click at [17, 320] on div "Survey Questions Add questions to your survey and edit them below. Learn More D…" at bounding box center [144, 237] width 261 height 473
type input "o"
paste input "Muy insatisfecho"
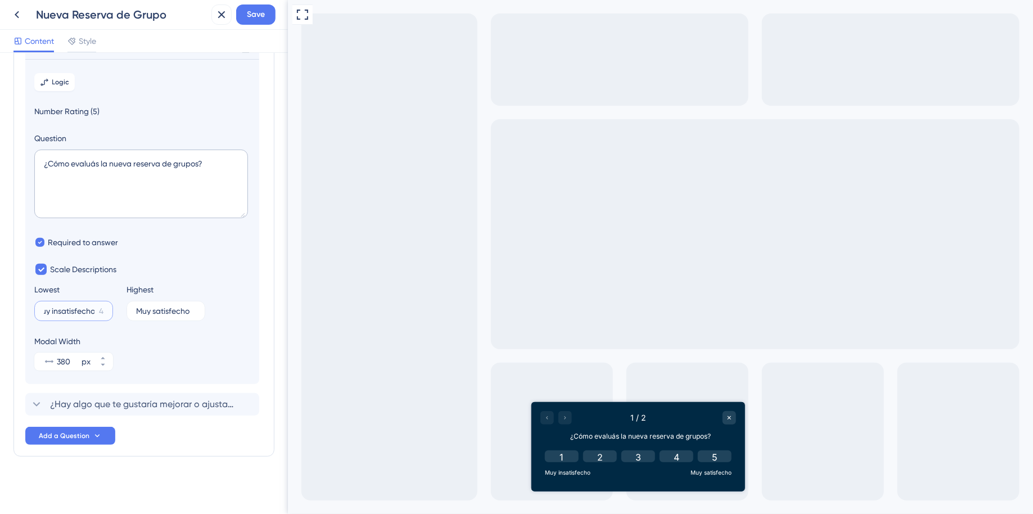
scroll to position [83, 0]
type input "Muy insatisfecho"
click at [145, 396] on div "¿Hay algo que te gustaría mejorar o ajustar en la nueva reserva de grupos? [GEO…" at bounding box center [142, 404] width 234 height 23
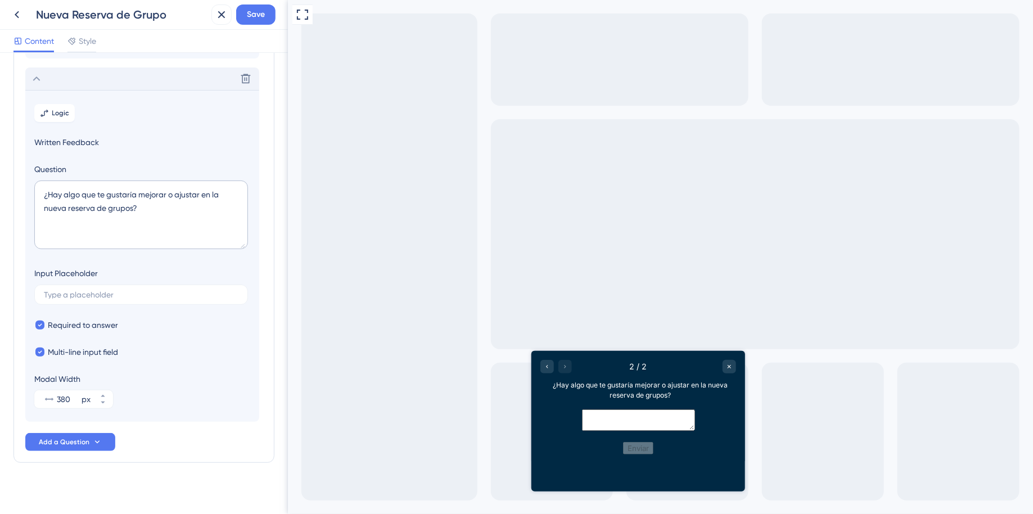
scroll to position [89, 0]
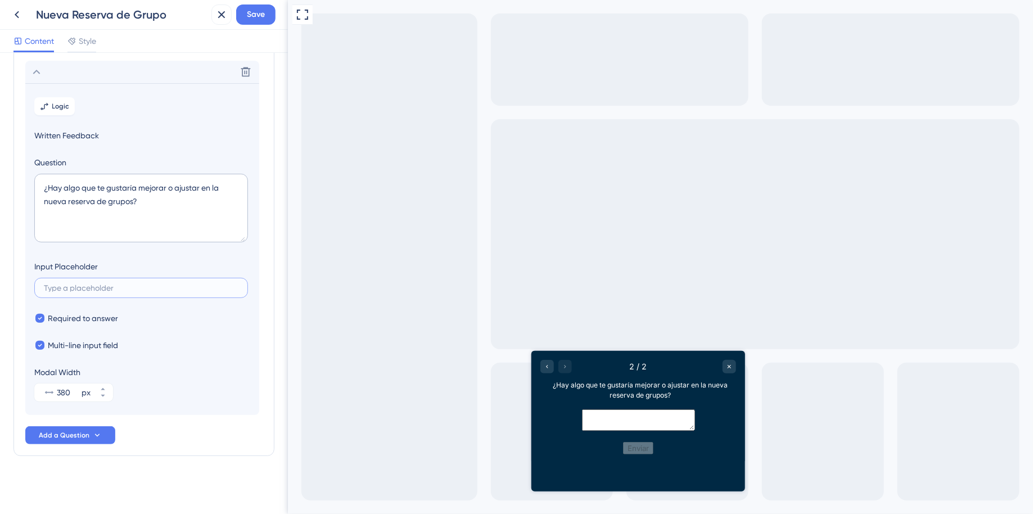
click at [193, 285] on input "text" at bounding box center [141, 288] width 195 height 8
click at [132, 288] on input "text" at bounding box center [141, 288] width 195 height 8
paste input "Si tenés sugerencias de mejora o ideas para incluir algo nuevo, ¡contanos!"
type input "Si tenés sugerencias de mejora o ideas para incluir algo nuevo, ¡contanos!"
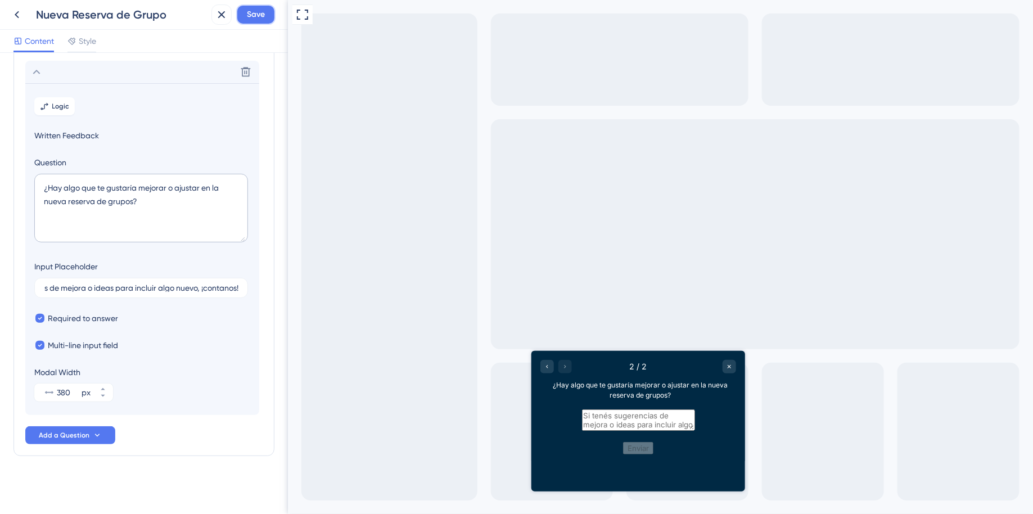
click at [270, 12] on button "Save" at bounding box center [255, 15] width 39 height 20
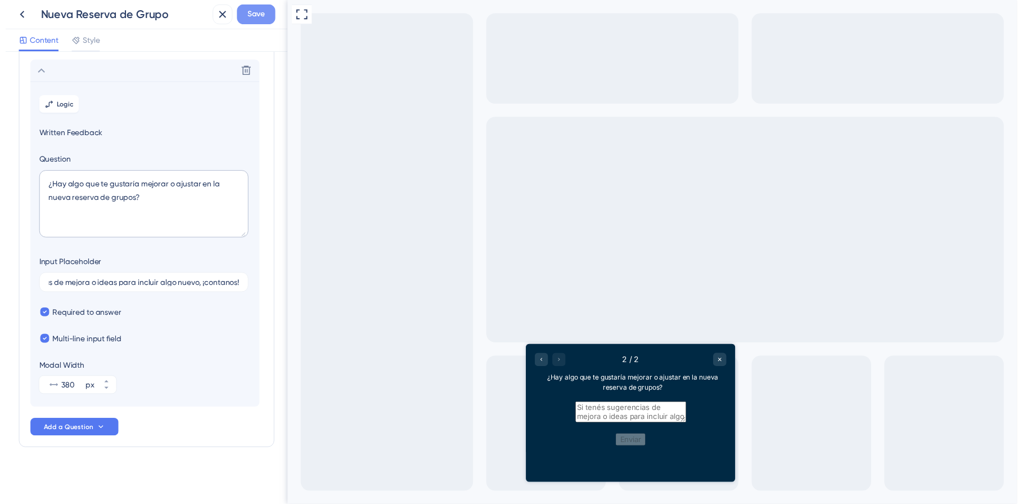
scroll to position [0, 0]
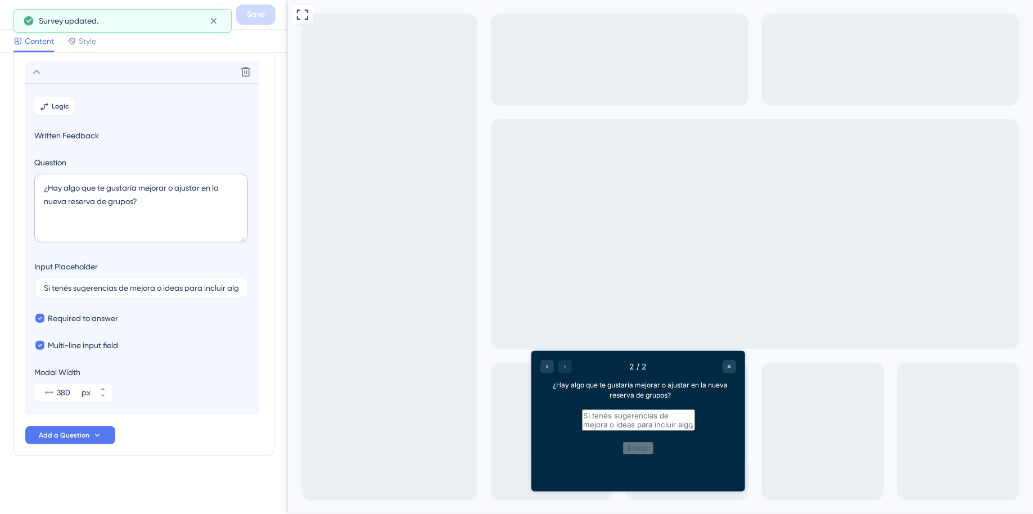
click at [224, 14] on div "Survey updated." at bounding box center [123, 21] width 218 height 24
click at [218, 17] on icon at bounding box center [213, 20] width 11 height 11
click at [219, 15] on icon at bounding box center [222, 15] width 14 height 14
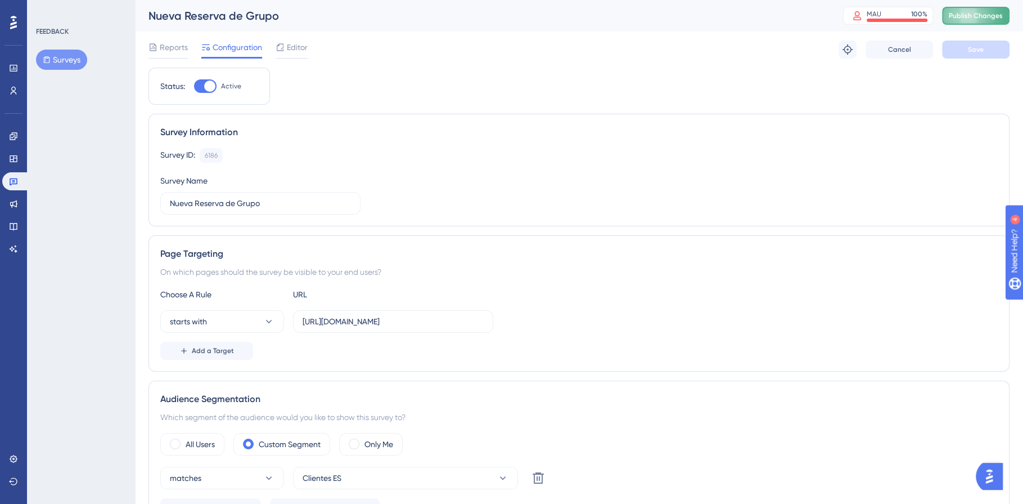
click at [988, 17] on span "Publish Changes" at bounding box center [976, 15] width 54 height 9
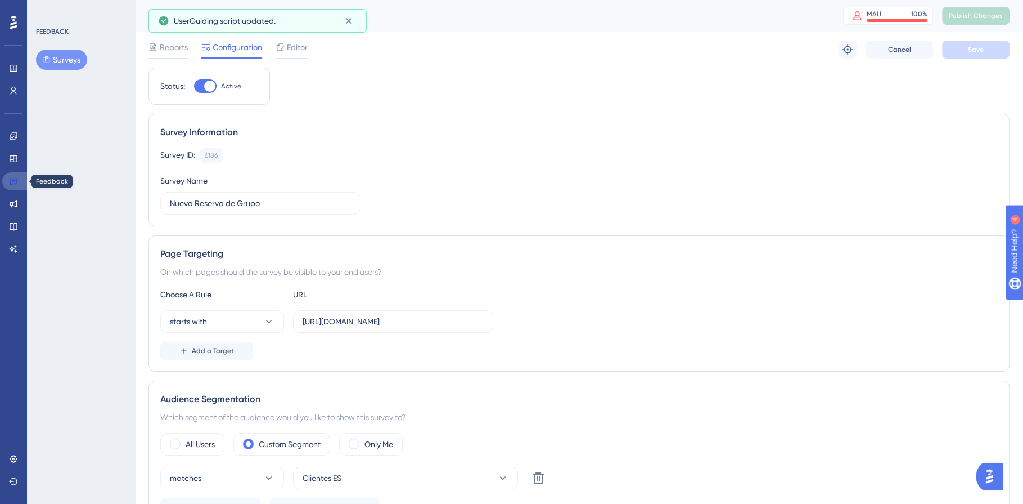
click at [12, 181] on icon at bounding box center [13, 181] width 9 height 9
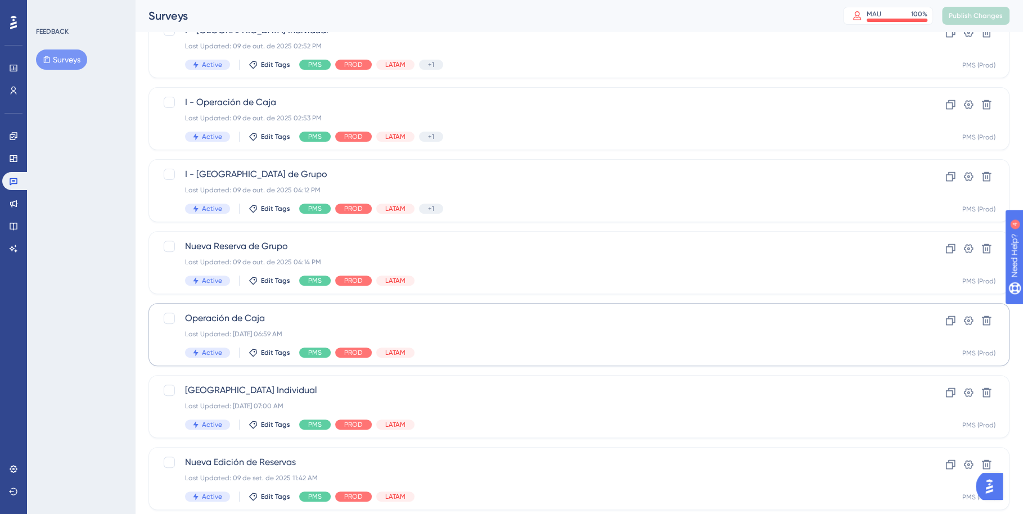
scroll to position [333, 0]
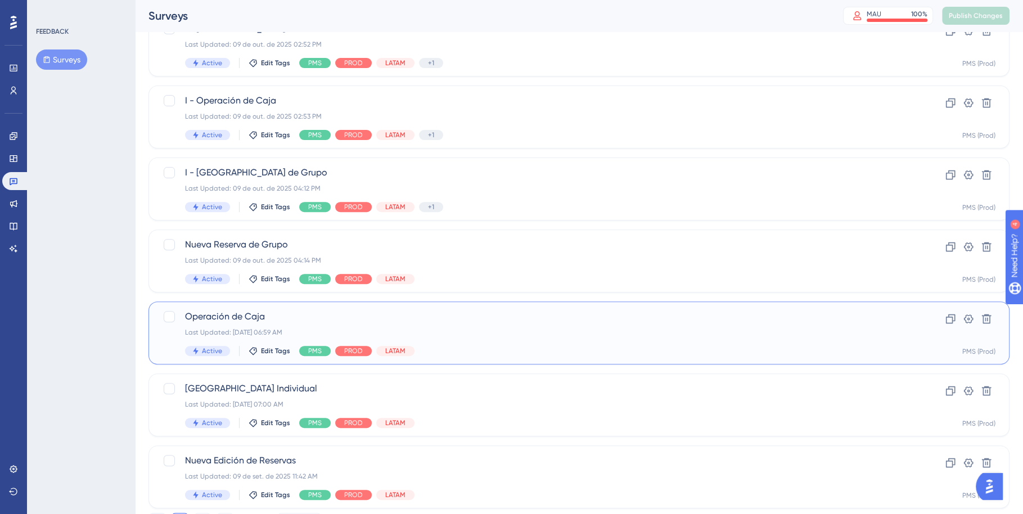
click at [617, 337] on div "Operación de Caja Last Updated: [DATE] 06:59 AM Active Edit Tags PMS PROD LATAM" at bounding box center [534, 333] width 698 height 46
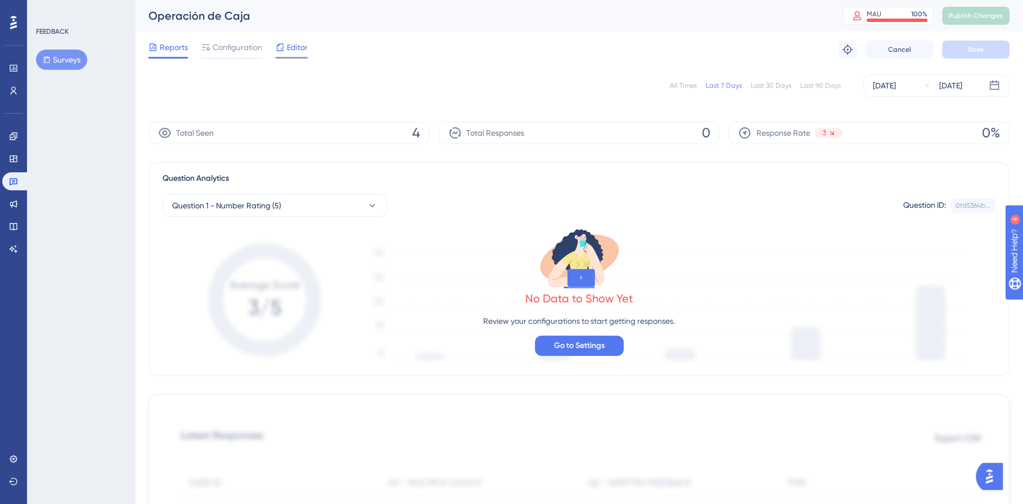
click at [281, 46] on icon at bounding box center [280, 47] width 9 height 9
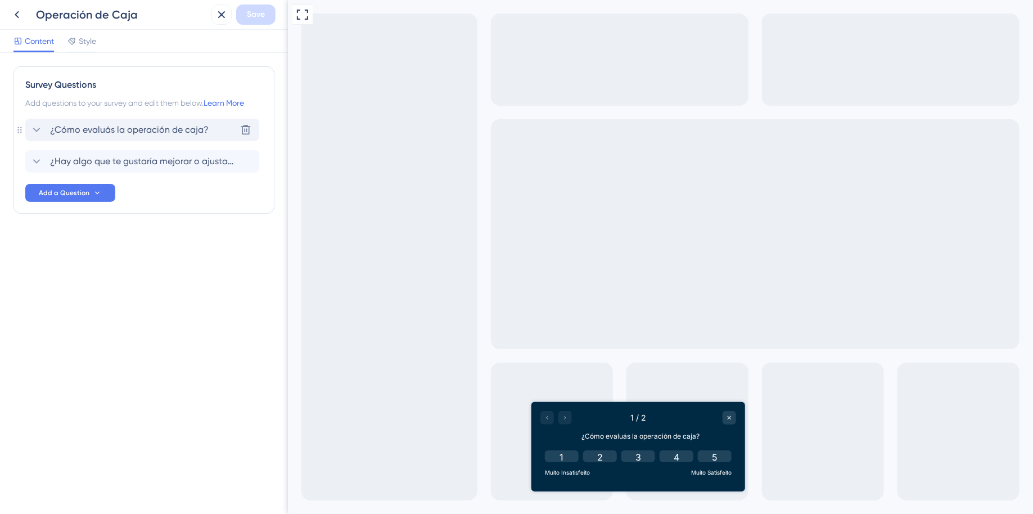
click at [159, 134] on span "¿Cómo evaluás la operación de caja?" at bounding box center [129, 130] width 159 height 14
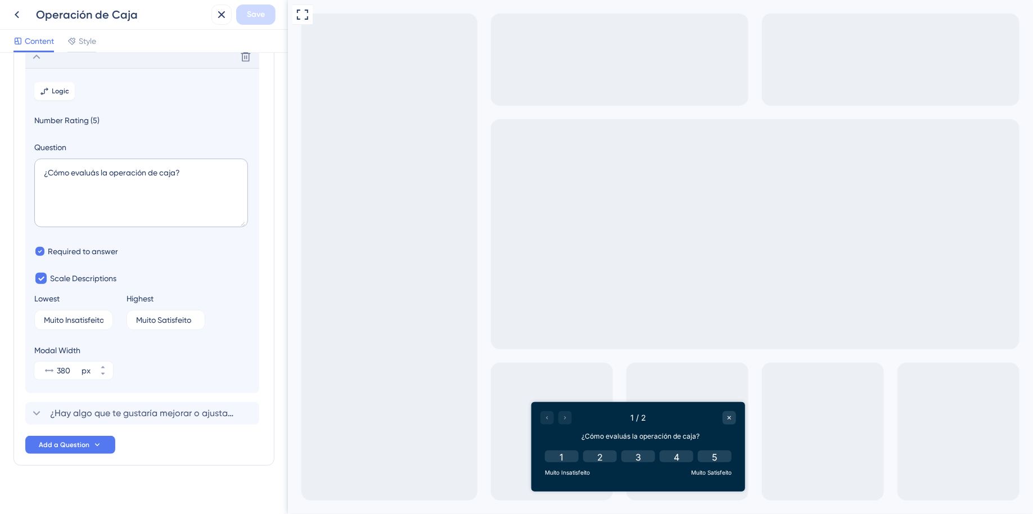
scroll to position [83, 0]
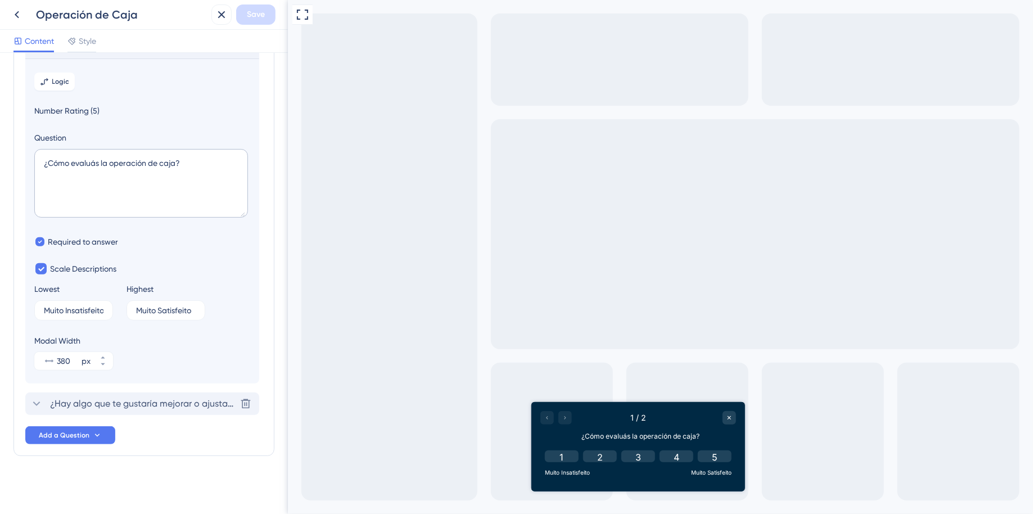
click at [170, 406] on span "¿Hay algo que te gustaría mejorar o ajustar en la operación de caja?" at bounding box center [143, 404] width 186 height 14
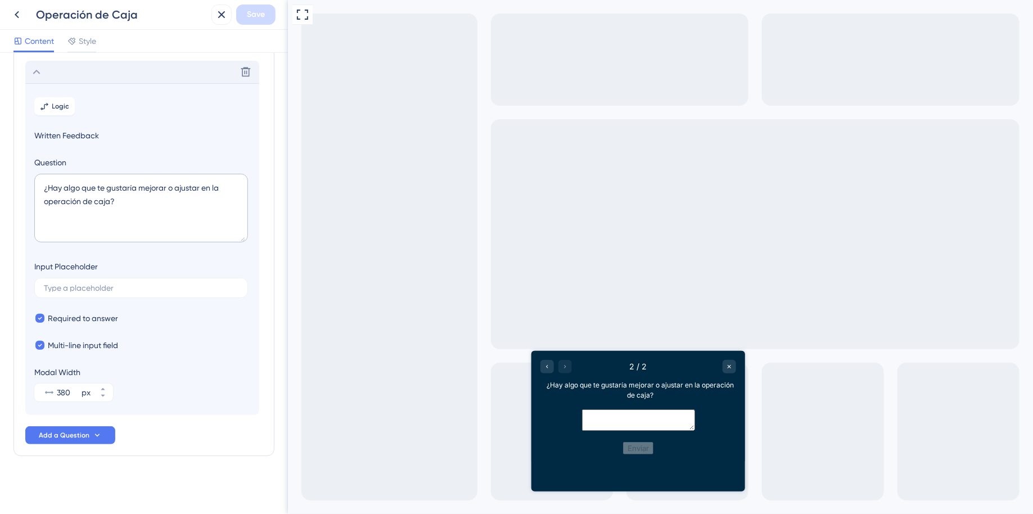
scroll to position [0, 0]
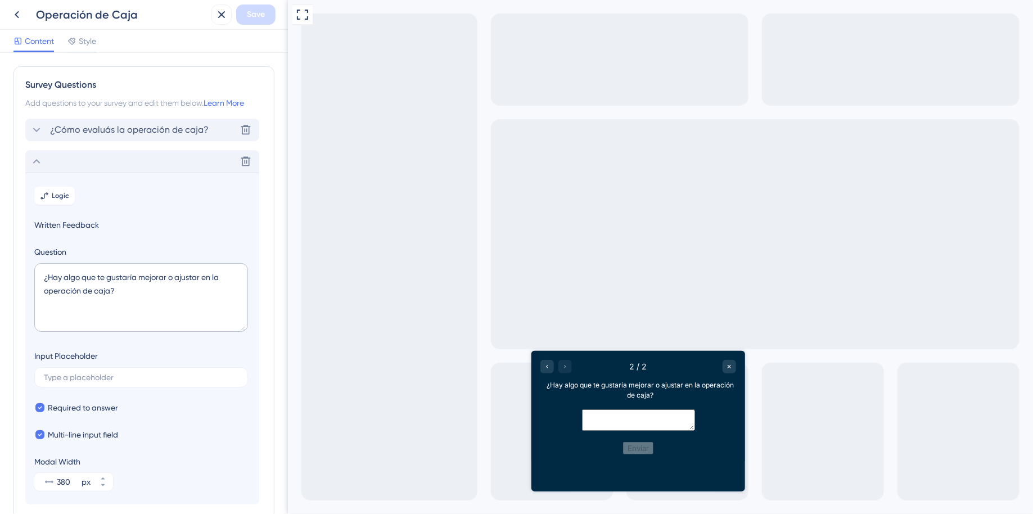
click at [149, 138] on div "¿Cómo evaluás la operación de caja? [GEOGRAPHIC_DATA]" at bounding box center [142, 130] width 234 height 23
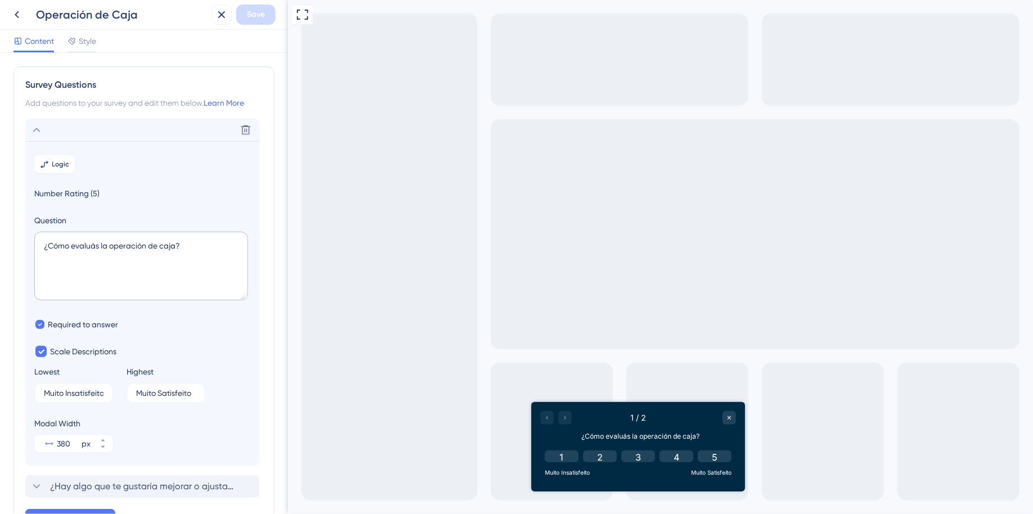
scroll to position [66, 0]
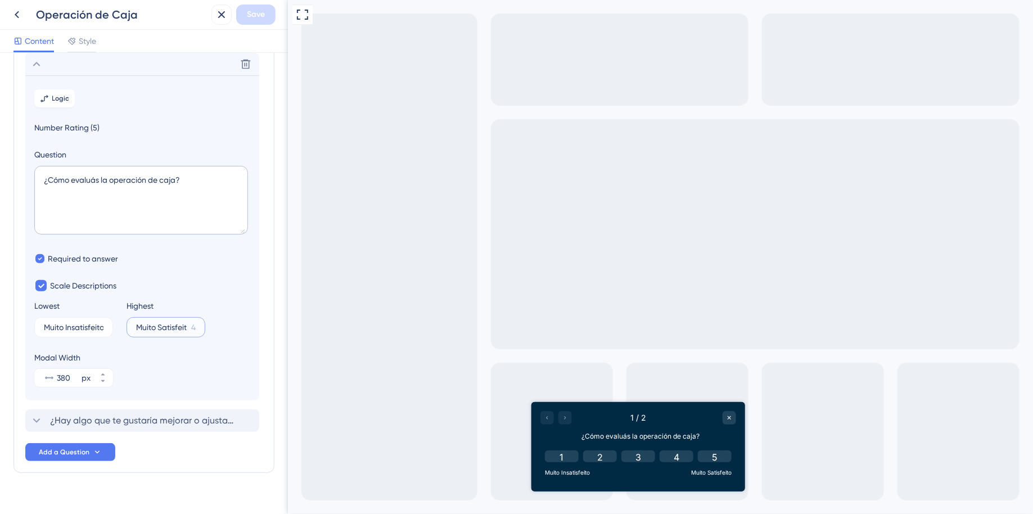
click at [150, 327] on input "Muito Satisfeito" at bounding box center [161, 327] width 51 height 8
drag, startPoint x: 137, startPoint y: 326, endPoint x: 197, endPoint y: 323, distance: 60.8
click at [197, 323] on label "Muito Satisfeito 4" at bounding box center [166, 327] width 79 height 20
click at [187, 323] on input "Muito Satisfeito" at bounding box center [161, 327] width 51 height 8
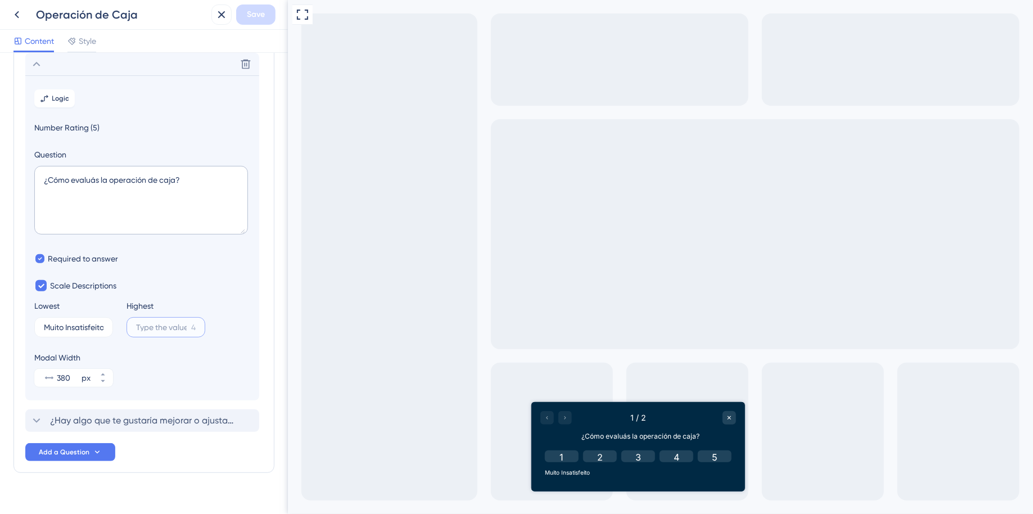
scroll to position [0, 0]
paste input "Si tenés sugerencias"
type input "Si tenés sugerencias"
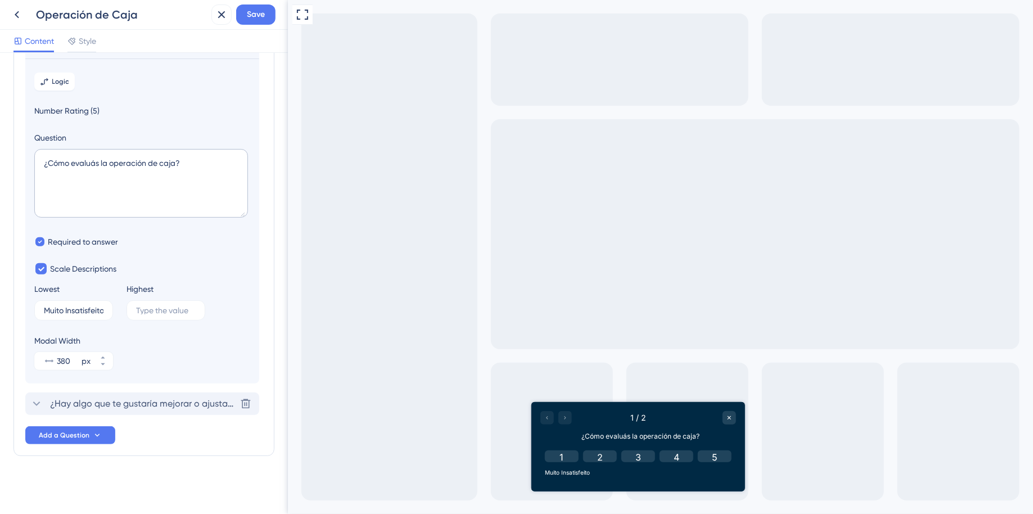
click at [115, 406] on span "¿Hay algo que te gustaría mejorar o ajustar en la operación de caja?" at bounding box center [143, 404] width 186 height 14
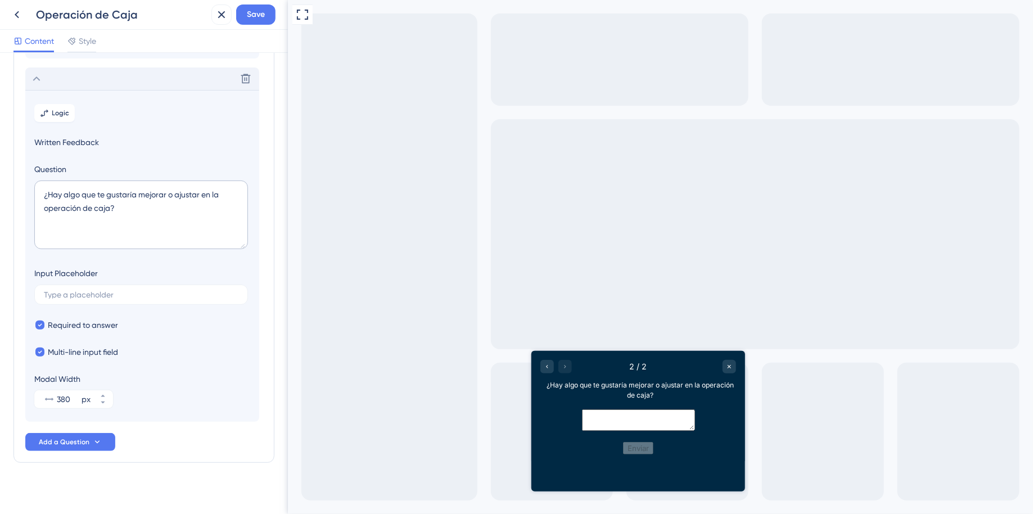
scroll to position [89, 0]
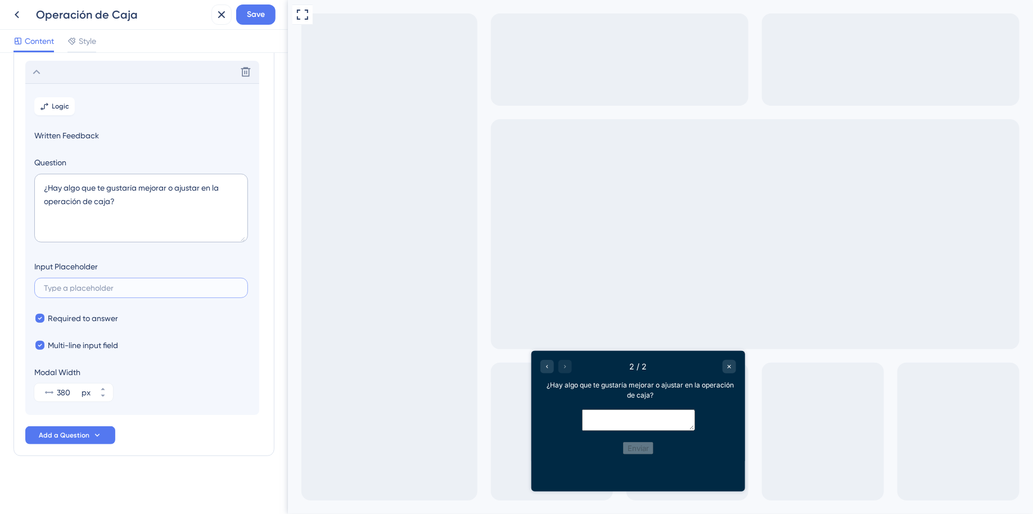
click at [155, 289] on input "text" at bounding box center [141, 288] width 195 height 8
paste input "Si tenés sugerencias de mejora o ideas para incluir algo nuevo, ¡contanos!"
type input "Si tenés sugerencias de mejora o ideas para incluir algo nuevo, ¡contanos!"
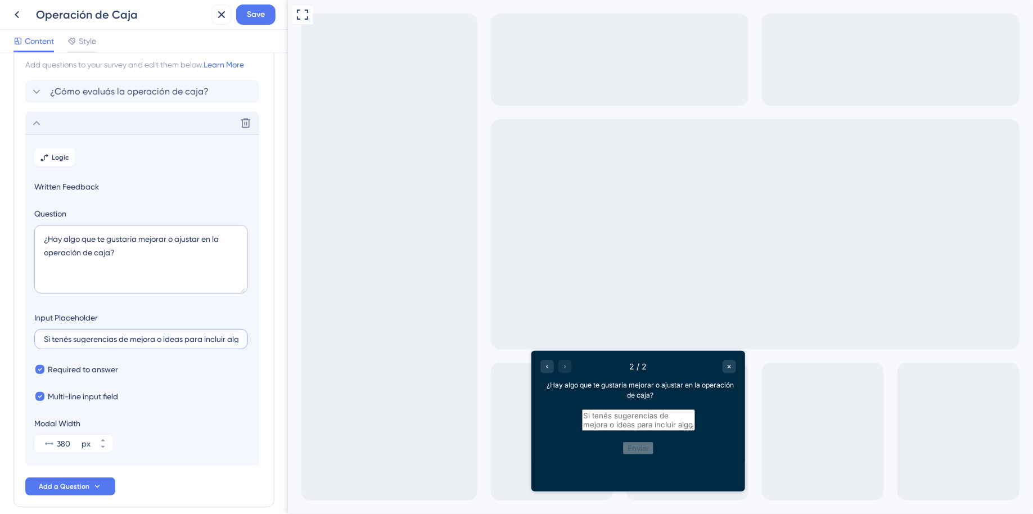
scroll to position [0, 0]
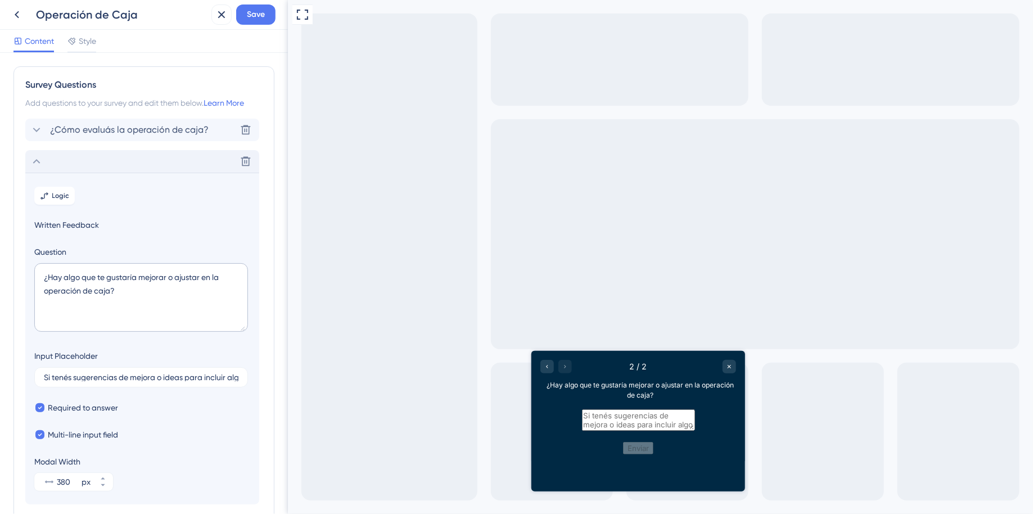
click at [140, 126] on span "¿Cómo evaluás la operación de caja?" at bounding box center [129, 130] width 159 height 14
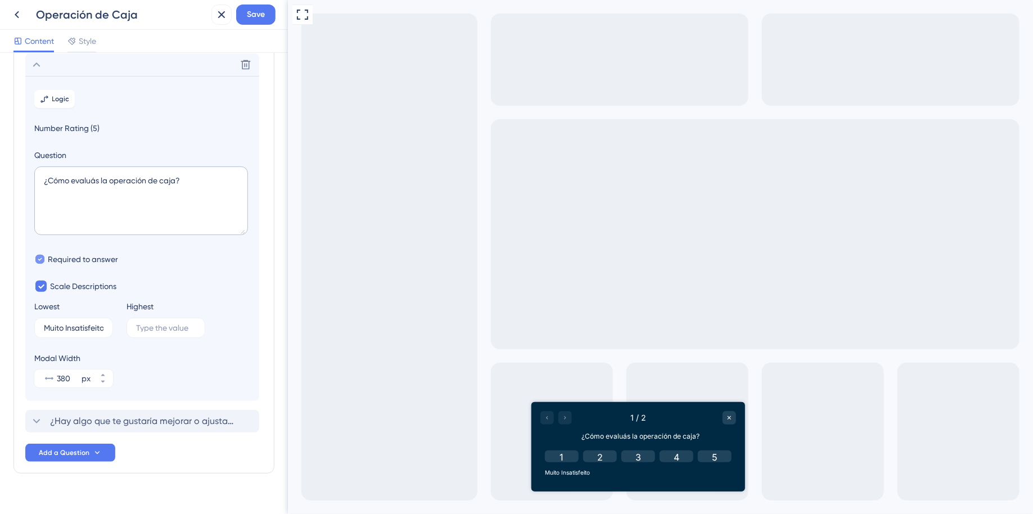
scroll to position [66, 0]
click at [80, 323] on input "Muito Insatisfeito" at bounding box center [69, 327] width 51 height 8
click at [74, 324] on input "Muito Insatisfeito" at bounding box center [69, 327] width 51 height 8
drag, startPoint x: 44, startPoint y: 329, endPoint x: 137, endPoint y: 330, distance: 92.8
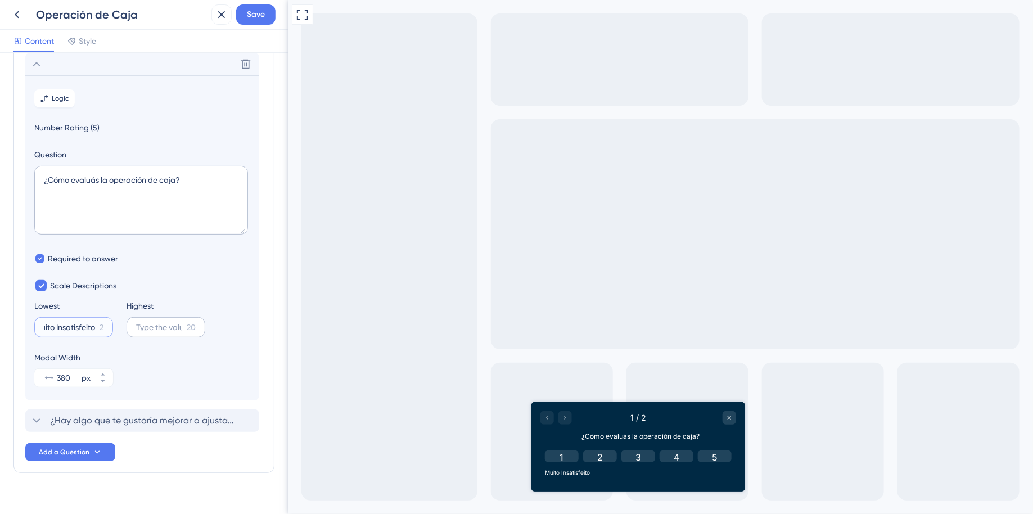
click at [137, 330] on div "Lowest Muito Insatisfeito 2 Highest 20" at bounding box center [142, 318] width 216 height 38
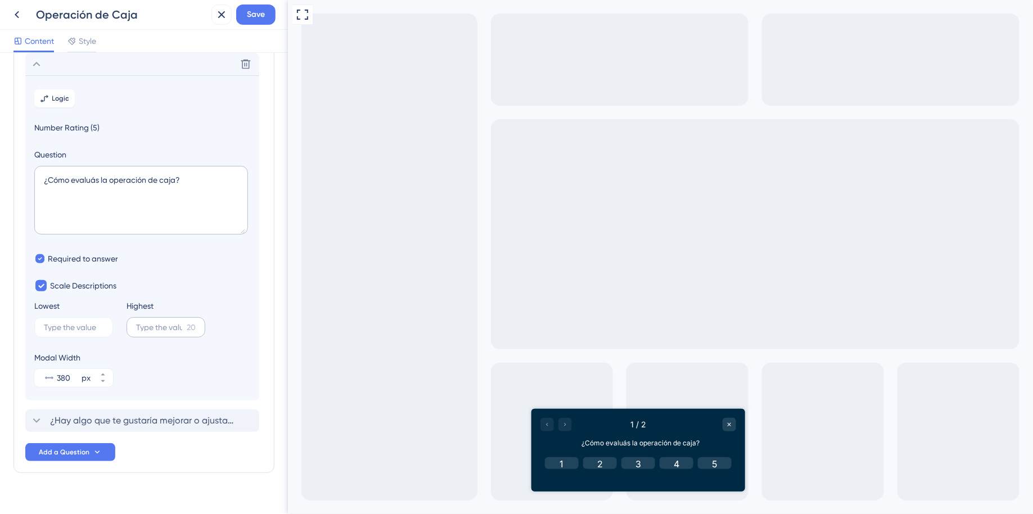
drag, startPoint x: 161, startPoint y: 321, endPoint x: 185, endPoint y: 330, distance: 25.3
click at [161, 322] on label "20" at bounding box center [166, 327] width 79 height 20
click at [161, 323] on input "20" at bounding box center [159, 327] width 46 height 8
paste input "Muy satisfecho"
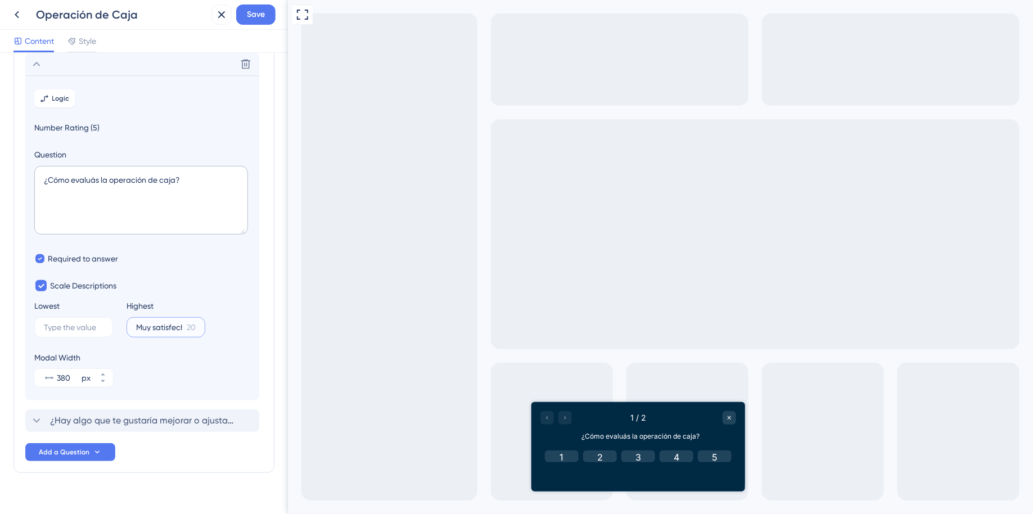
scroll to position [0, 2]
type input "Muy satisfecho"
click at [82, 336] on label "20" at bounding box center [73, 327] width 79 height 20
click at [82, 331] on input "20" at bounding box center [67, 327] width 46 height 8
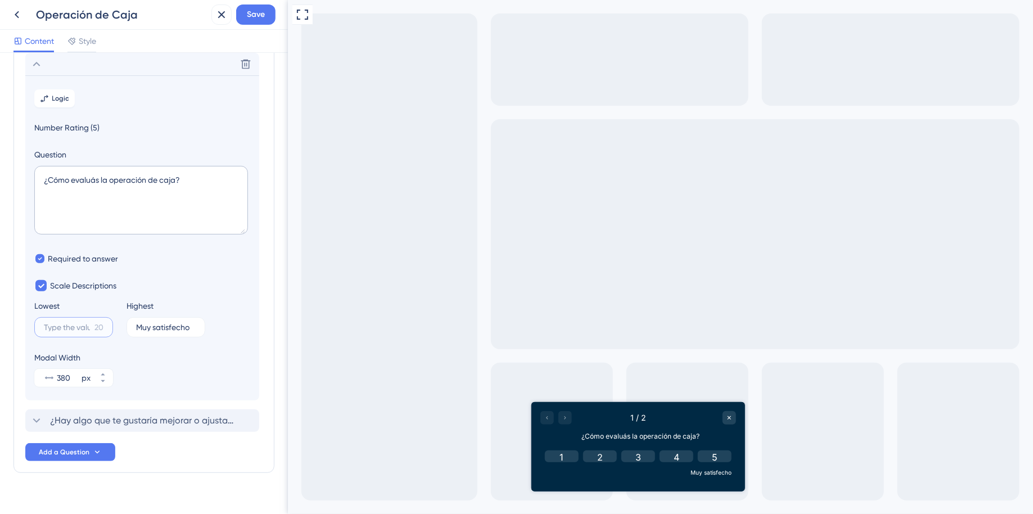
paste input "Muy insatisfecho"
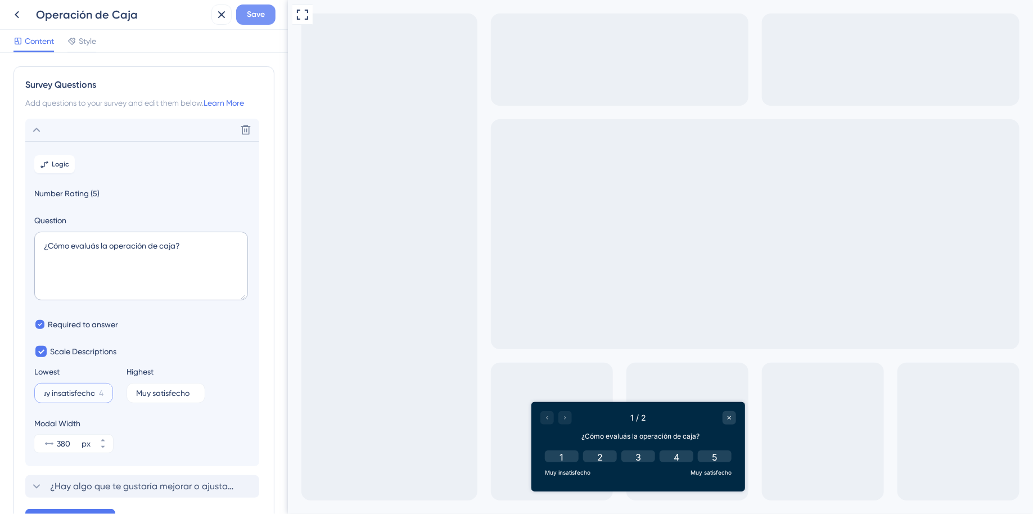
type input "Muy insatisfecho"
click at [259, 10] on span "Save" at bounding box center [256, 15] width 18 height 14
click at [218, 17] on icon at bounding box center [213, 20] width 11 height 11
click at [219, 12] on icon at bounding box center [221, 14] width 7 height 7
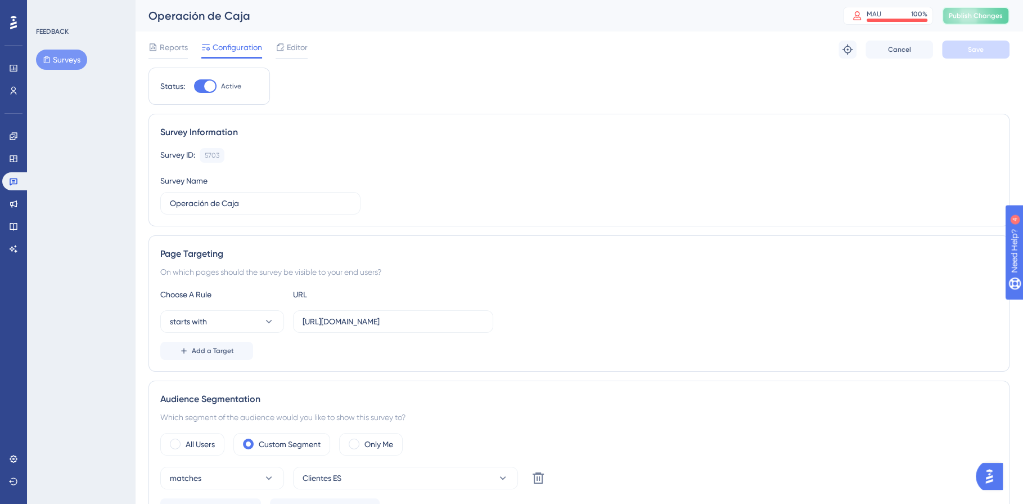
click at [1002, 21] on button "Publish Changes" at bounding box center [976, 16] width 68 height 18
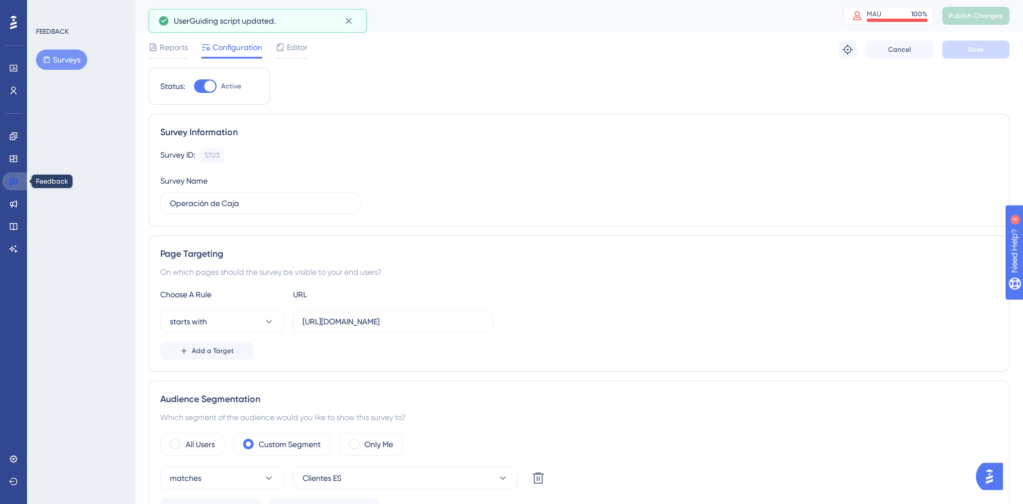
click at [17, 184] on icon at bounding box center [13, 181] width 9 height 9
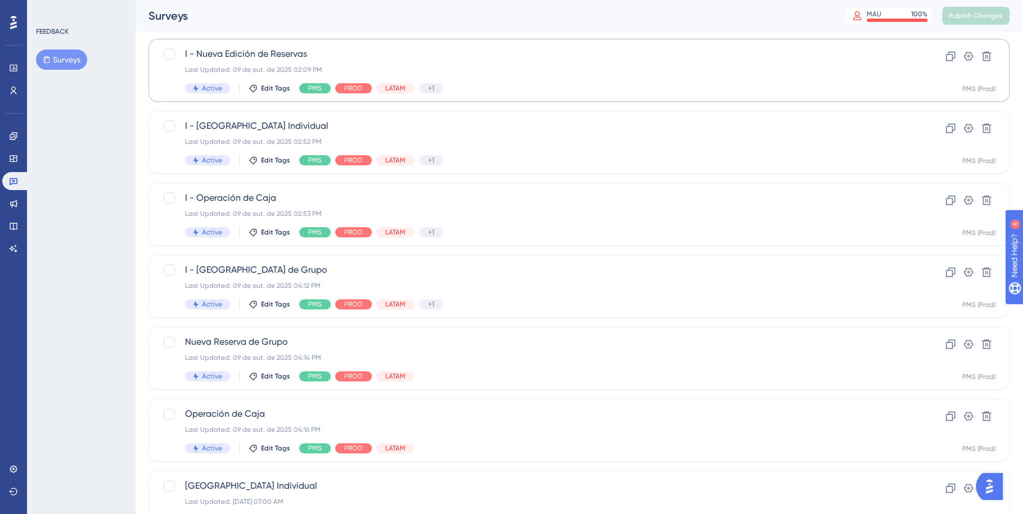
scroll to position [386, 0]
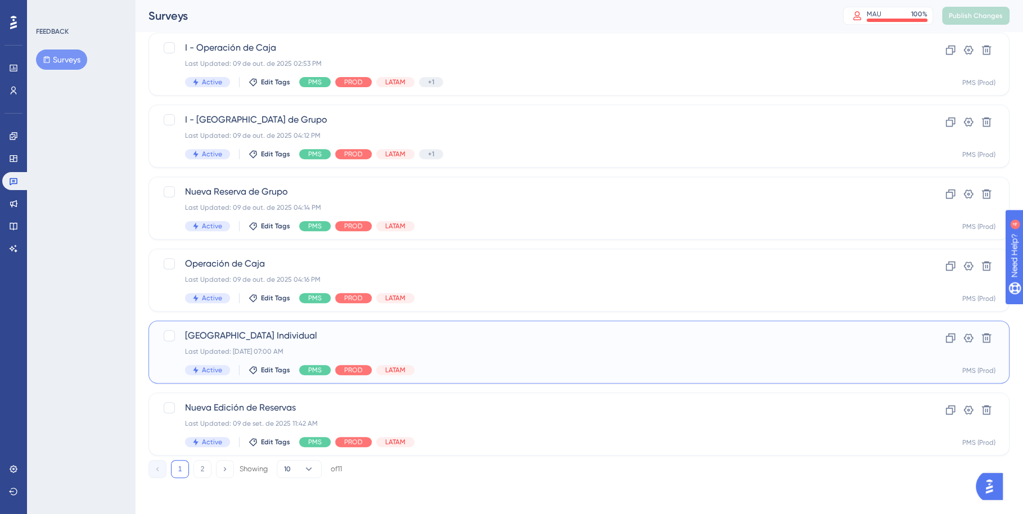
click at [495, 347] on div "Last Updated: [DATE] 07:00 AM" at bounding box center [534, 351] width 698 height 9
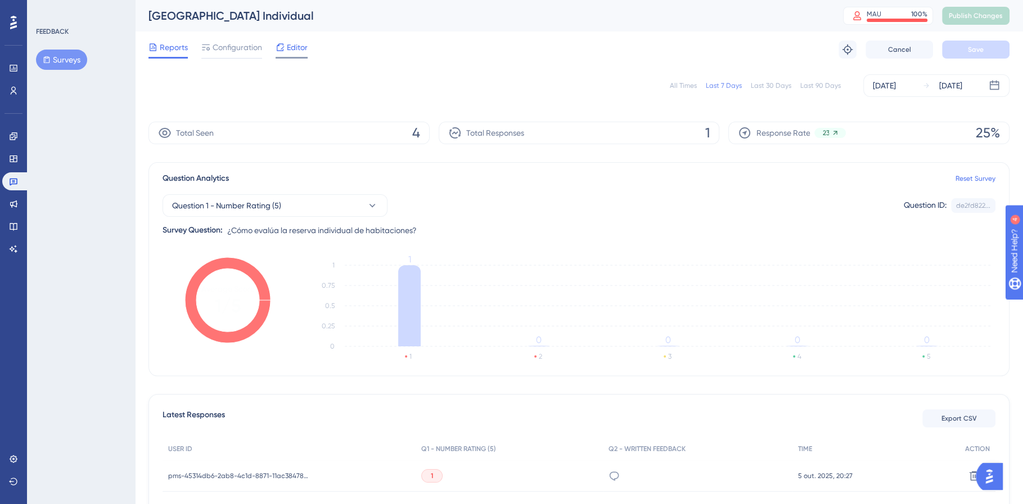
click at [288, 43] on span "Editor" at bounding box center [297, 48] width 21 height 14
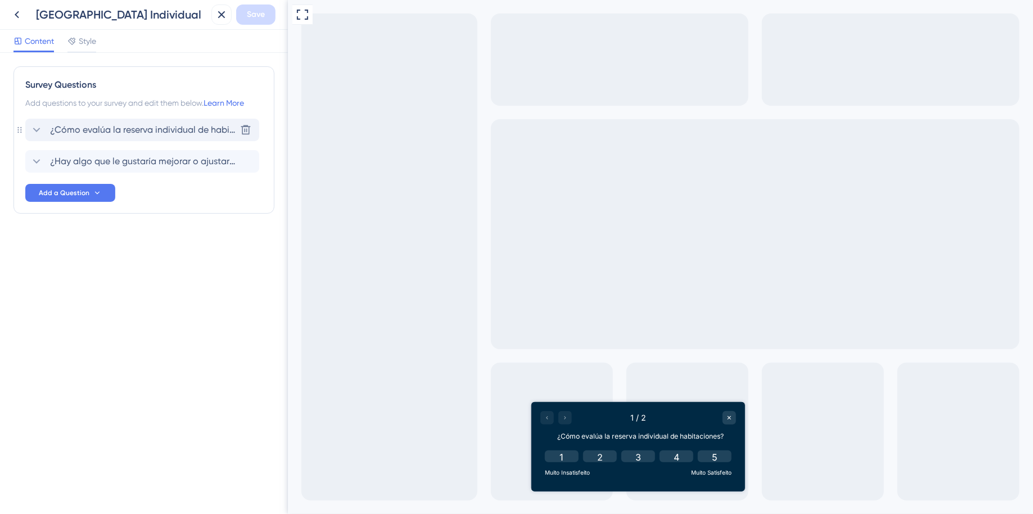
click at [125, 136] on span "¿Cómo evalúa la reserva individual de habitaciones?" at bounding box center [143, 130] width 186 height 14
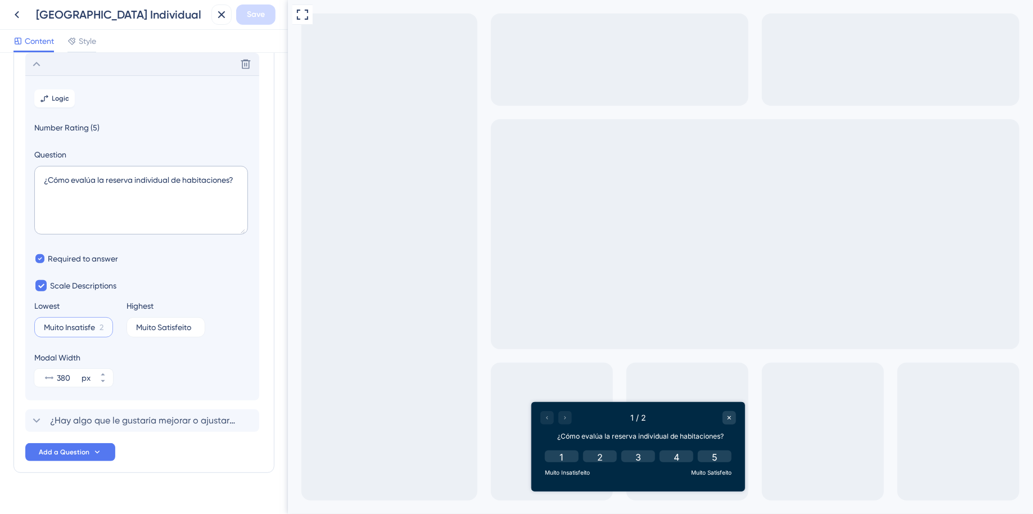
click at [74, 329] on input "Muito Insatisfeito" at bounding box center [69, 327] width 51 height 8
click at [137, 325] on input "Muito Satisfeito" at bounding box center [161, 327] width 51 height 8
drag, startPoint x: 137, startPoint y: 327, endPoint x: 208, endPoint y: 327, distance: 70.9
click at [208, 327] on div "Lowest Muito Insatisfeito 2 Highest Muito Satisfeito 4" at bounding box center [142, 318] width 216 height 38
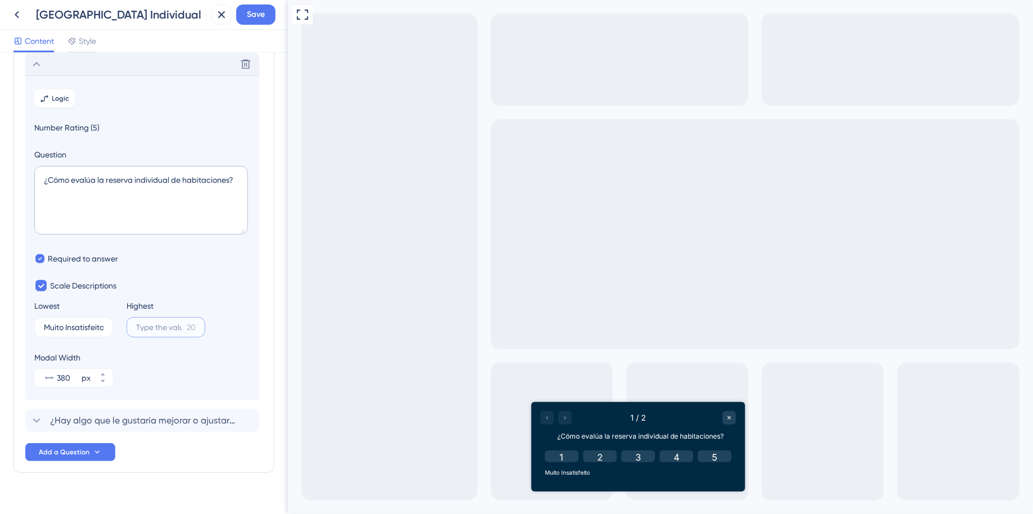
scroll to position [0, 0]
paste input "Muy insatisfecho"
type input "Muy insatisfecho"
click at [69, 326] on input "Muito Insatisfeito" at bounding box center [69, 327] width 51 height 8
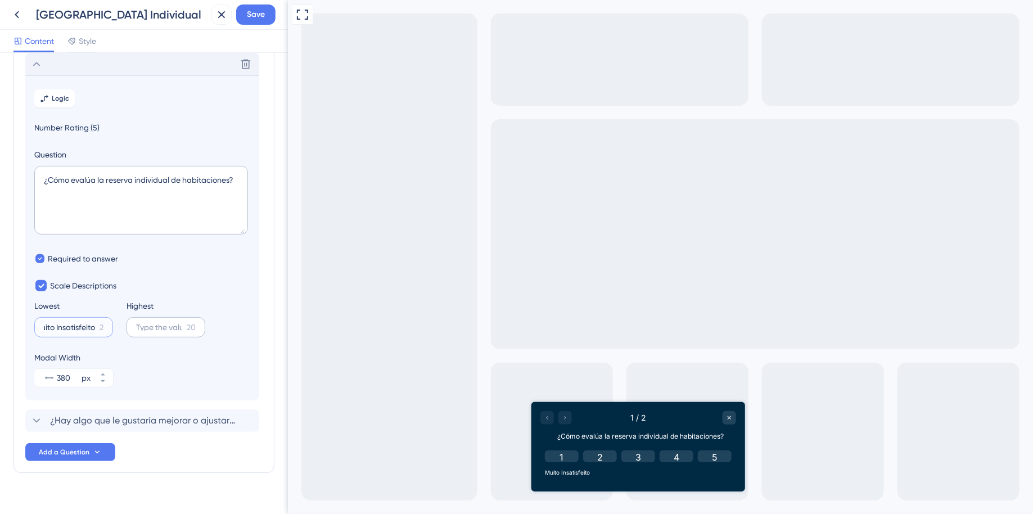
drag, startPoint x: 44, startPoint y: 325, endPoint x: 133, endPoint y: 325, distance: 88.9
click at [133, 325] on div "Lowest Muito Insatisfeito 2 Highest 20" at bounding box center [142, 318] width 216 height 38
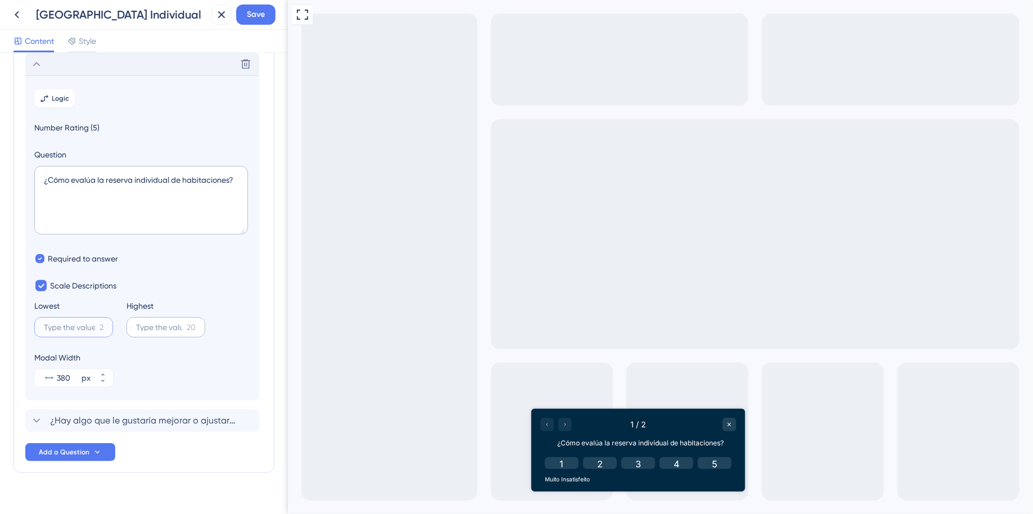
scroll to position [0, 0]
paste input "Muy insatisfecho"
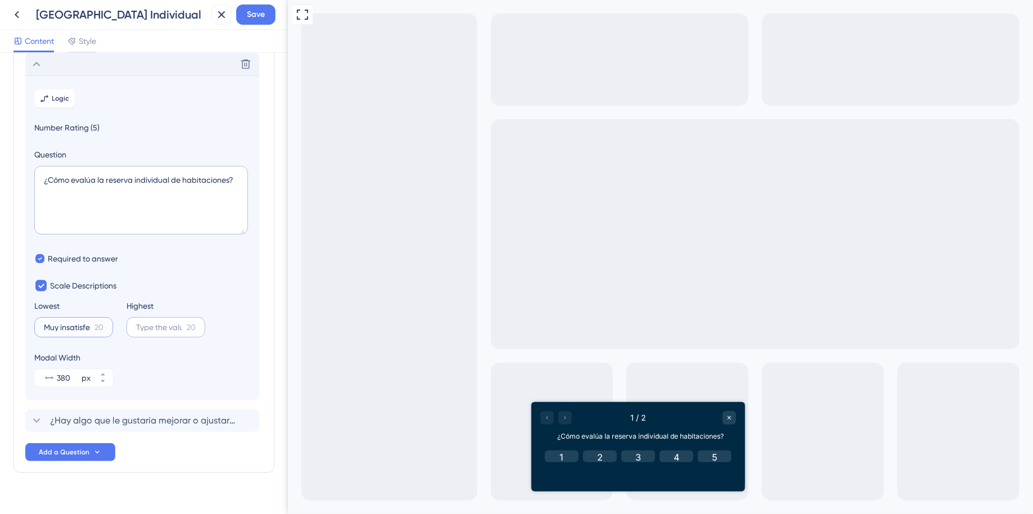
scroll to position [0, 8]
type input "Muy insatisfecho"
click at [168, 330] on input "20" at bounding box center [159, 327] width 46 height 8
paste input "Muy satisfecho"
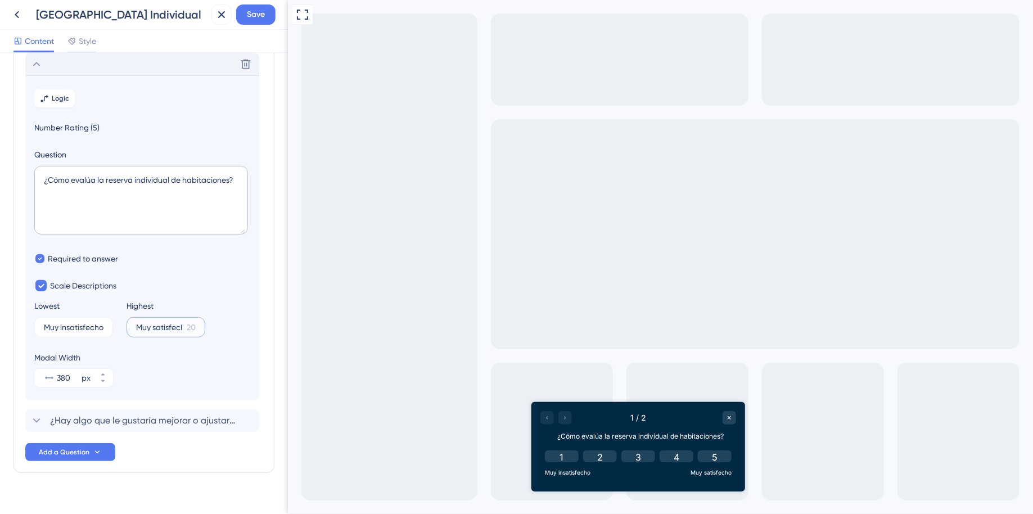
scroll to position [0, 2]
click at [156, 323] on input "Muy satisfecho" at bounding box center [161, 327] width 51 height 8
drag, startPoint x: 163, startPoint y: 325, endPoint x: 86, endPoint y: 325, distance: 76.5
click at [86, 325] on div "Lowest Muy insatisfecho 4 Highest Muy satisfecho 6" at bounding box center [142, 318] width 216 height 38
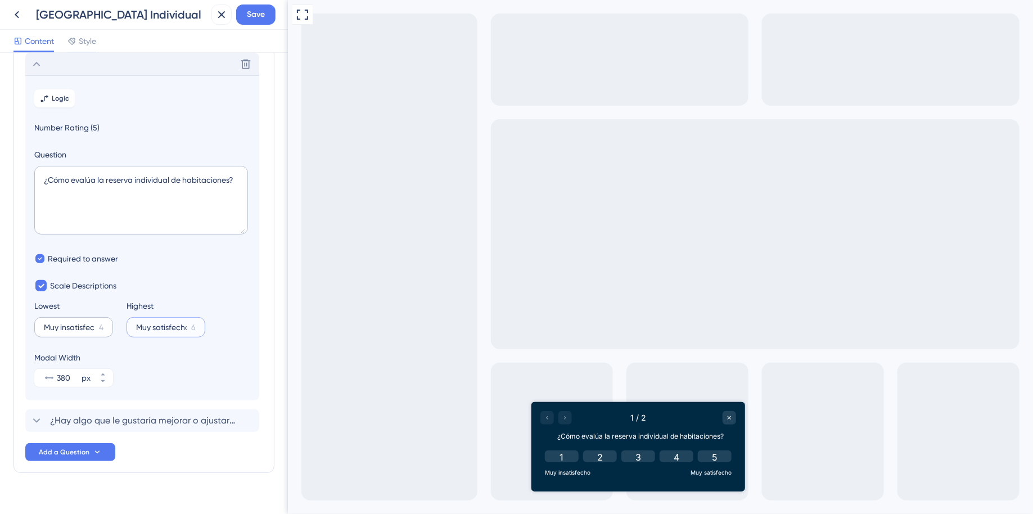
type input "Muy satisfecho"
click at [70, 328] on input "Muy insatisfecho" at bounding box center [69, 327] width 51 height 8
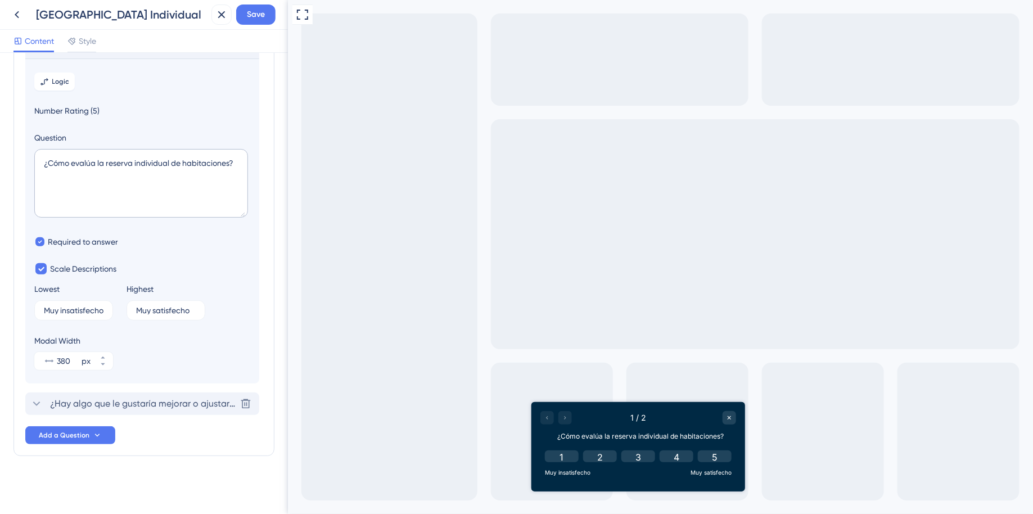
click at [143, 398] on span "¿Hay algo que le gustaría mejorar o ajustar en la reserva individual ?" at bounding box center [143, 404] width 186 height 14
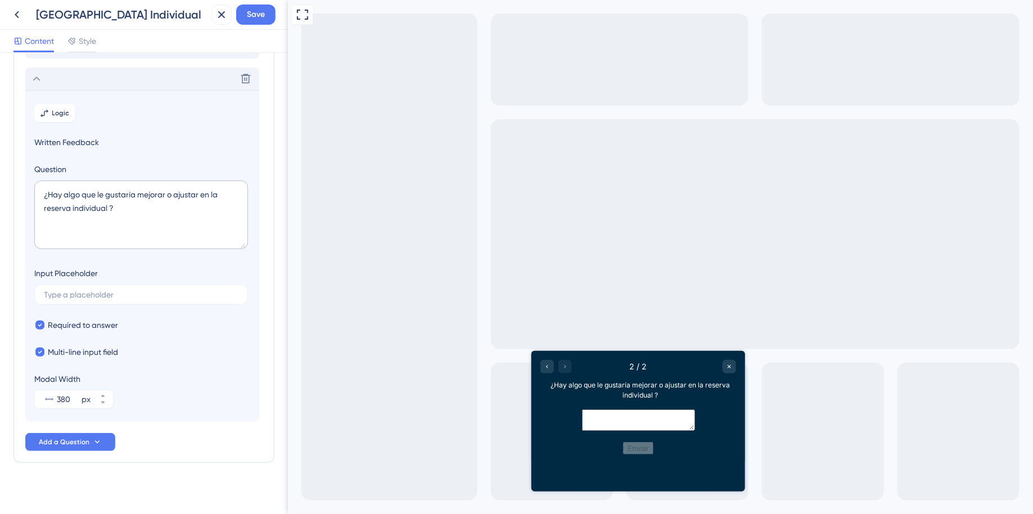
scroll to position [89, 0]
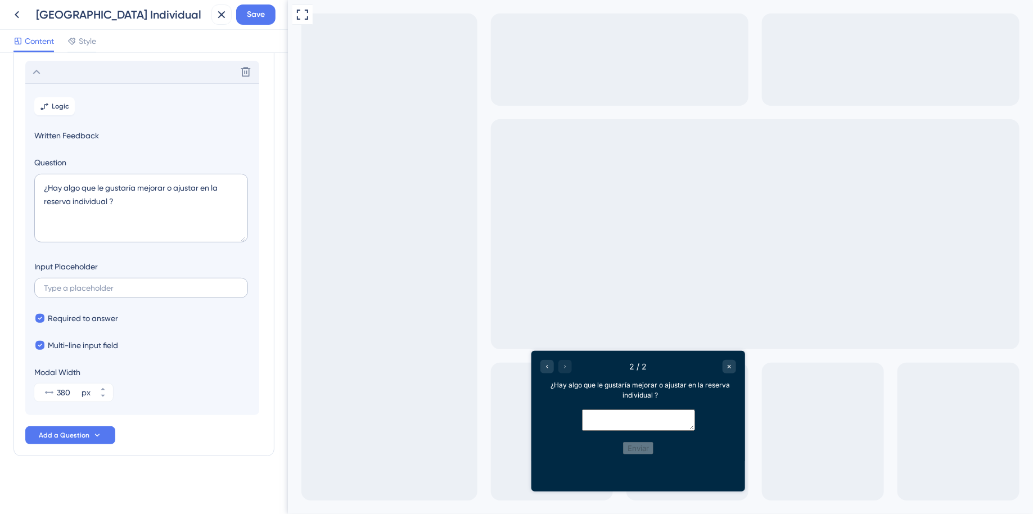
click at [151, 282] on label at bounding box center [141, 288] width 214 height 20
click at [151, 284] on input "text" at bounding box center [141, 288] width 195 height 8
click at [113, 215] on textarea "¿Hay algo que le gustaría mejorar o ajustar en la reserva individual ?" at bounding box center [141, 208] width 214 height 69
click at [119, 284] on input "text" at bounding box center [141, 288] width 195 height 8
paste input "Si tenés sugerencias de mejora o ideas para incluir algo nuevo, ¡contanos!"
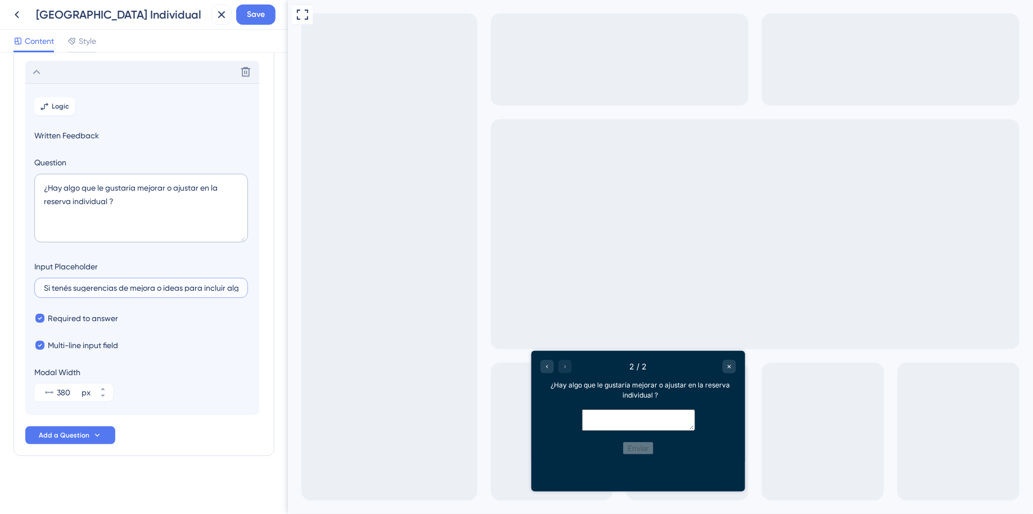
scroll to position [0, 71]
type input "Si tenés sugerencias de mejora o ideas para incluir algo nuevo, ¡contanos!"
click at [248, 15] on span "Save" at bounding box center [256, 15] width 18 height 14
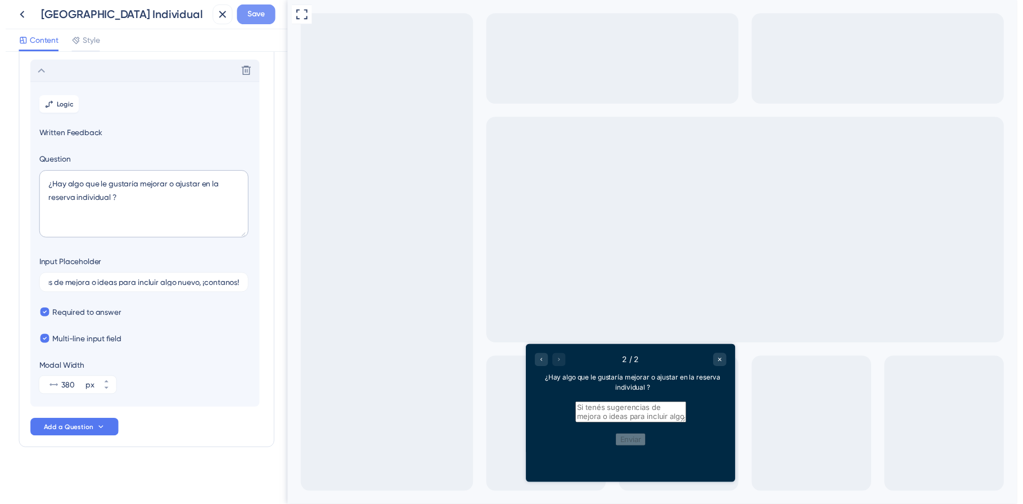
scroll to position [0, 0]
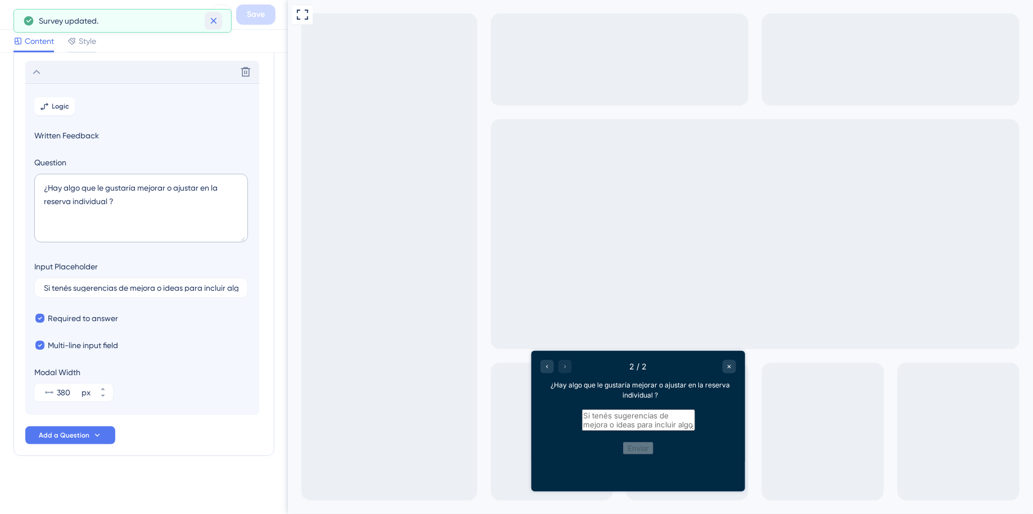
click at [212, 21] on icon at bounding box center [213, 20] width 11 height 11
click at [222, 17] on icon at bounding box center [222, 15] width 14 height 14
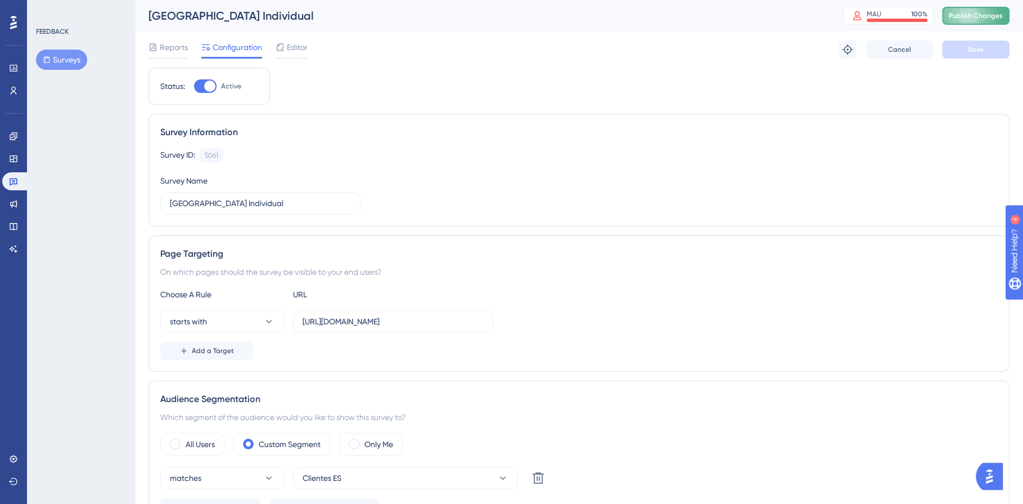
click at [976, 17] on span "Publish Changes" at bounding box center [976, 15] width 54 height 9
click at [351, 23] on icon at bounding box center [348, 21] width 6 height 6
click at [8, 186] on link at bounding box center [15, 181] width 27 height 18
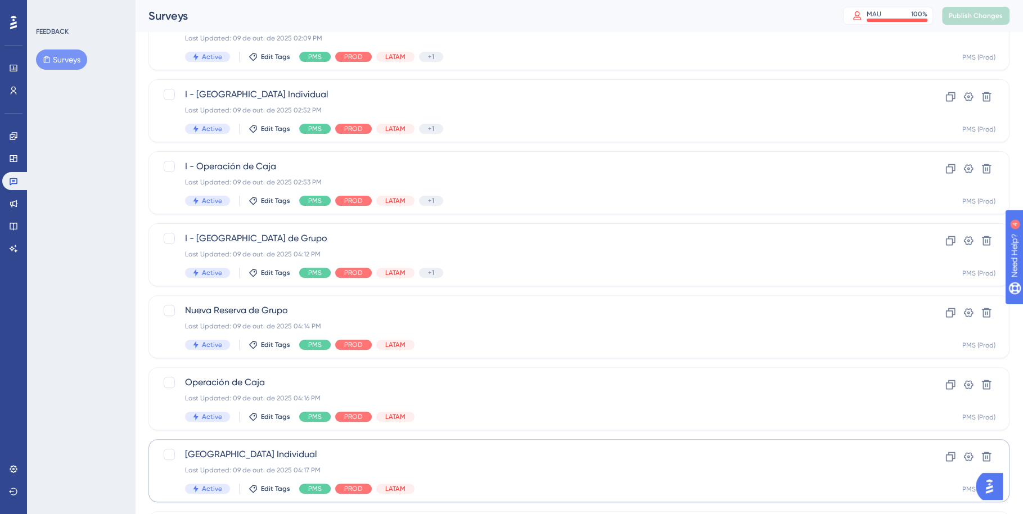
scroll to position [386, 0]
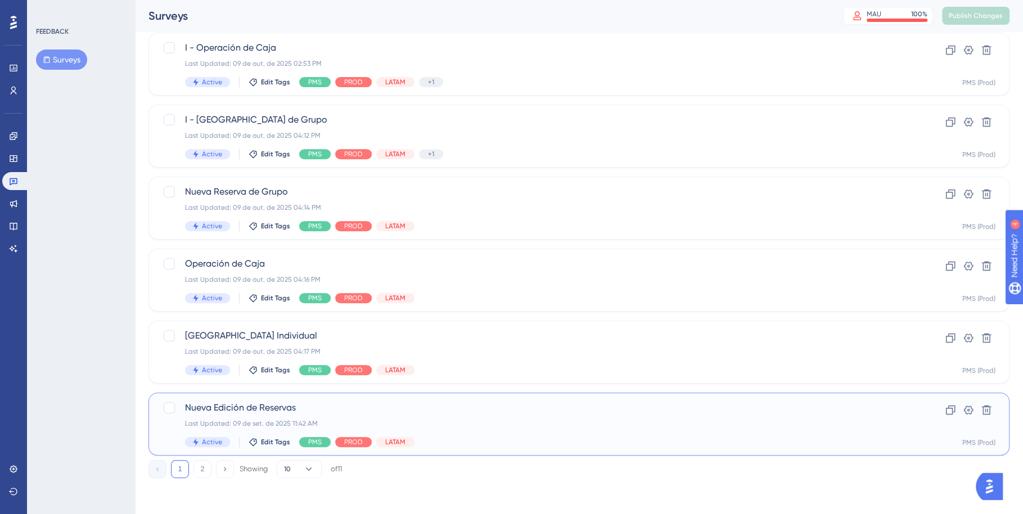
click at [495, 417] on div "Nueva Edición de Reservas Last Updated: 09 de set. de 2025 11:42 AM Active Edit…" at bounding box center [534, 424] width 698 height 46
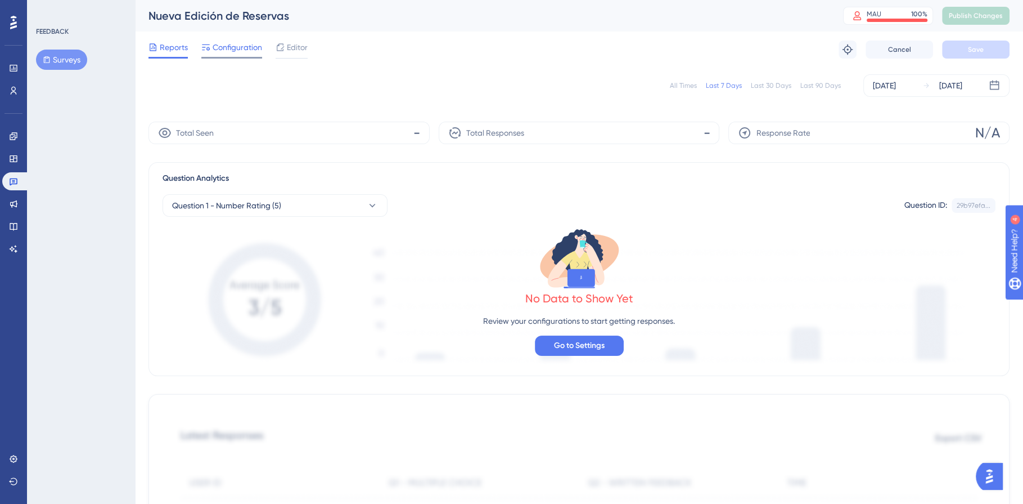
click at [239, 41] on span "Configuration" at bounding box center [238, 48] width 50 height 14
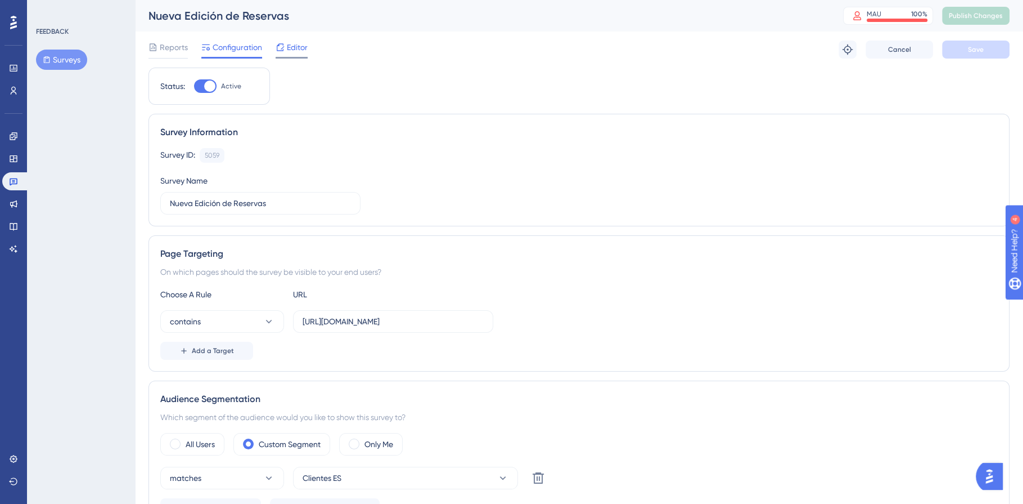
click at [299, 47] on span "Editor" at bounding box center [297, 48] width 21 height 14
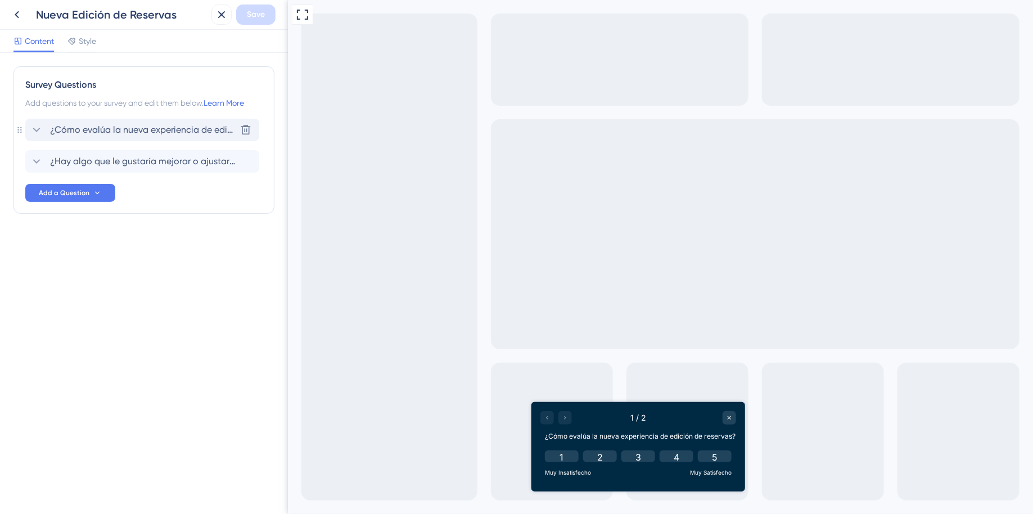
click at [156, 132] on span "¿Cómo evalúa la nueva experiencia de edición de reservas?" at bounding box center [143, 130] width 186 height 14
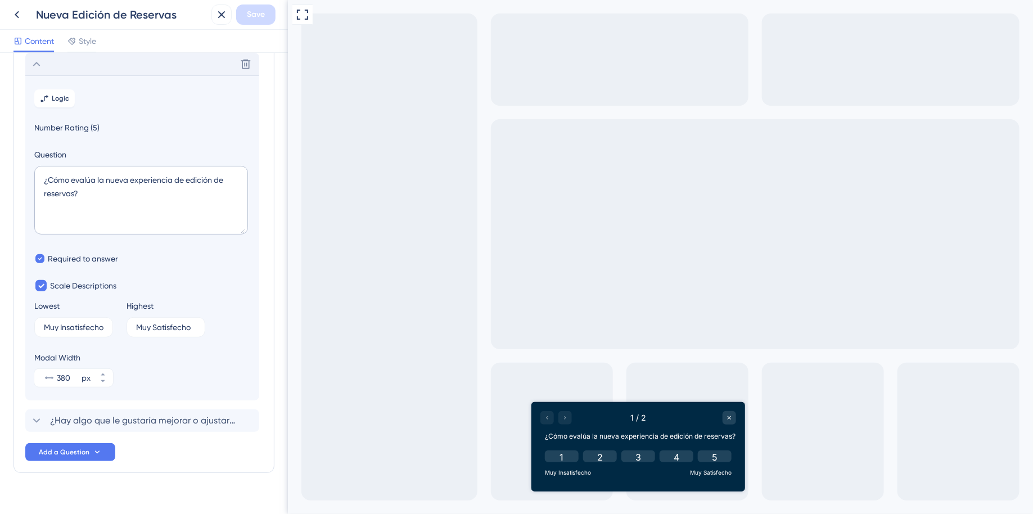
scroll to position [83, 0]
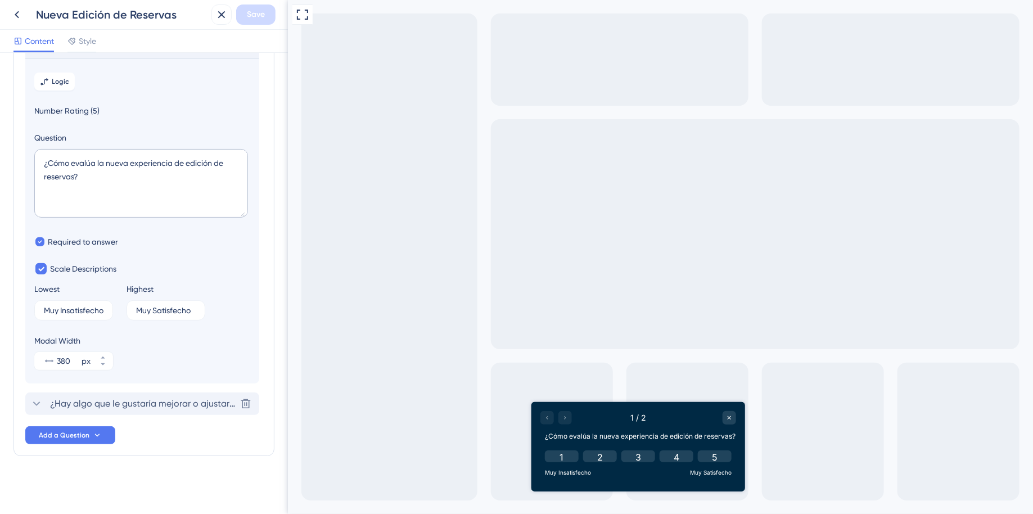
click at [127, 396] on div "¿Hay algo que le gustaría mejorar o ajustar en la nueva edición de reservas? [G…" at bounding box center [142, 404] width 234 height 23
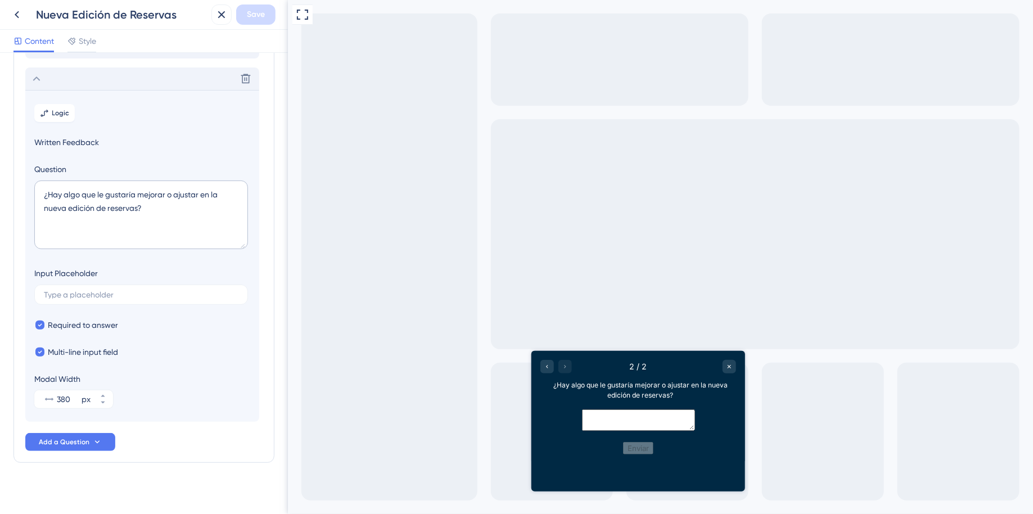
scroll to position [89, 0]
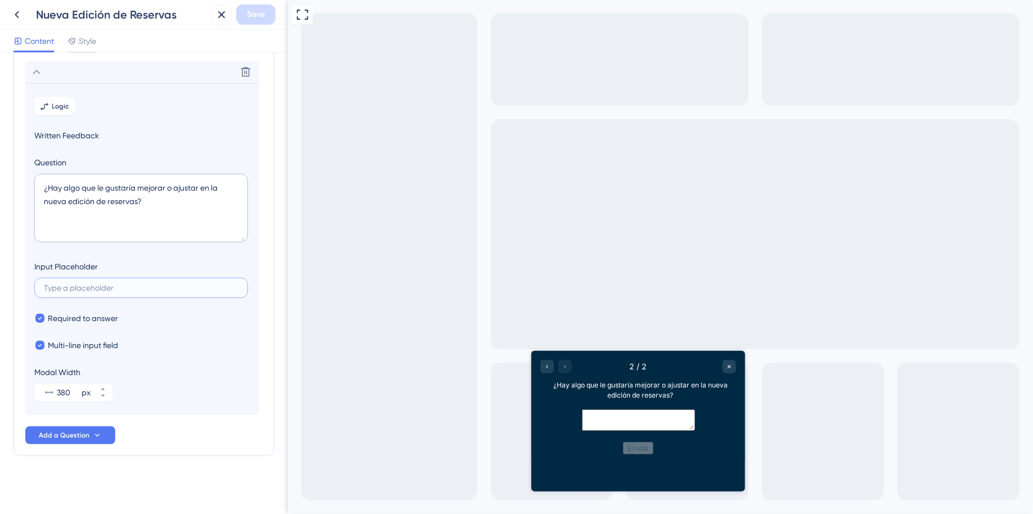
click at [120, 288] on input "text" at bounding box center [141, 288] width 195 height 8
click at [119, 285] on input "text" at bounding box center [141, 288] width 195 height 8
paste input "Si tenés sugerencias de mejora o ideas para incluir algo nuevo, ¡contanos!"
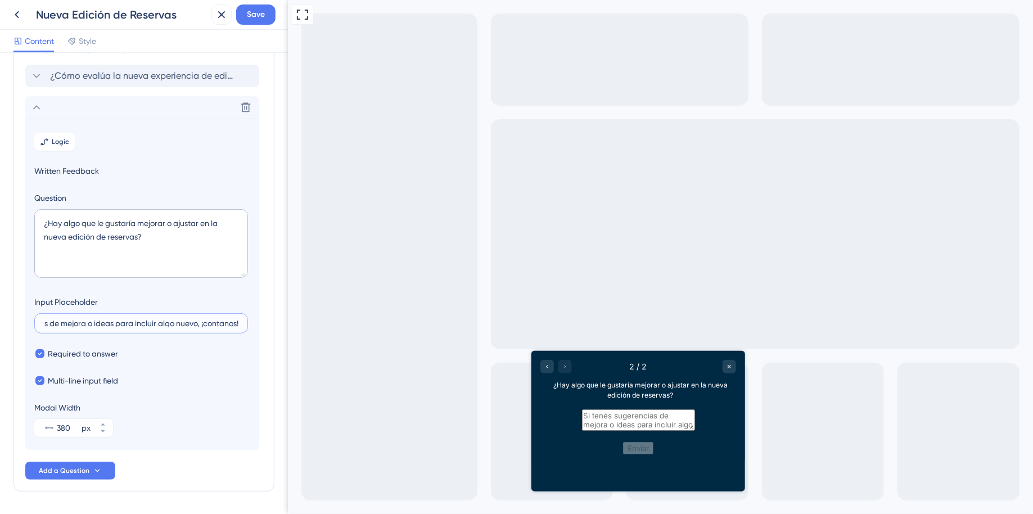
scroll to position [0, 0]
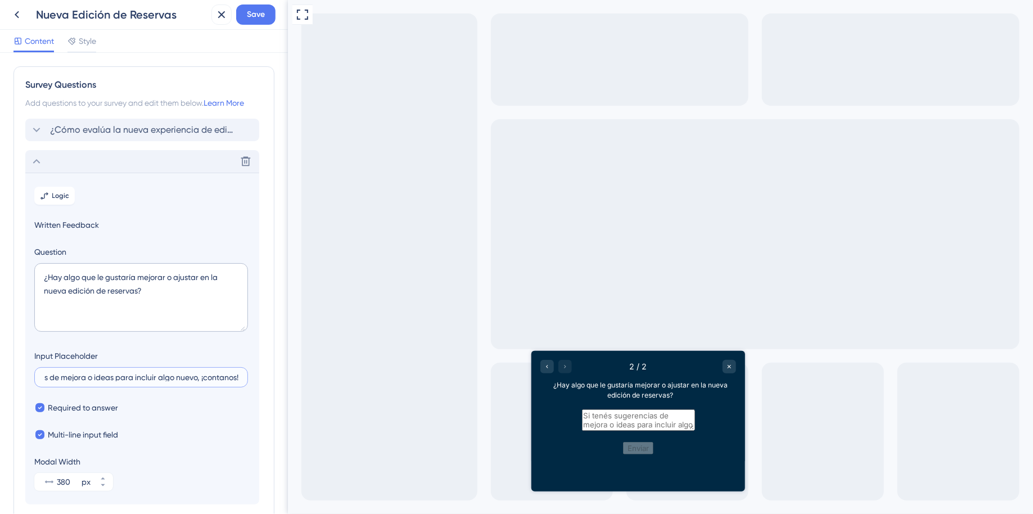
type input "Si tenés sugerencias de mejora o ideas para incluir algo nuevo, ¡contanos!"
click at [30, 168] on icon at bounding box center [37, 162] width 14 height 14
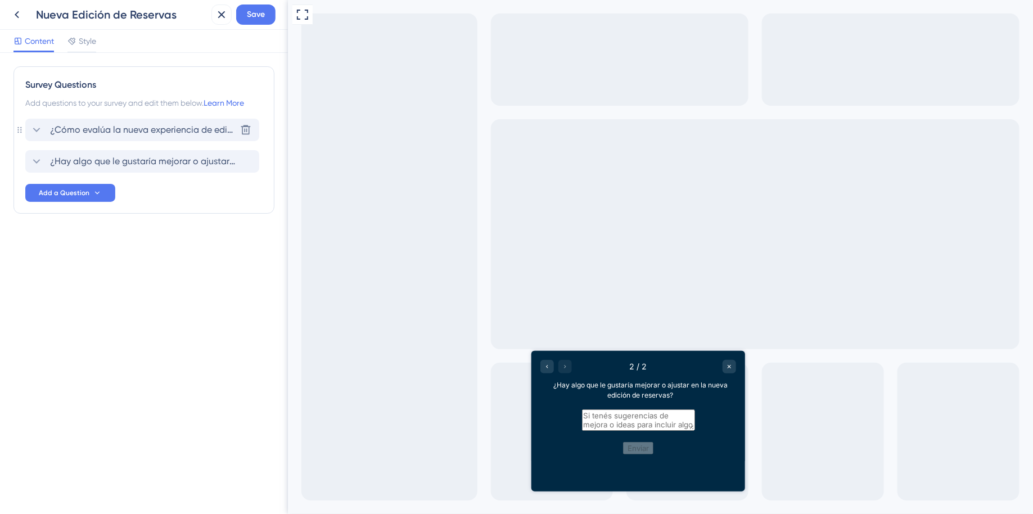
click at [139, 137] on div "¿Cómo evalúa la nueva experiencia de edición de reservas? [GEOGRAPHIC_DATA]" at bounding box center [142, 130] width 234 height 23
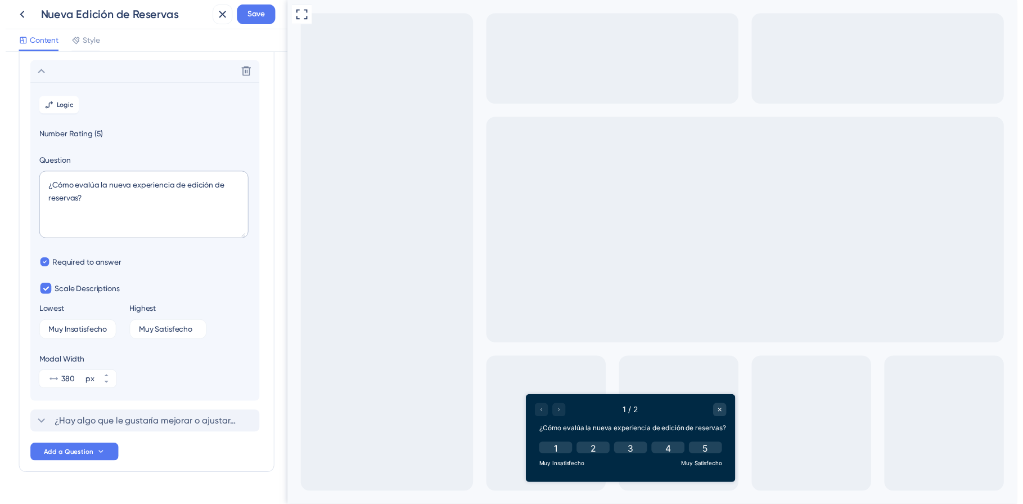
scroll to position [66, 0]
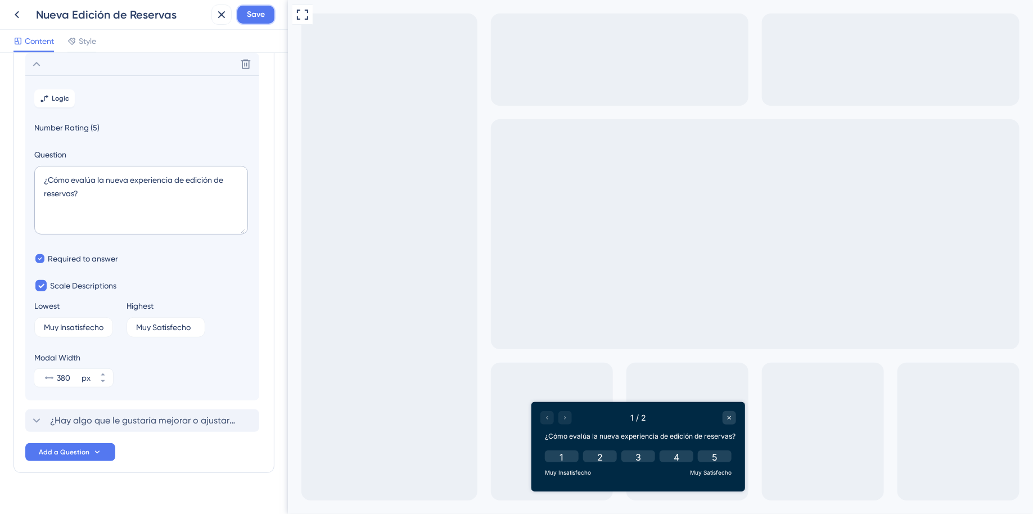
click at [257, 17] on span "Save" at bounding box center [256, 15] width 18 height 14
click at [213, 16] on icon at bounding box center [213, 20] width 11 height 11
click at [220, 17] on icon at bounding box center [222, 15] width 14 height 14
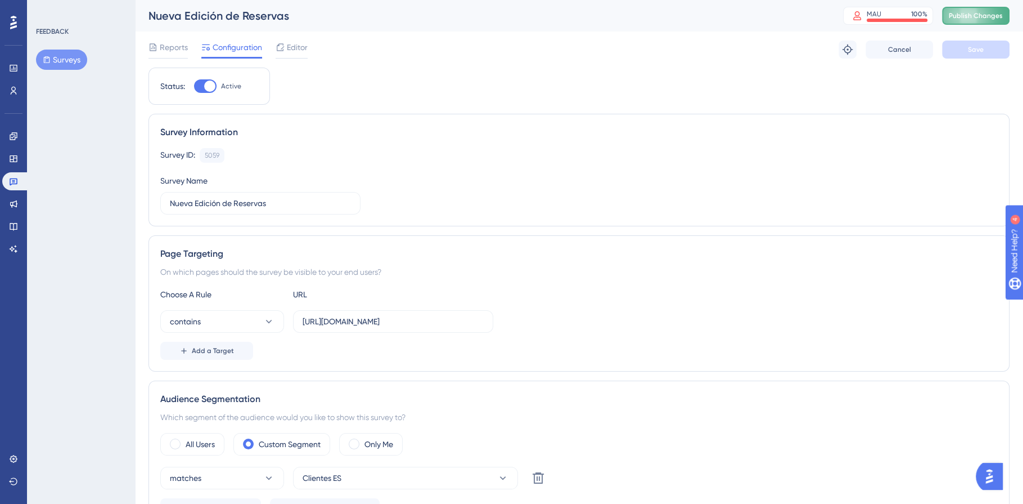
click at [972, 19] on span "Publish Changes" at bounding box center [976, 15] width 54 height 9
click at [348, 21] on icon at bounding box center [348, 21] width 6 height 6
click at [18, 182] on link at bounding box center [15, 181] width 27 height 18
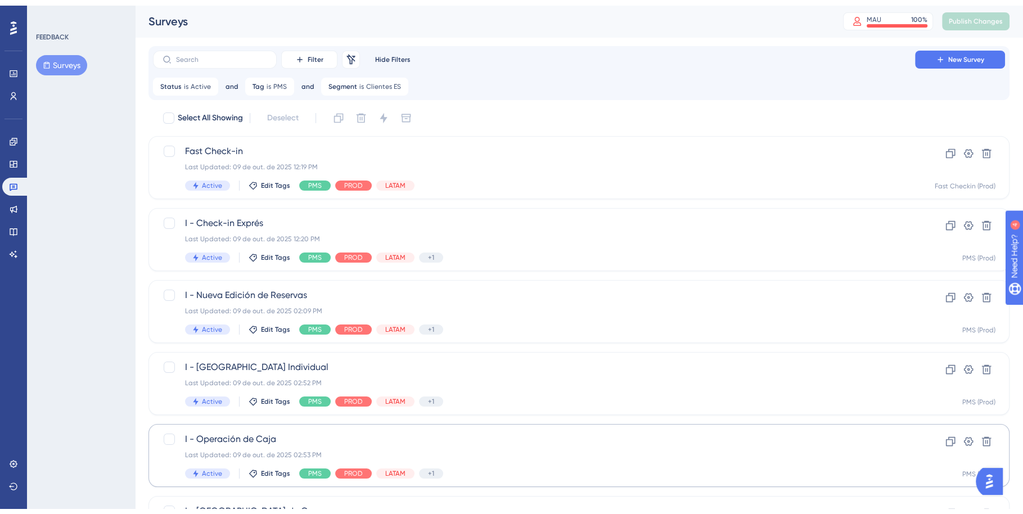
scroll to position [386, 0]
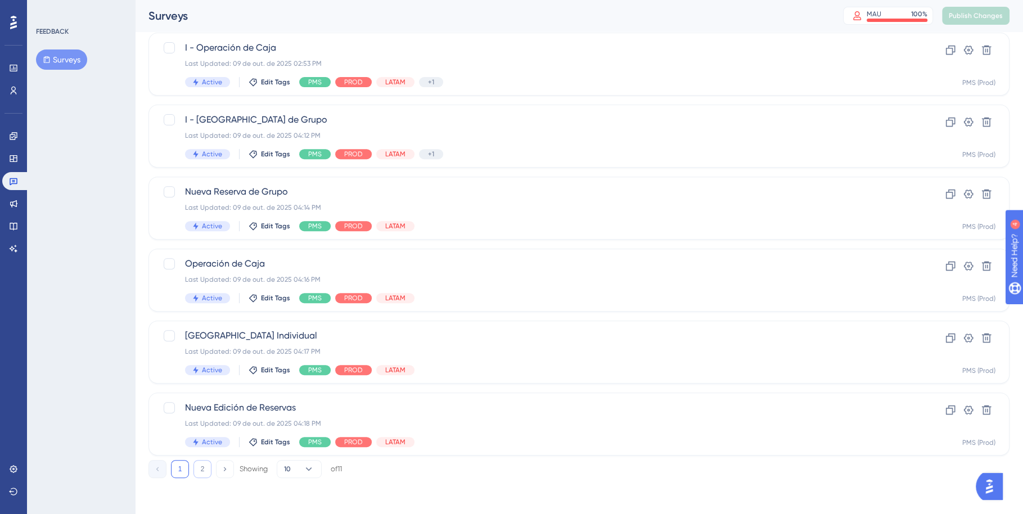
click at [206, 466] on button "2" at bounding box center [203, 469] width 18 height 18
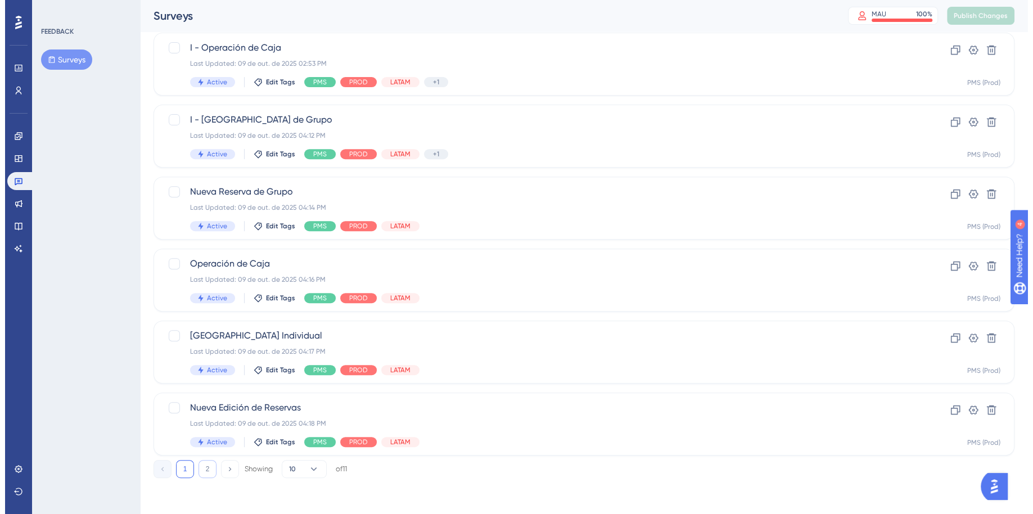
scroll to position [0, 0]
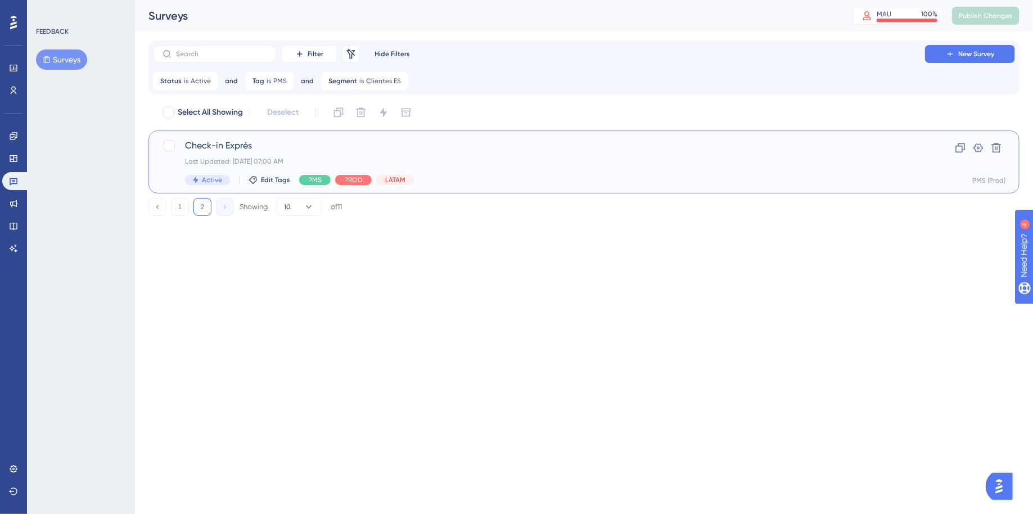
click at [484, 171] on div "Check-in Exprés Last Updated: [DATE] 07:00 AM Active Edit Tags PMS PROD LATAM" at bounding box center [539, 162] width 708 height 46
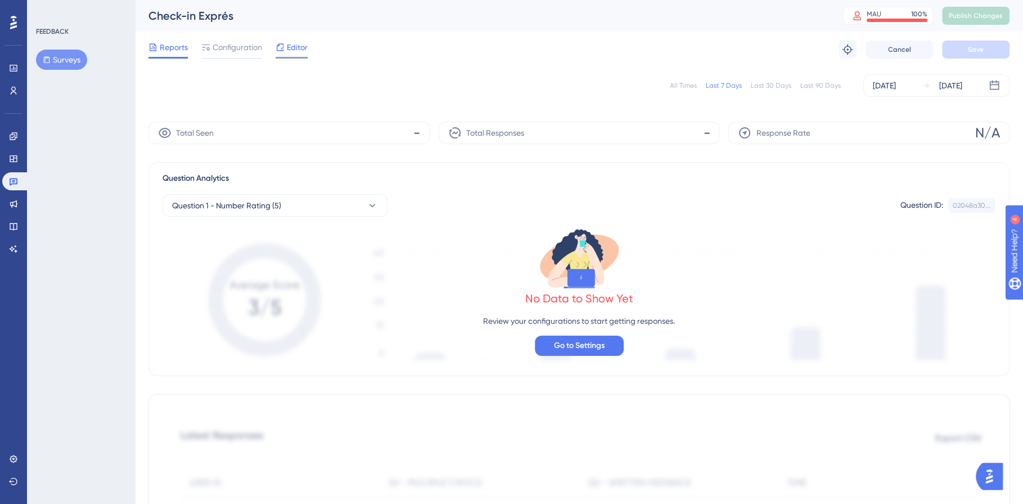
click at [290, 42] on span "Editor" at bounding box center [297, 48] width 21 height 14
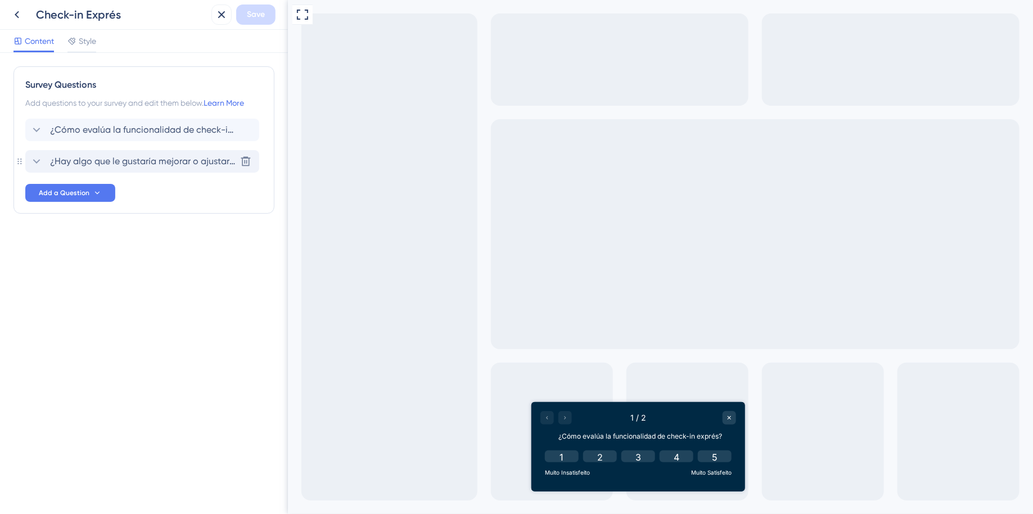
click at [68, 163] on span "¿Hay algo que le gustaría mejorar o ajustar en el check-in exprés?" at bounding box center [143, 162] width 186 height 14
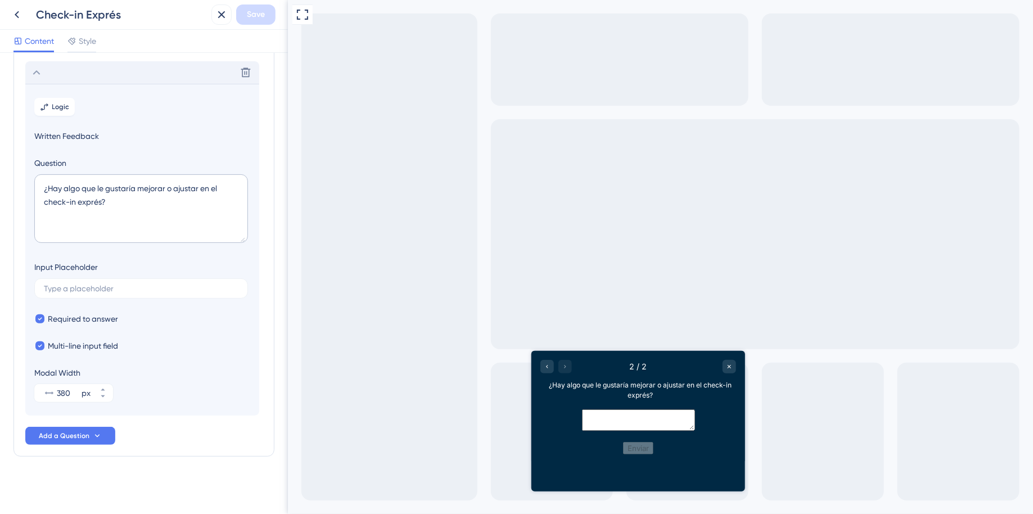
scroll to position [89, 0]
click at [101, 284] on input "text" at bounding box center [141, 288] width 195 height 8
paste input "Si tenés sugerencias de mejora o ideas para incluir algo nuevo, ¡contanos!"
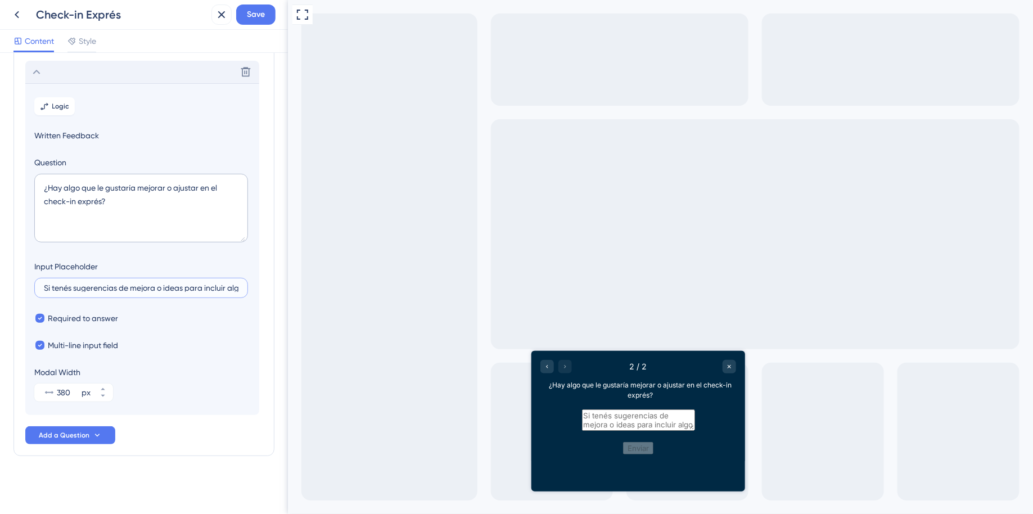
scroll to position [0, 71]
click at [203, 289] on input "Si tenés sugerencias de mejora o ideas para incluir algo nuevo, ¡contanos!" at bounding box center [141, 288] width 195 height 8
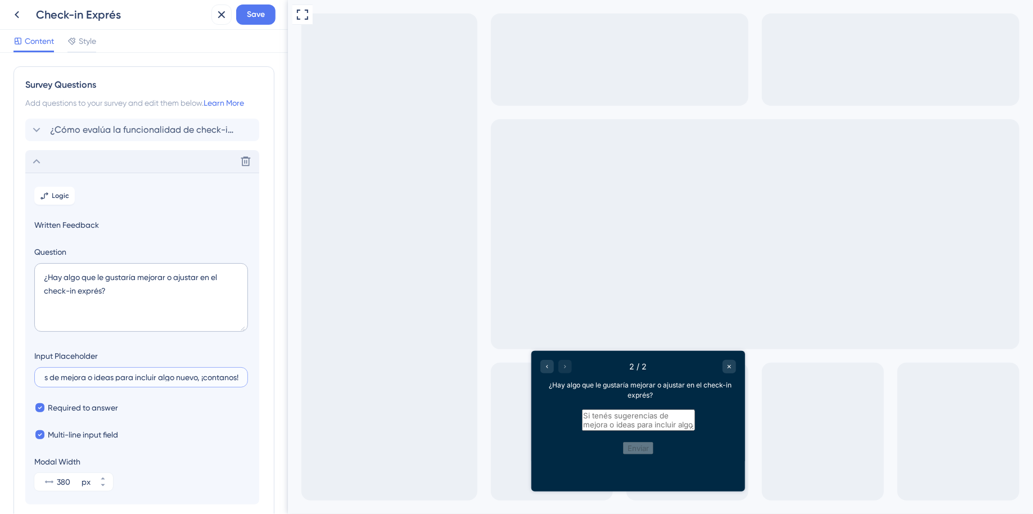
type input "Si tenés sugerencias de mejora o ideas para incluir algo nuevo, ¡contanos!"
click at [34, 160] on icon at bounding box center [37, 162] width 14 height 14
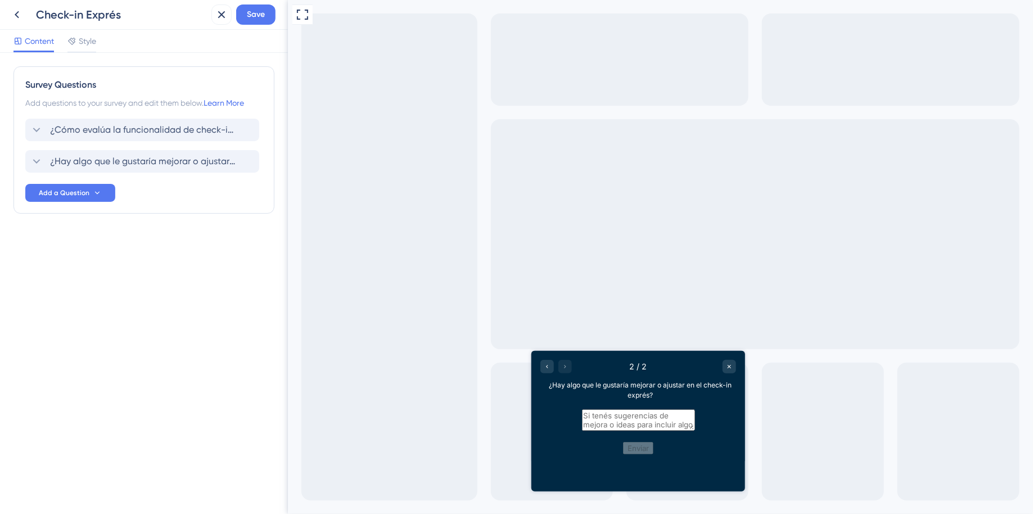
click at [105, 137] on span "¿Cómo evalúa la funcionalidad de check-in exprés?" at bounding box center [143, 130] width 186 height 14
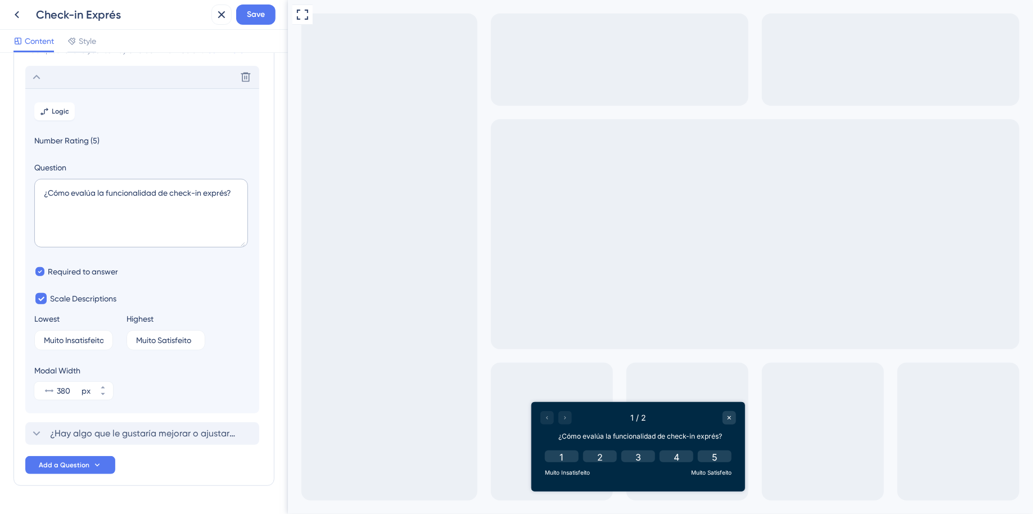
scroll to position [66, 0]
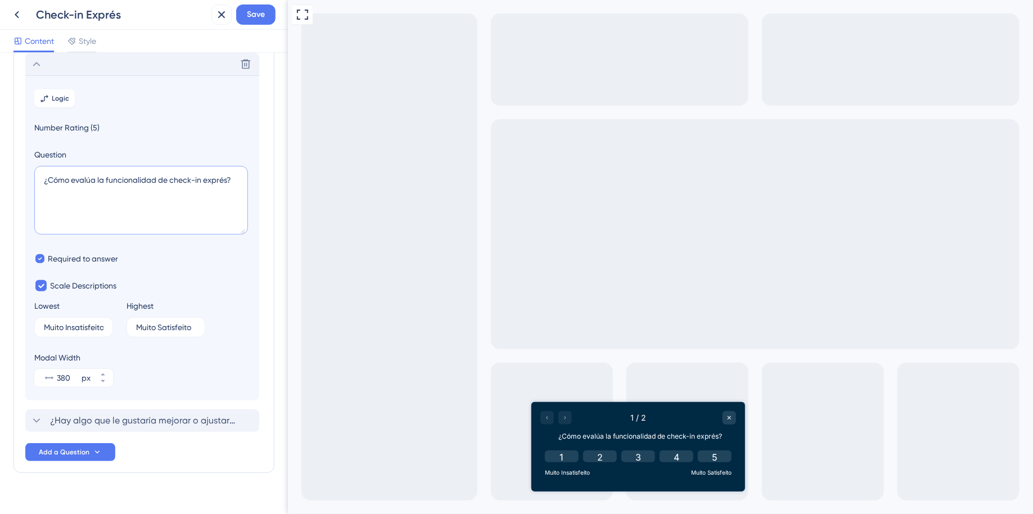
click at [148, 194] on textarea "¿Cómo evalúa la funcionalidad de check-in exprés?" at bounding box center [141, 200] width 214 height 69
click at [70, 329] on input "Muito Insatisfeito" at bounding box center [69, 327] width 51 height 8
drag, startPoint x: 44, startPoint y: 325, endPoint x: 118, endPoint y: 323, distance: 73.7
click at [118, 323] on div "Lowest Muito Insatisfeito 2 Highest Muito Satisfeito 4" at bounding box center [142, 318] width 216 height 38
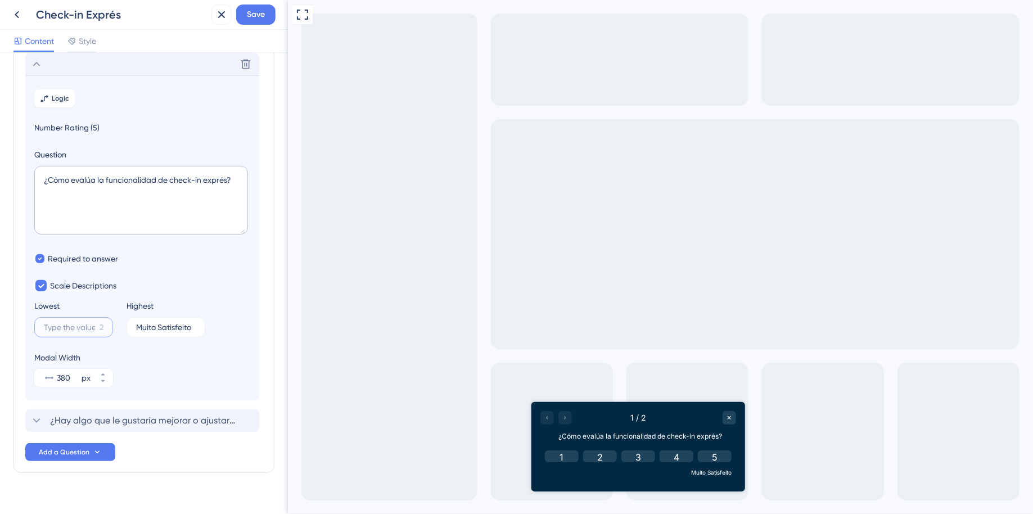
scroll to position [0, 0]
paste input "Muy satisfecho"
drag, startPoint x: 75, startPoint y: 329, endPoint x: 22, endPoint y: 329, distance: 52.9
click at [22, 329] on div "Survey Questions Add questions to your survey and edit them below. Learn More D…" at bounding box center [144, 237] width 261 height 473
type input "Muy satisfecho"
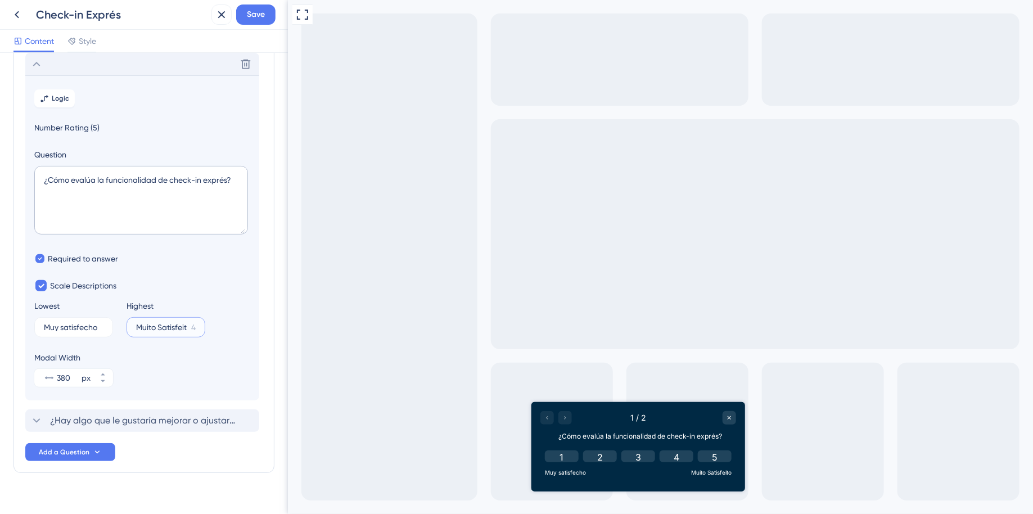
click at [160, 326] on input "Muito Satisfeito" at bounding box center [161, 327] width 51 height 8
click at [151, 327] on input "Muito Satisfeito" at bounding box center [161, 327] width 51 height 8
drag, startPoint x: 137, startPoint y: 329, endPoint x: 227, endPoint y: 329, distance: 90.0
click at [218, 329] on div "Lowest Muy satisfecho 6 Highest Muito Satisfeito 4" at bounding box center [142, 318] width 216 height 38
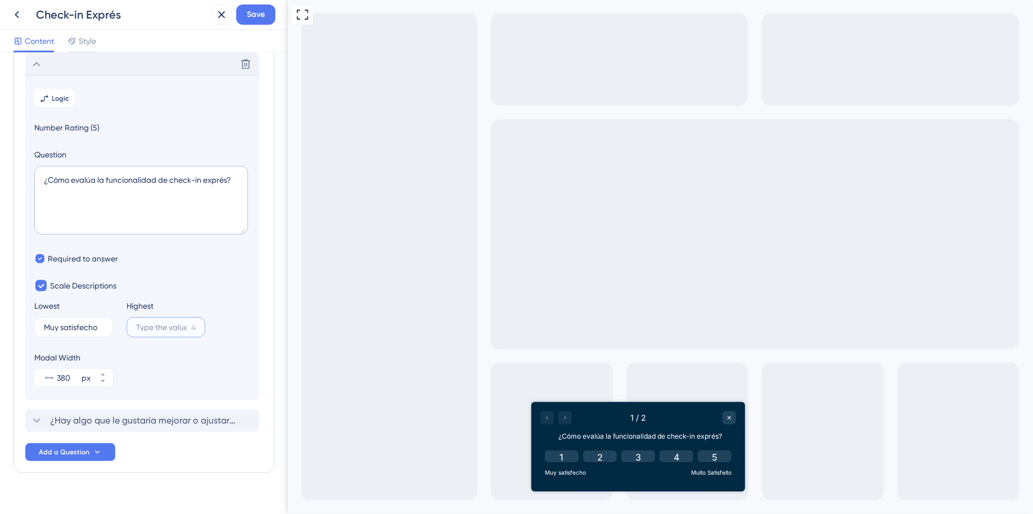
scroll to position [0, 0]
paste input "Muy insatisfecho"
click at [149, 330] on input "Muy insatisfecho" at bounding box center [161, 327] width 51 height 8
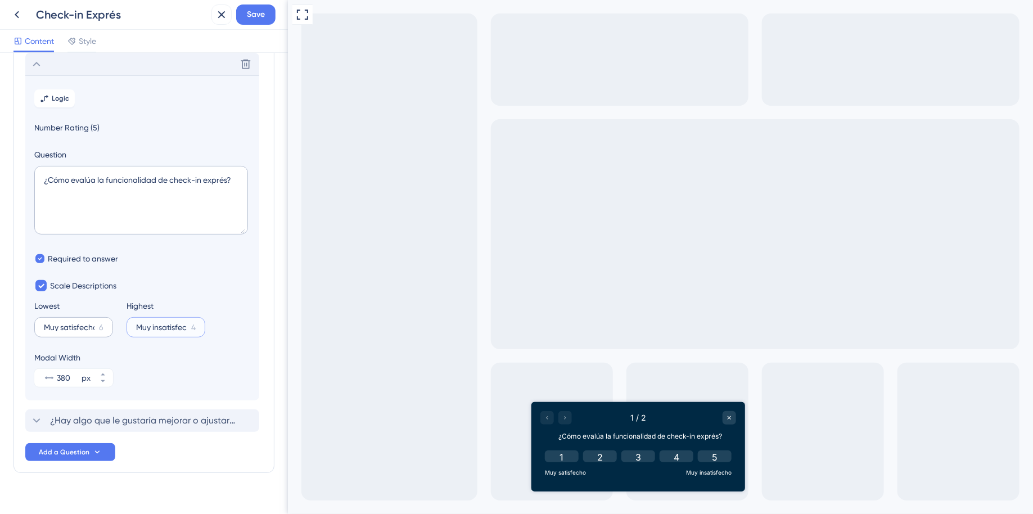
drag, startPoint x: 168, startPoint y: 328, endPoint x: 76, endPoint y: 328, distance: 92.3
click at [76, 328] on div "Lowest Muy satisfecho 6 Highest Muy insatisfecho 4" at bounding box center [142, 318] width 216 height 38
type input "Muy insatisfecho"
click at [66, 327] on input "Muy satisfecho" at bounding box center [69, 327] width 51 height 8
drag, startPoint x: 92, startPoint y: 326, endPoint x: 17, endPoint y: 325, distance: 74.8
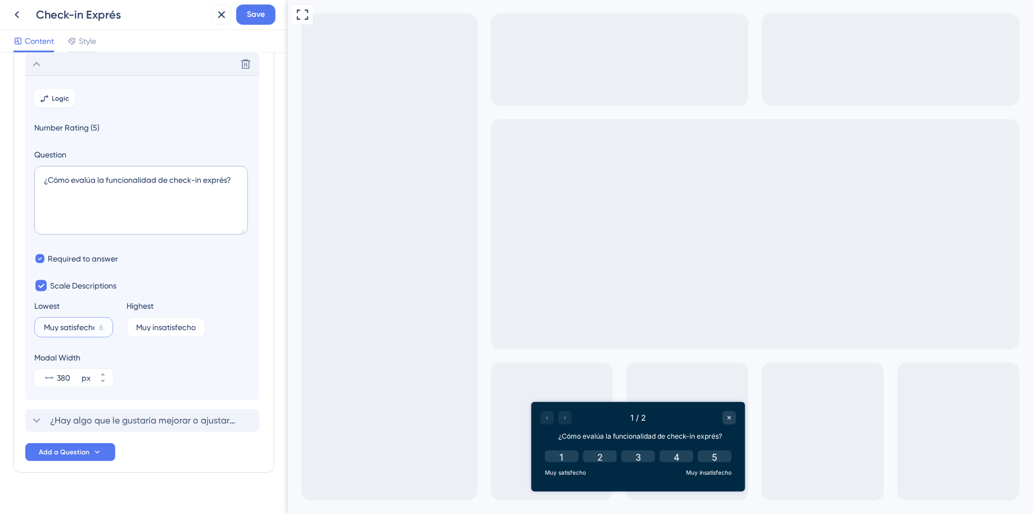
click at [17, 325] on div "Survey Questions Add questions to your survey and edit them below. Learn More D…" at bounding box center [144, 237] width 261 height 473
click at [67, 328] on input "Muy satisfecho" at bounding box center [69, 327] width 51 height 8
click at [161, 331] on label "Muy insatisfecho 4" at bounding box center [166, 327] width 79 height 20
click at [161, 331] on input "Muy insatisfecho" at bounding box center [161, 327] width 51 height 8
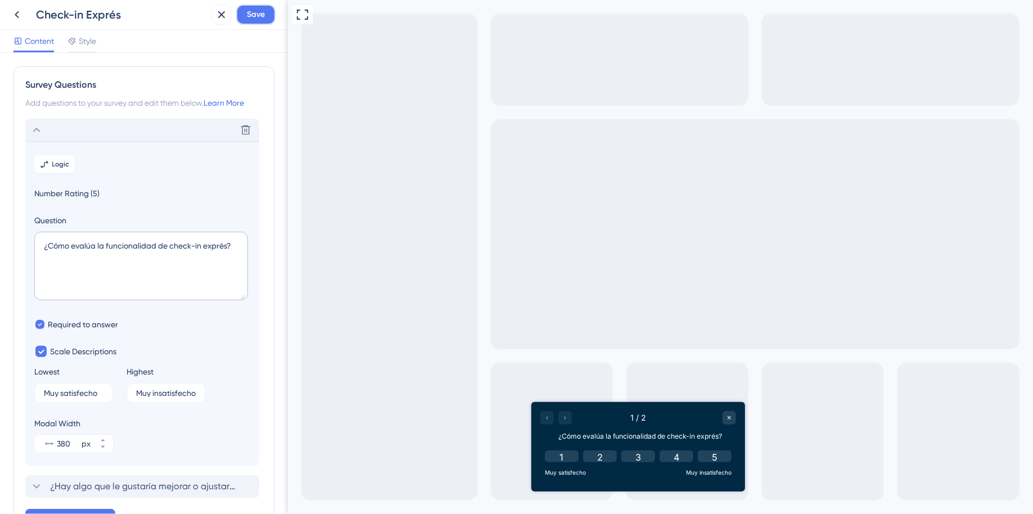
click at [264, 17] on span "Save" at bounding box center [256, 15] width 18 height 14
click at [214, 20] on icon at bounding box center [213, 21] width 6 height 6
click at [226, 18] on icon at bounding box center [222, 15] width 14 height 14
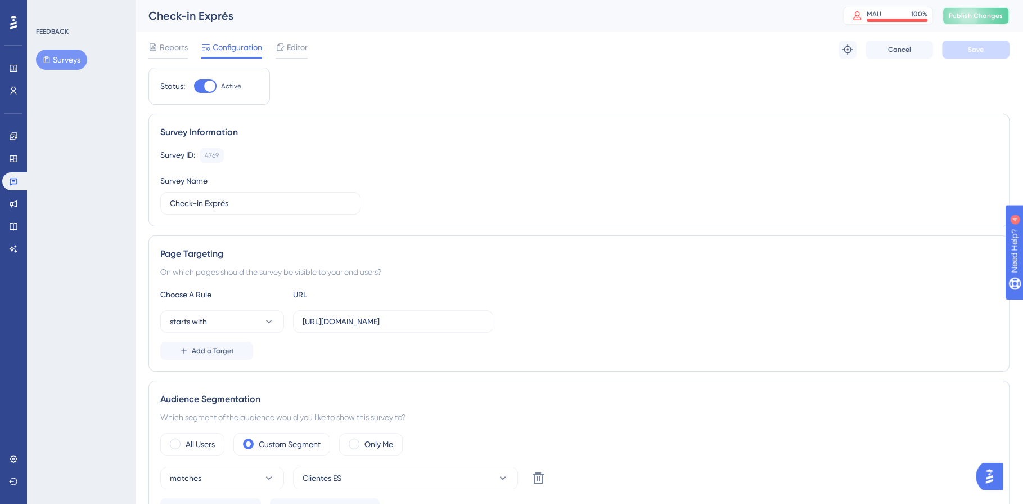
click at [982, 15] on span "Publish Changes" at bounding box center [976, 15] width 54 height 9
click at [17, 182] on icon at bounding box center [13, 181] width 9 height 9
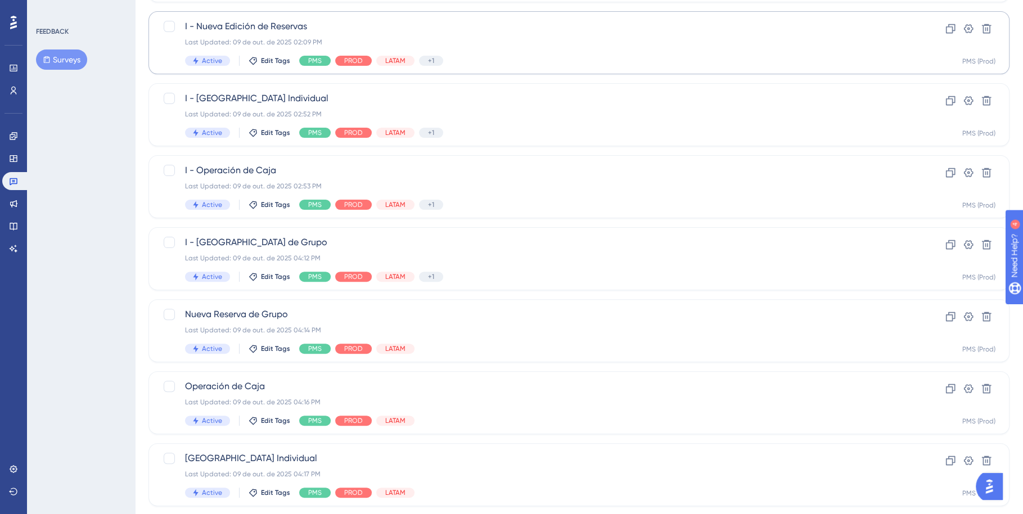
scroll to position [386, 0]
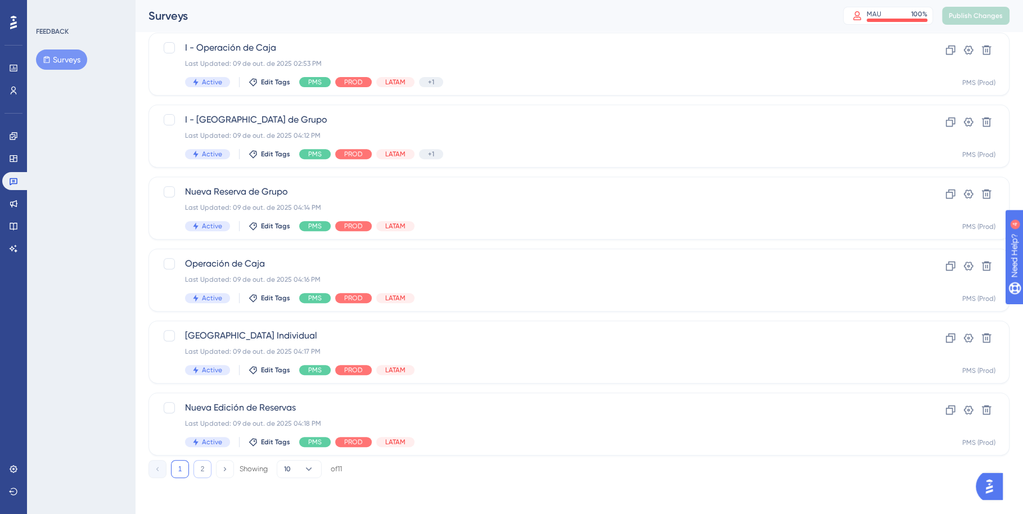
click at [199, 471] on button "2" at bounding box center [203, 469] width 18 height 18
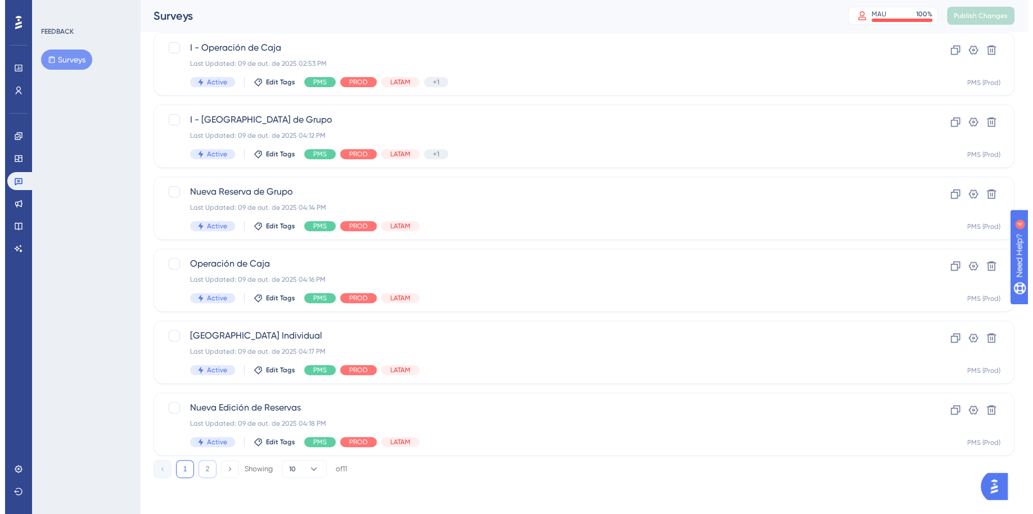
scroll to position [0, 0]
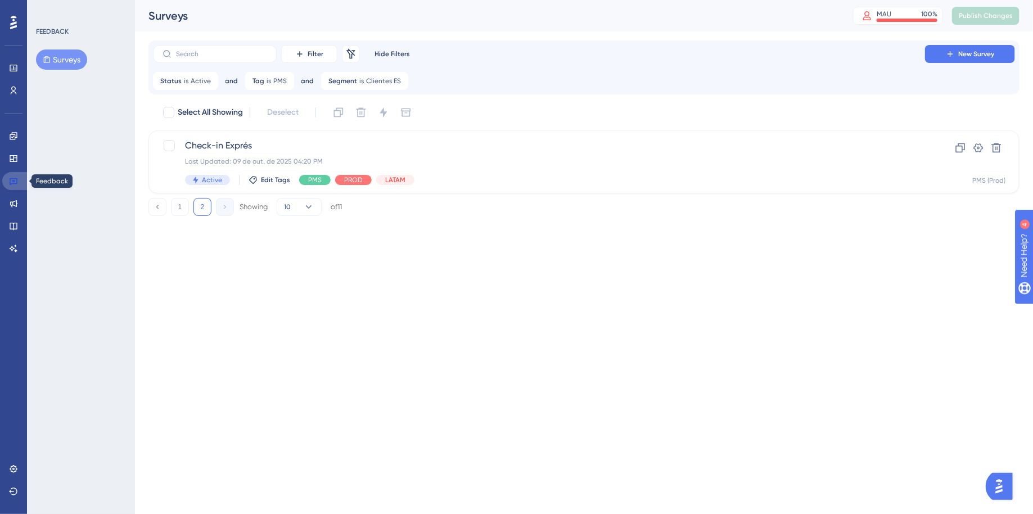
click at [19, 186] on link at bounding box center [15, 181] width 27 height 18
click at [16, 182] on icon at bounding box center [13, 181] width 9 height 9
click at [15, 155] on icon at bounding box center [13, 158] width 7 height 7
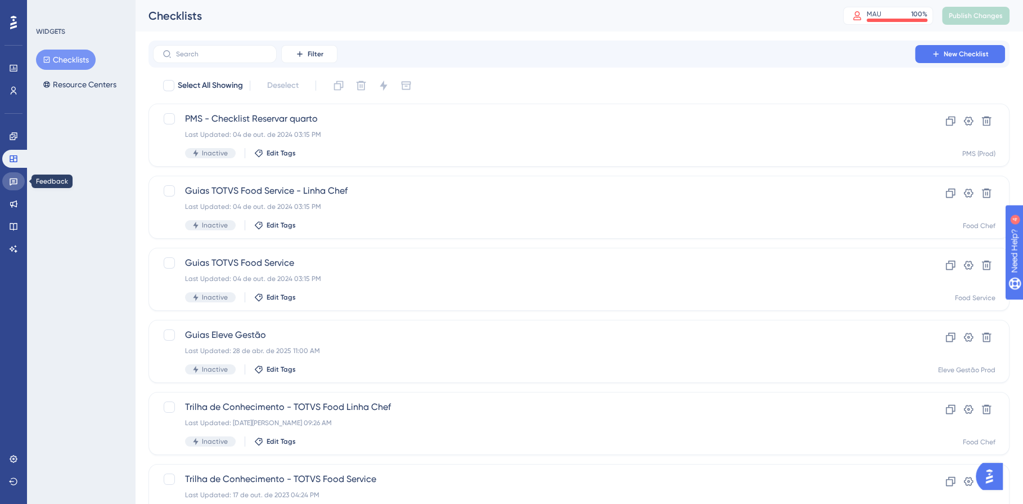
click at [15, 173] on link at bounding box center [13, 181] width 23 height 18
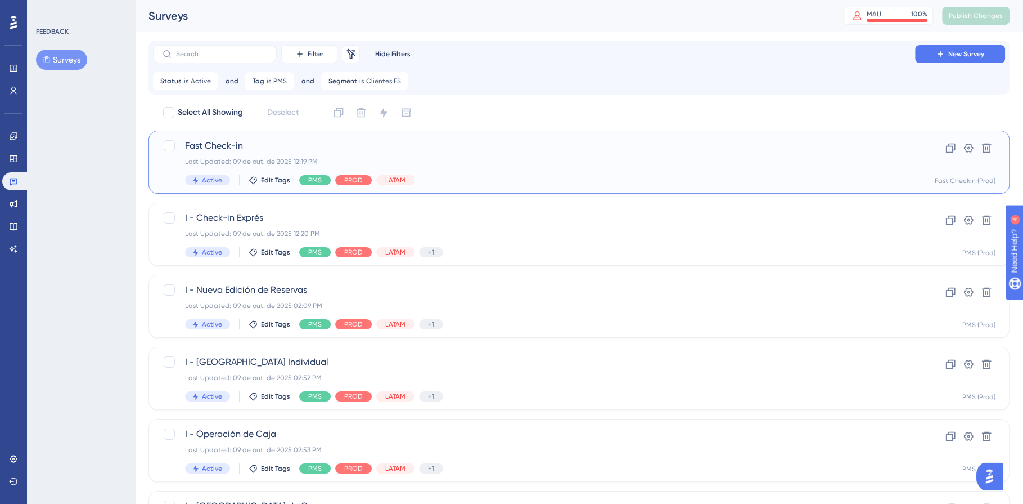
click at [518, 155] on div "Fast Check-in Last Updated: 09 de out. de 2025 12:19 PM Active Edit Tags PMS PR…" at bounding box center [534, 162] width 698 height 46
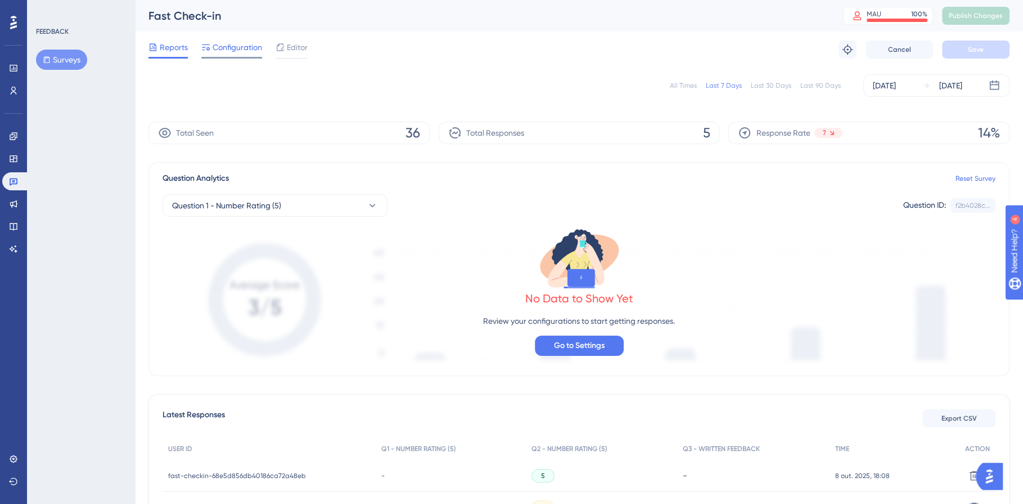
click at [226, 44] on span "Configuration" at bounding box center [238, 48] width 50 height 14
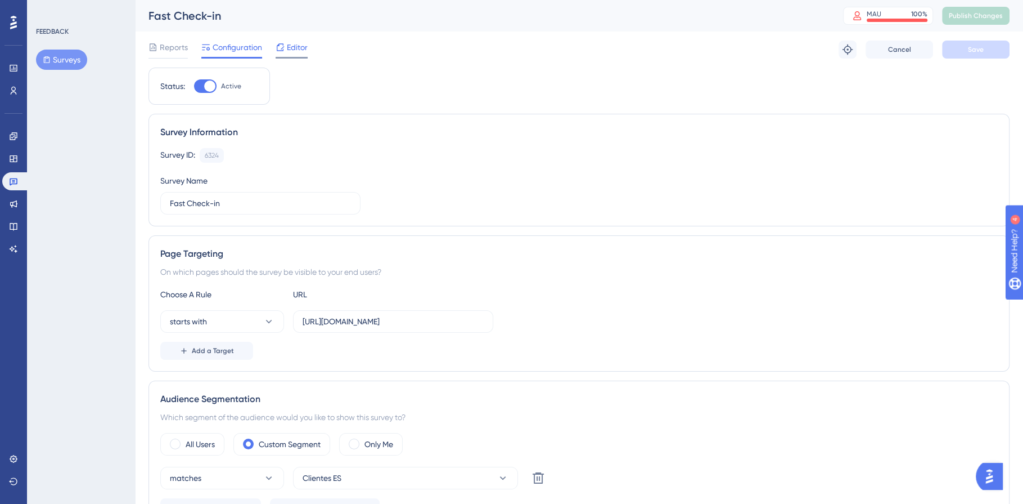
click at [298, 45] on span "Editor" at bounding box center [297, 48] width 21 height 14
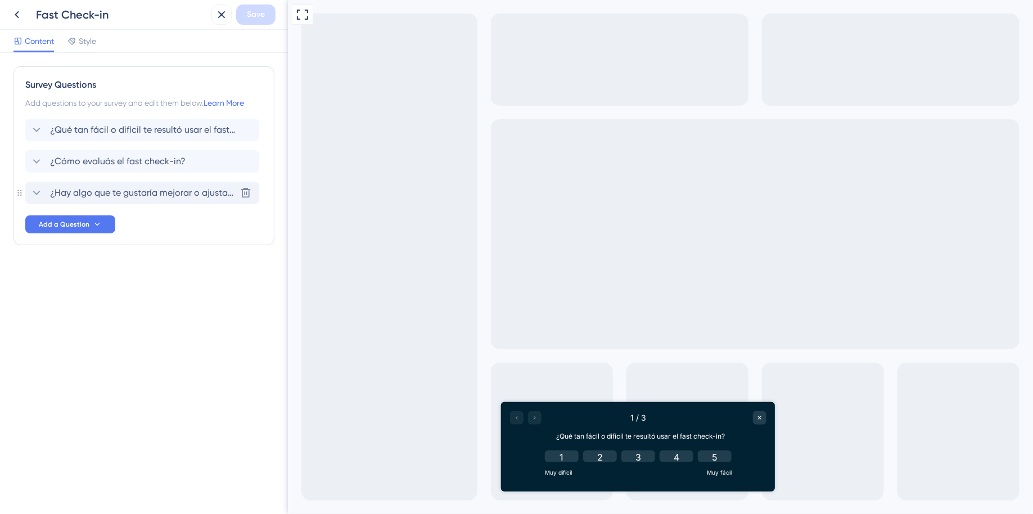
click at [174, 194] on span "¿Hay algo que te gustaría mejorar o ajustar en el fast check-in?" at bounding box center [143, 193] width 186 height 14
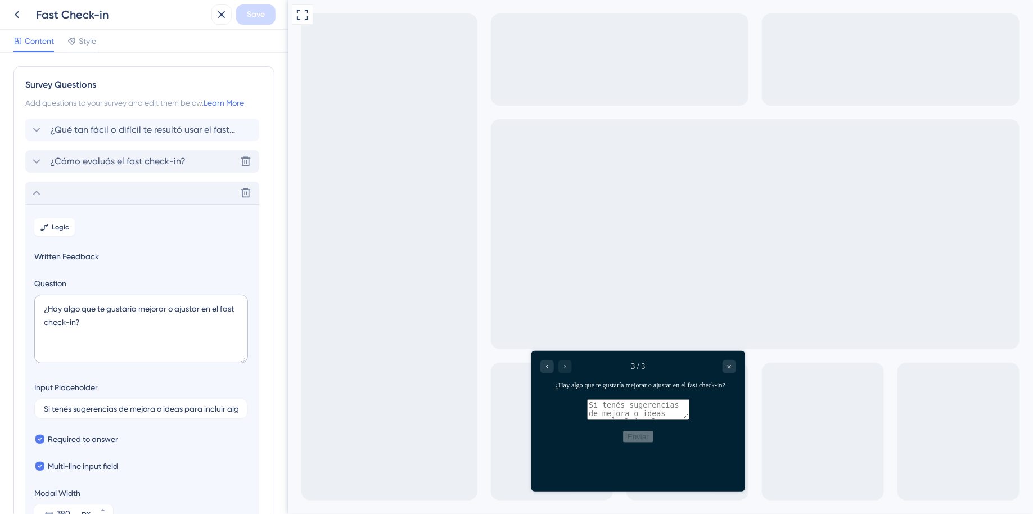
click at [133, 160] on span "¿Cómo evaluás el fast check-in?" at bounding box center [118, 162] width 136 height 14
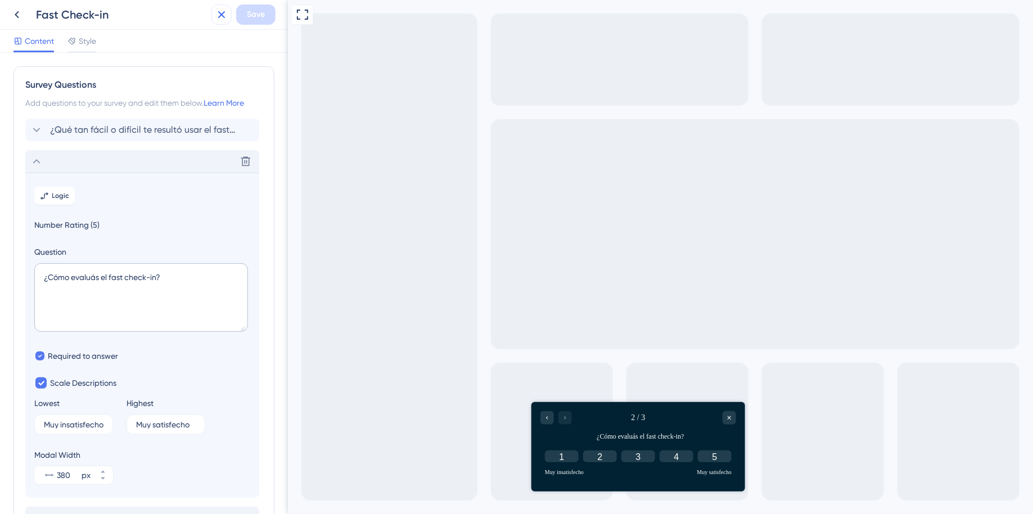
click at [227, 15] on icon at bounding box center [222, 15] width 14 height 14
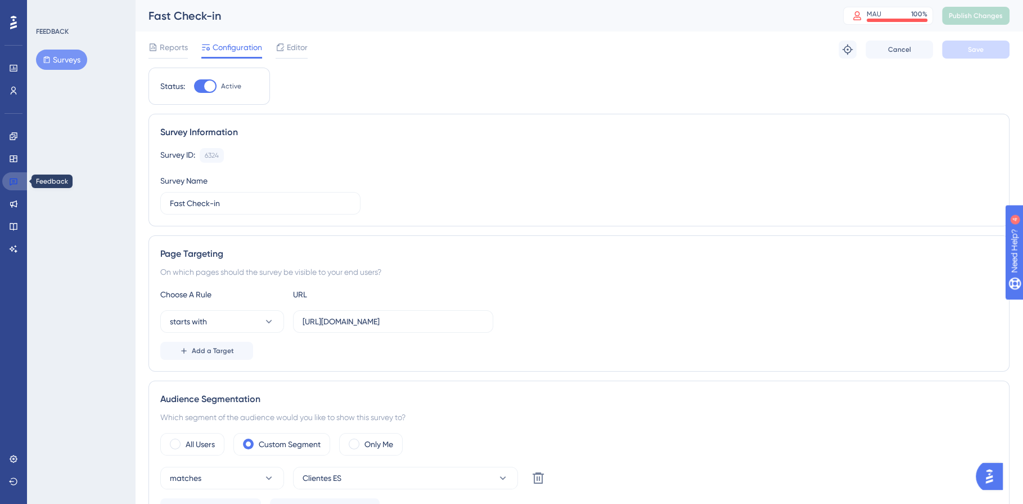
click at [15, 179] on icon at bounding box center [13, 181] width 9 height 9
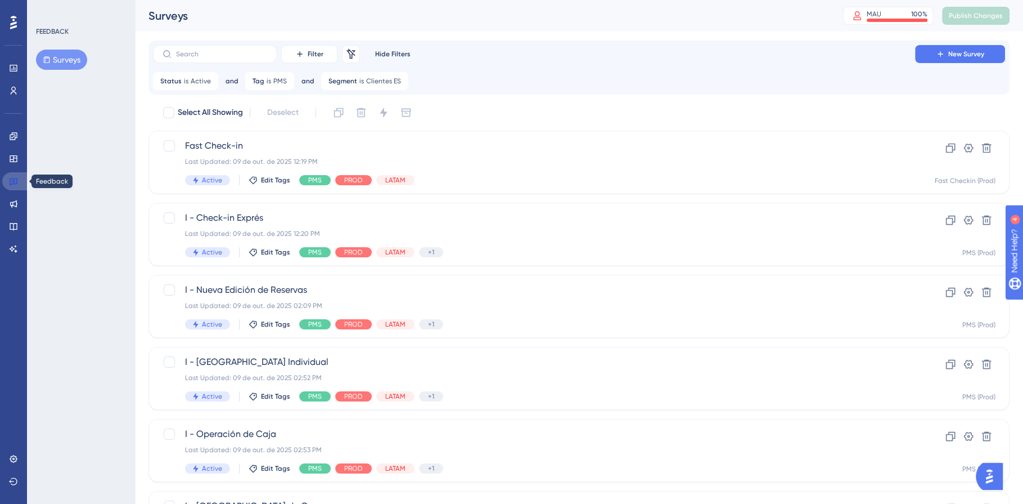
click at [9, 179] on icon at bounding box center [13, 181] width 9 height 9
click at [19, 30] on div at bounding box center [14, 23] width 18 height 18
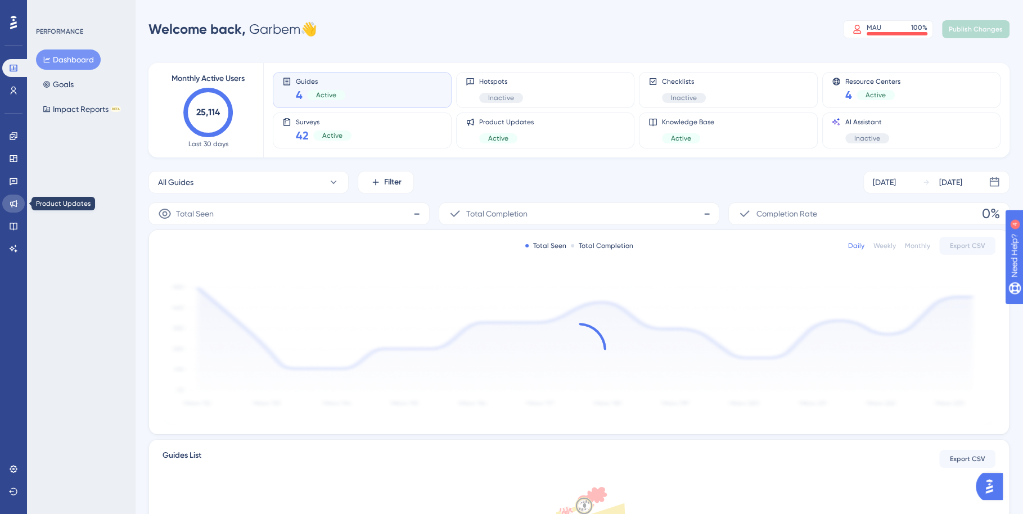
click at [6, 202] on link at bounding box center [13, 204] width 23 height 18
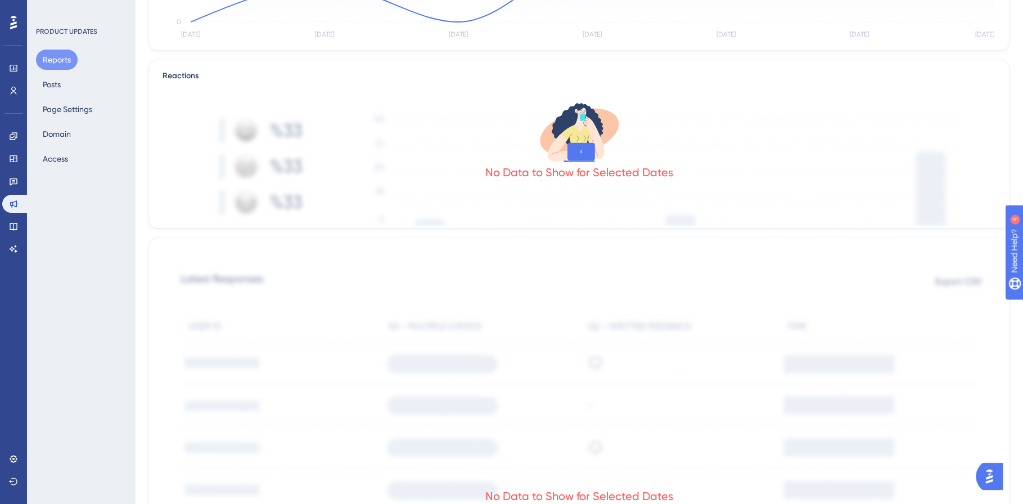
scroll to position [442, 0]
